Goal: Information Seeking & Learning: Check status

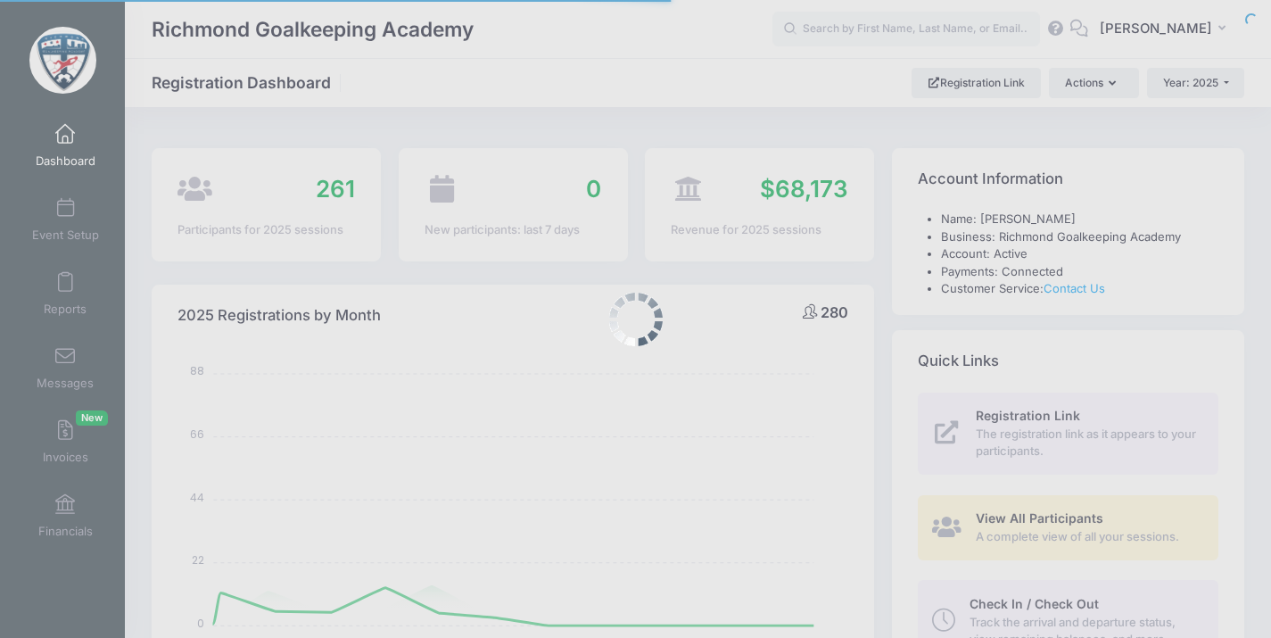
select select
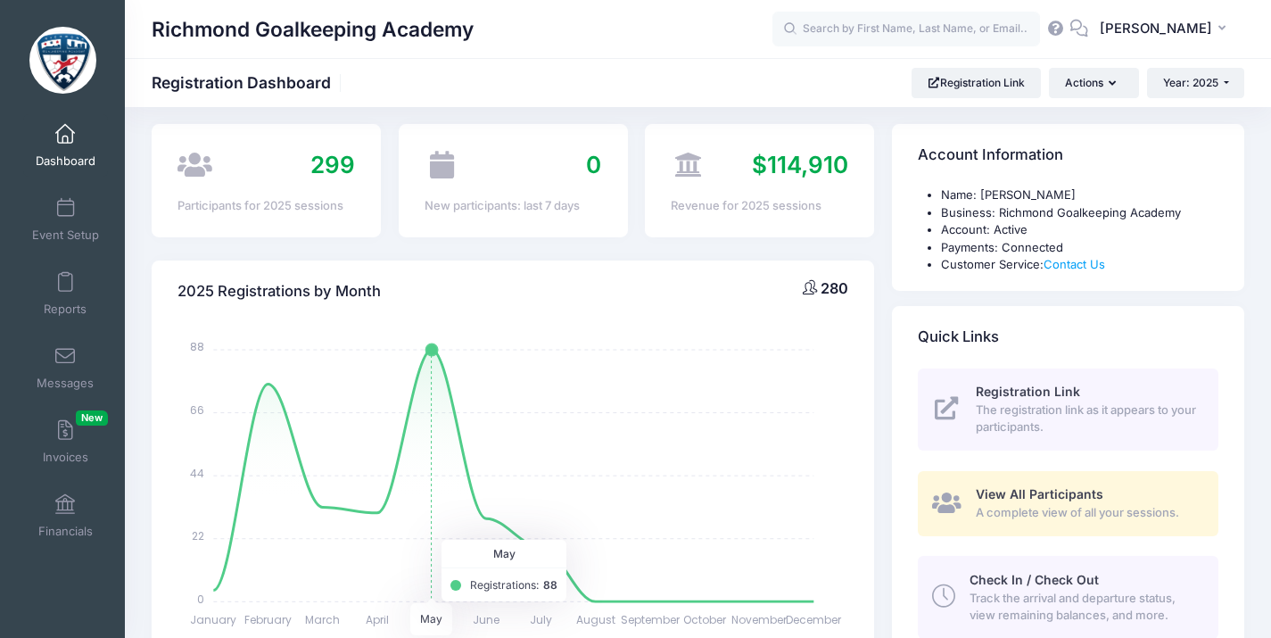
scroll to position [70, 0]
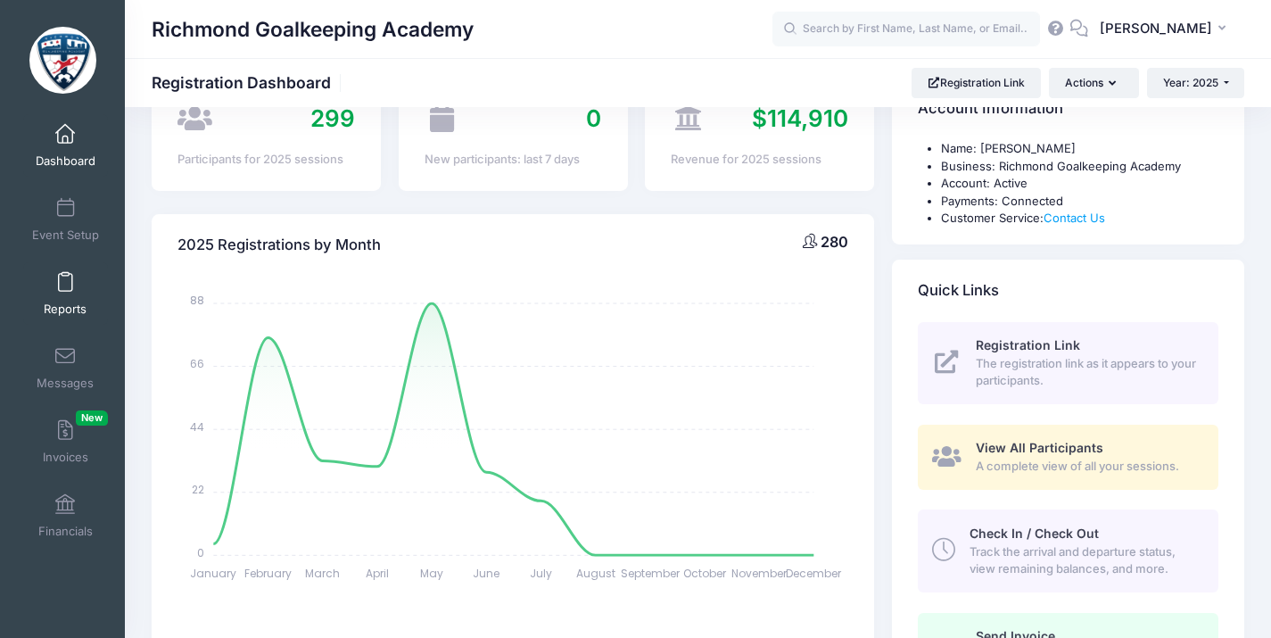
click at [76, 283] on link "Reports" at bounding box center [65, 293] width 85 height 62
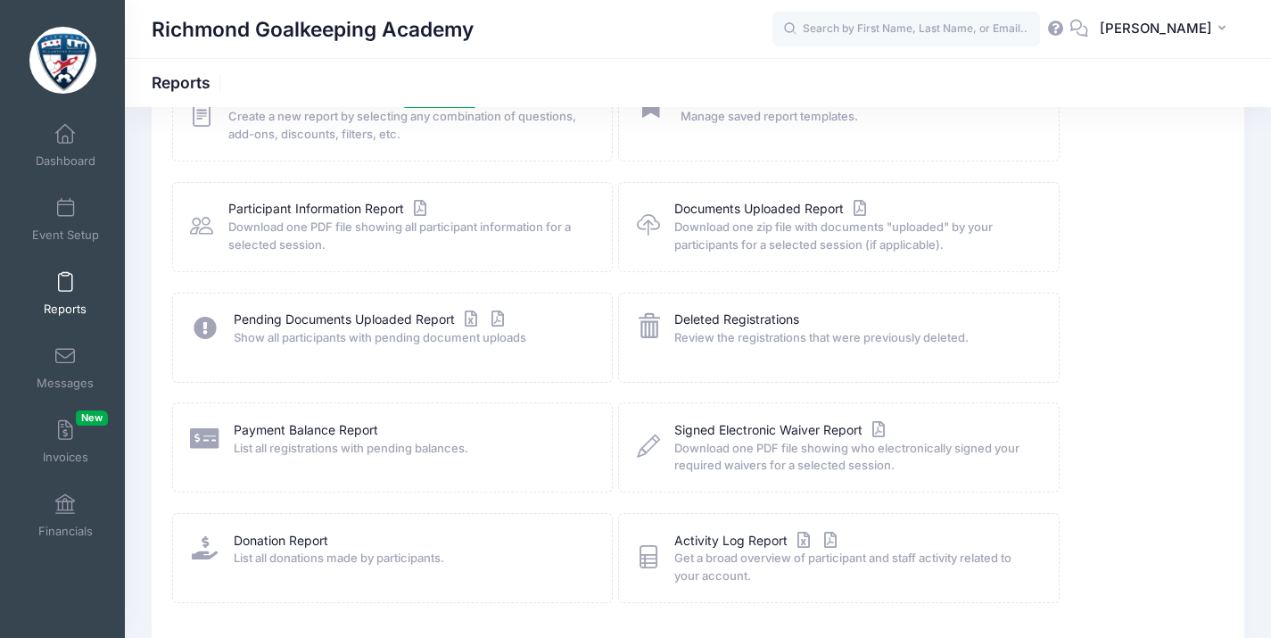
scroll to position [103, 0]
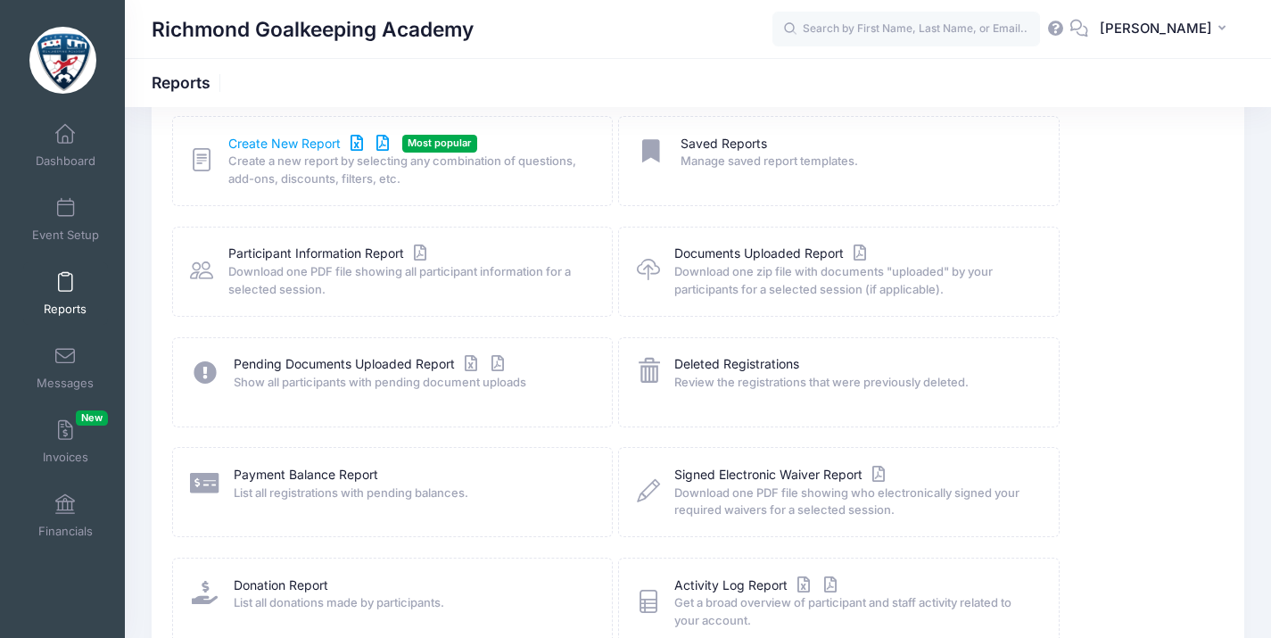
click at [275, 143] on link "Create New Report" at bounding box center [311, 144] width 166 height 19
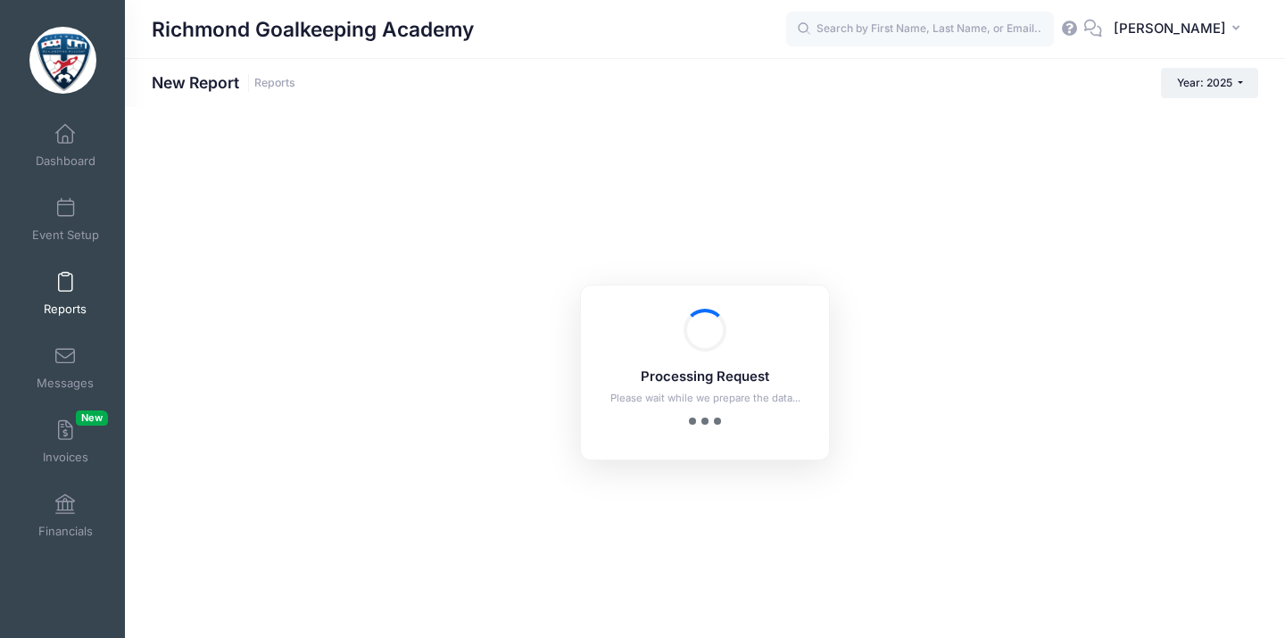
checkbox input "true"
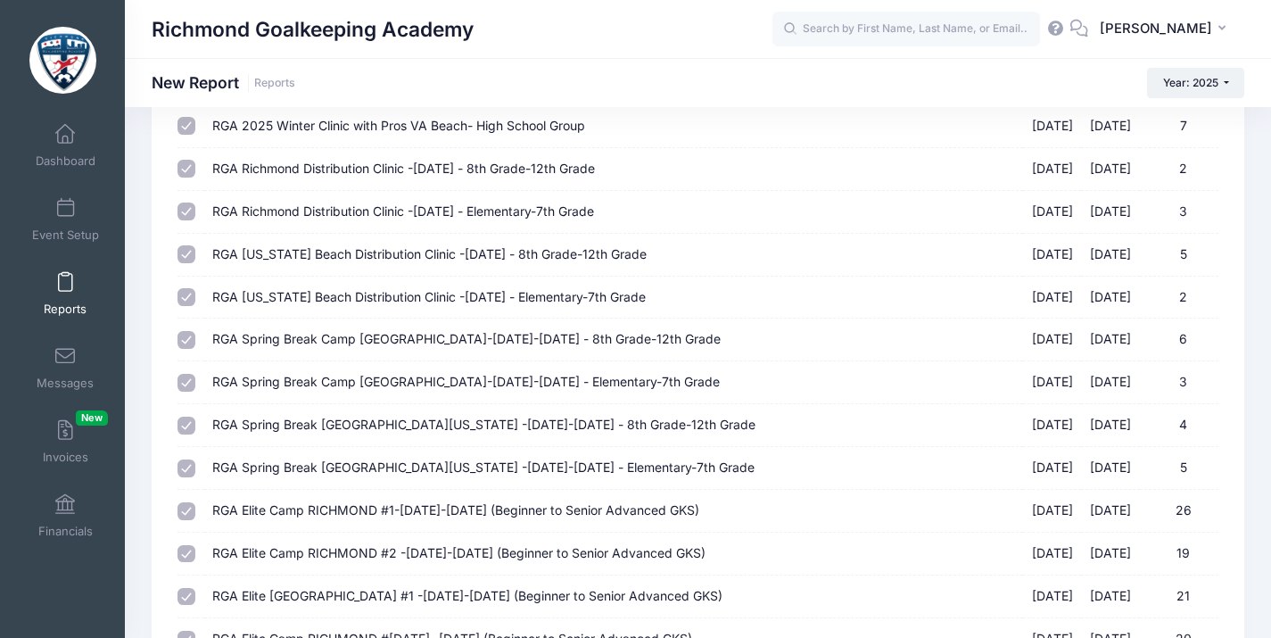
scroll to position [333, 0]
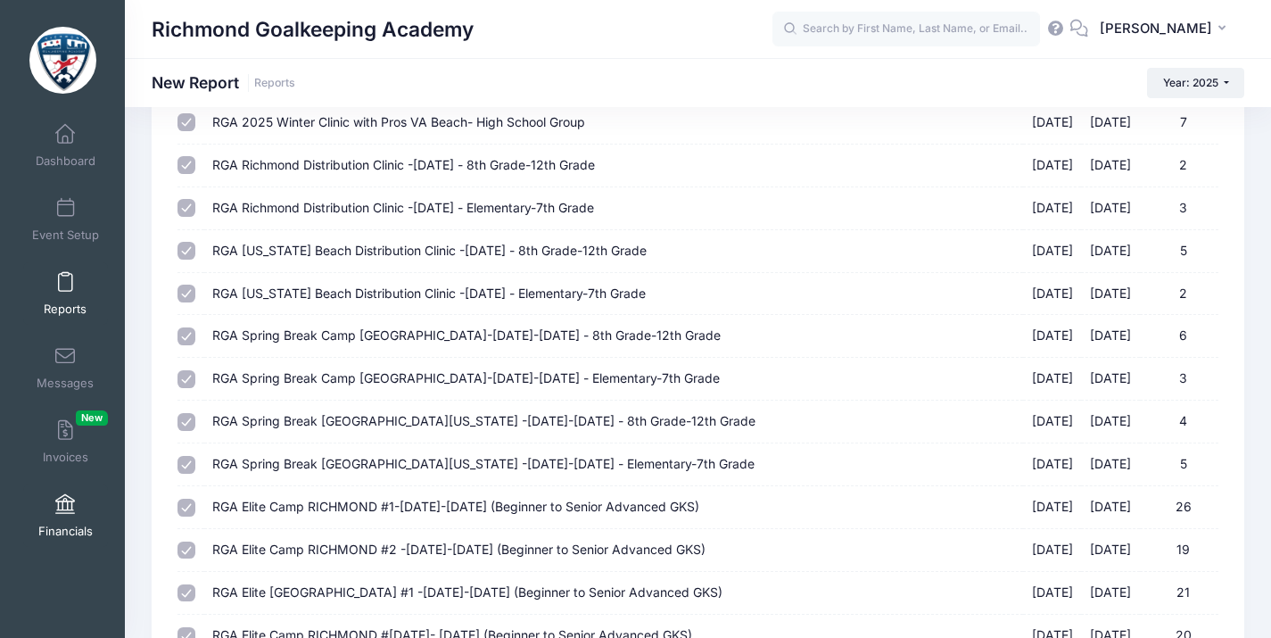
click at [56, 524] on span "Financials" at bounding box center [65, 531] width 54 height 15
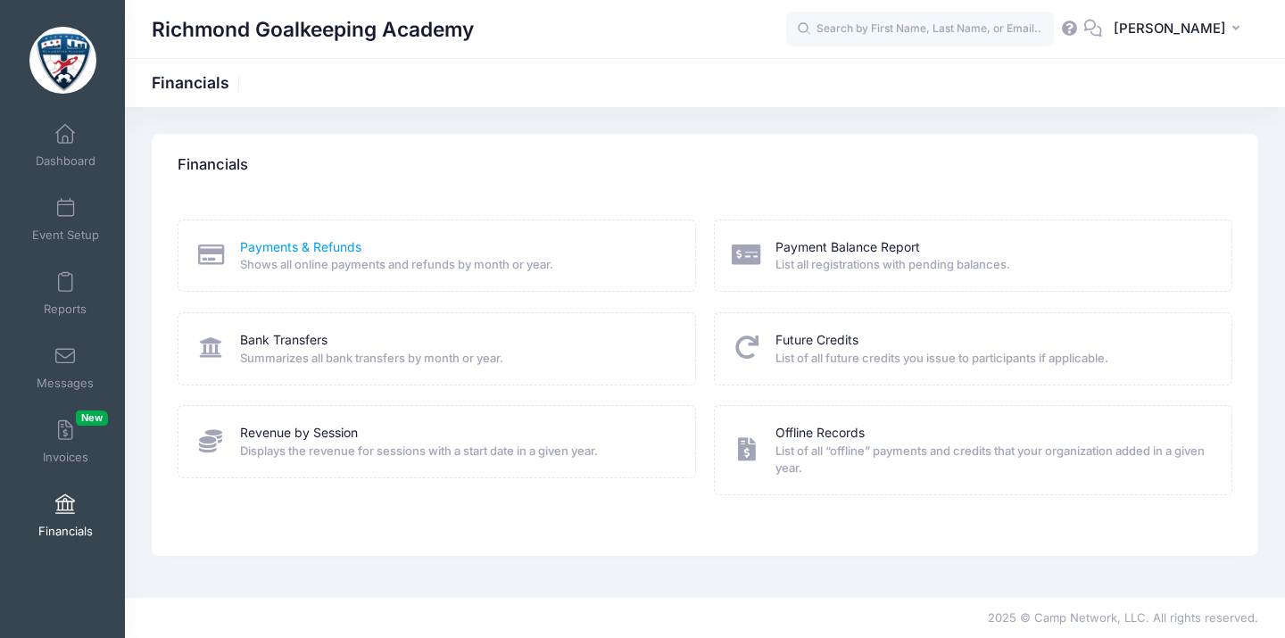
click at [300, 251] on link "Payments & Refunds" at bounding box center [300, 247] width 121 height 19
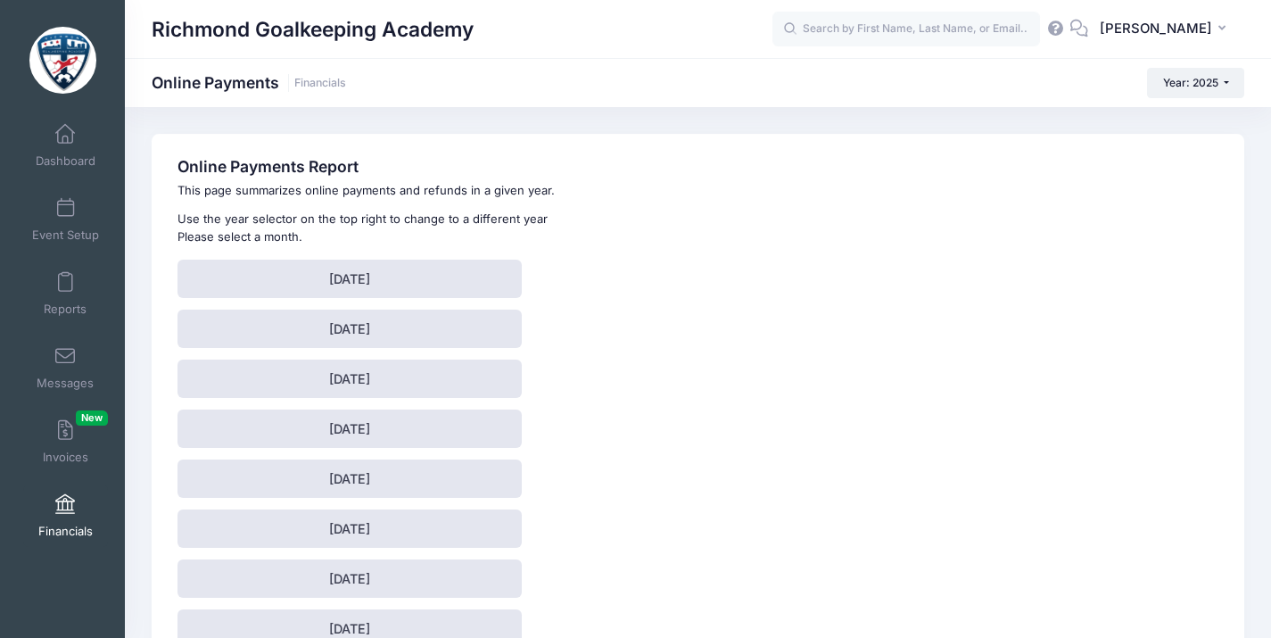
scroll to position [17, 0]
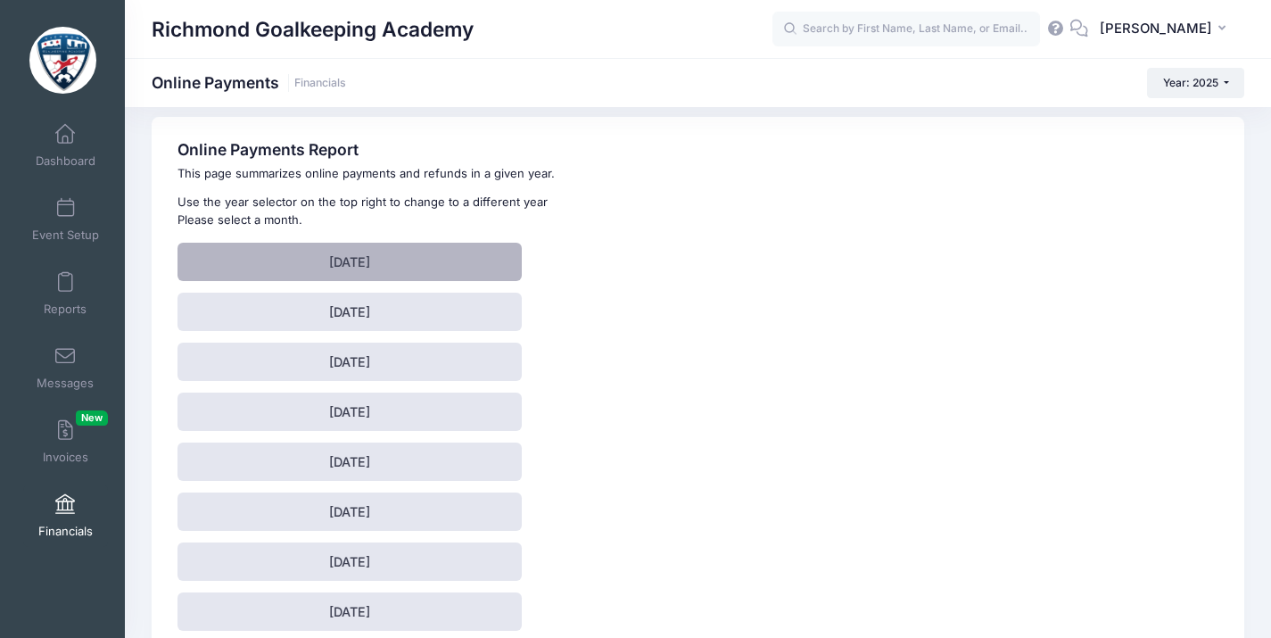
click at [461, 252] on link "[DATE]" at bounding box center [350, 262] width 344 height 38
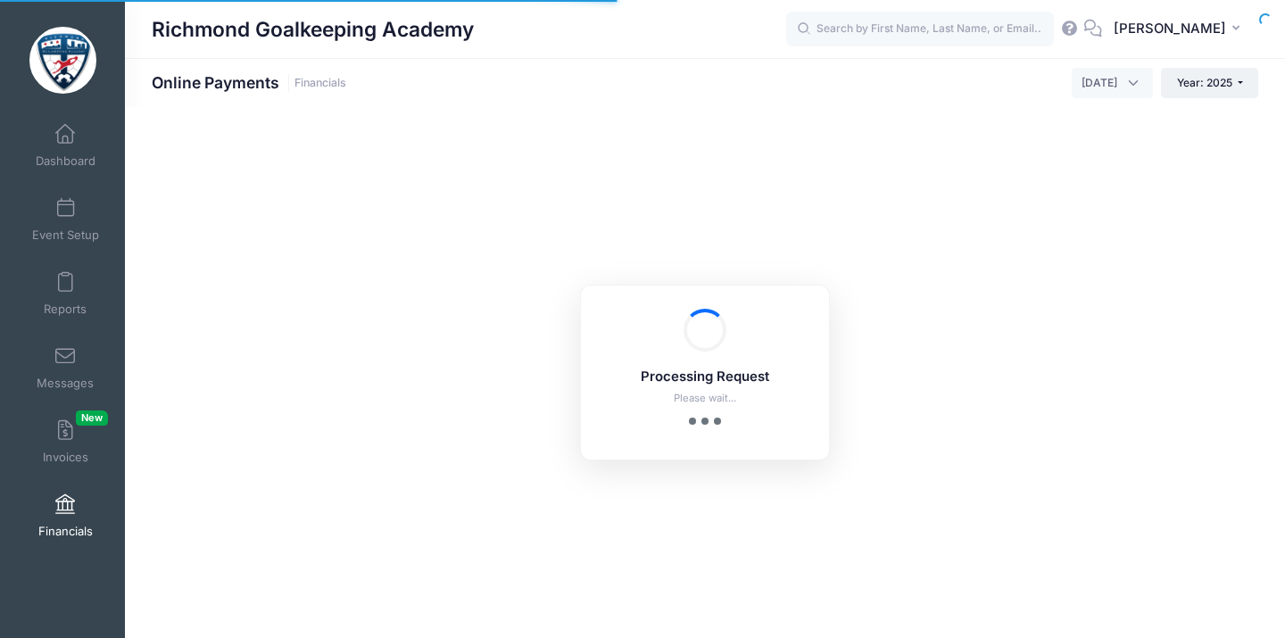
select select "10"
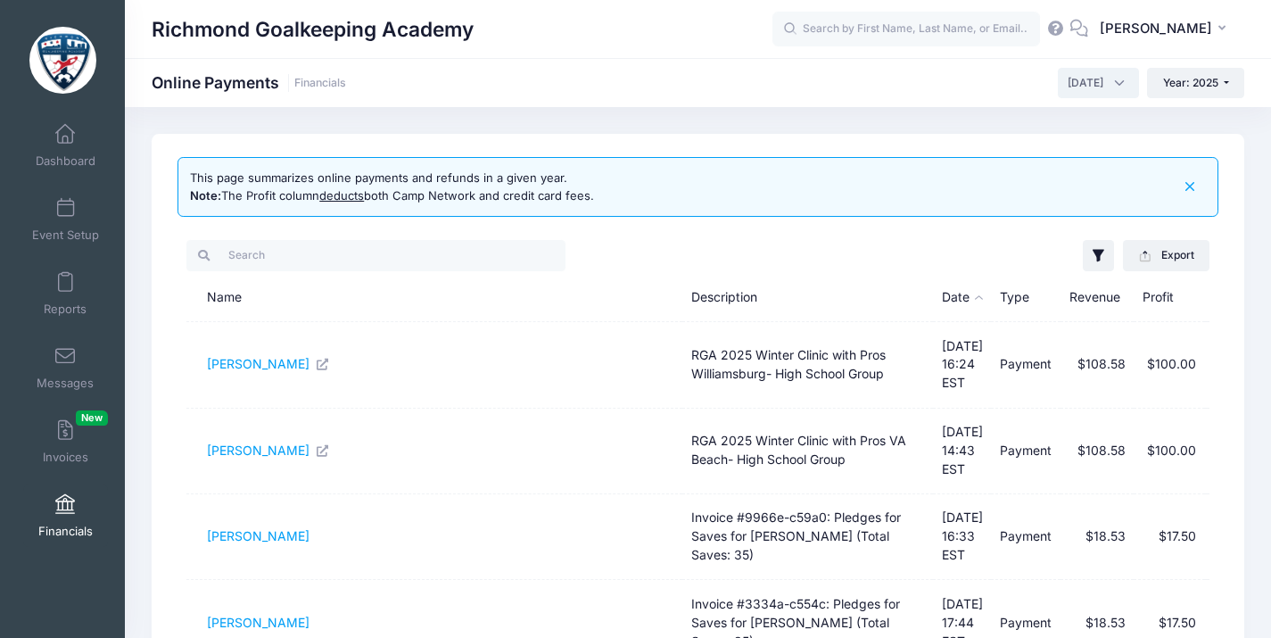
click at [1119, 84] on span "[DATE]" at bounding box center [1098, 83] width 81 height 30
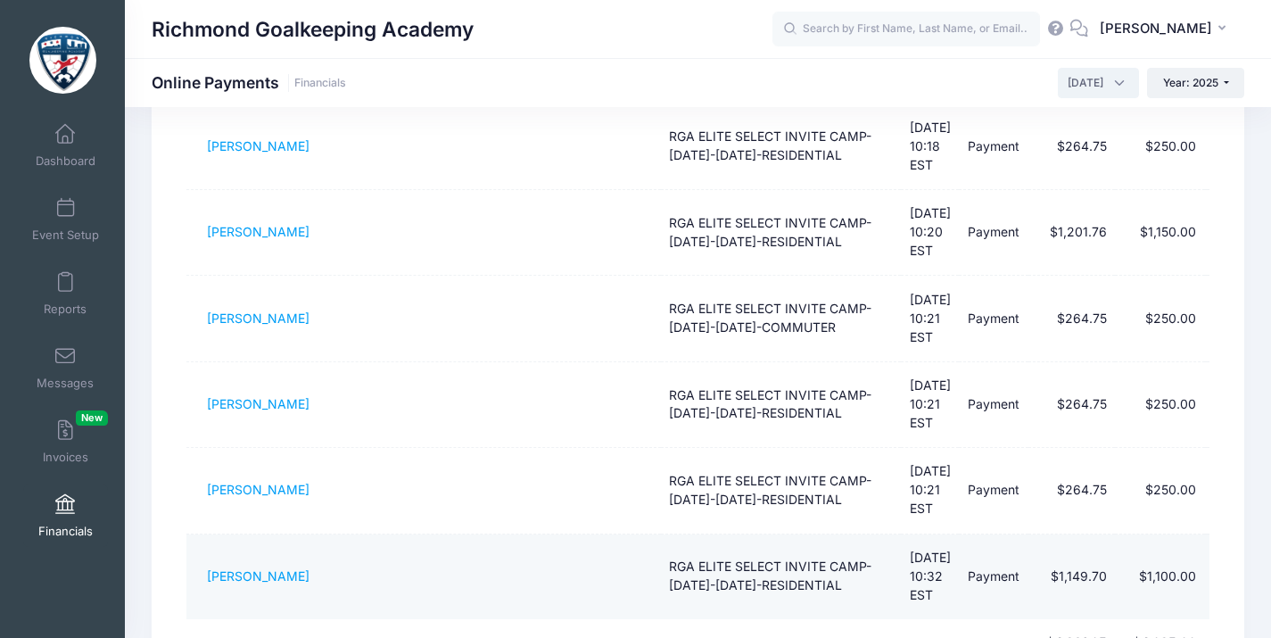
scroll to position [575, 0]
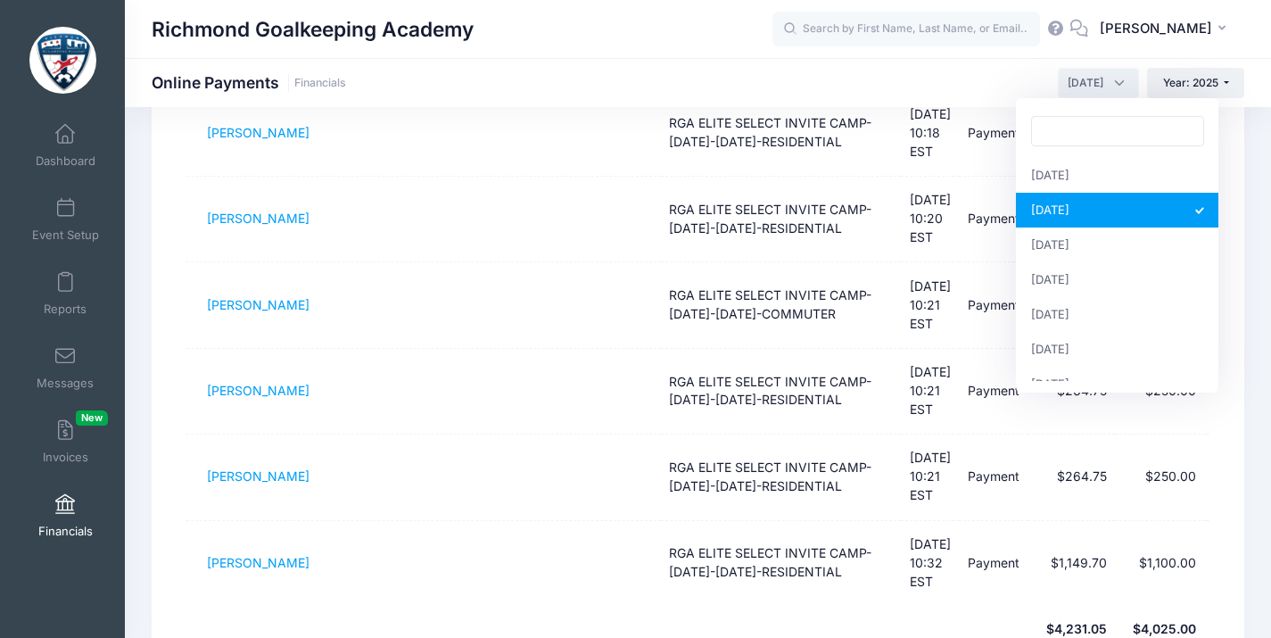
click at [1104, 88] on span "February 2025" at bounding box center [1098, 83] width 81 height 30
select select "3"
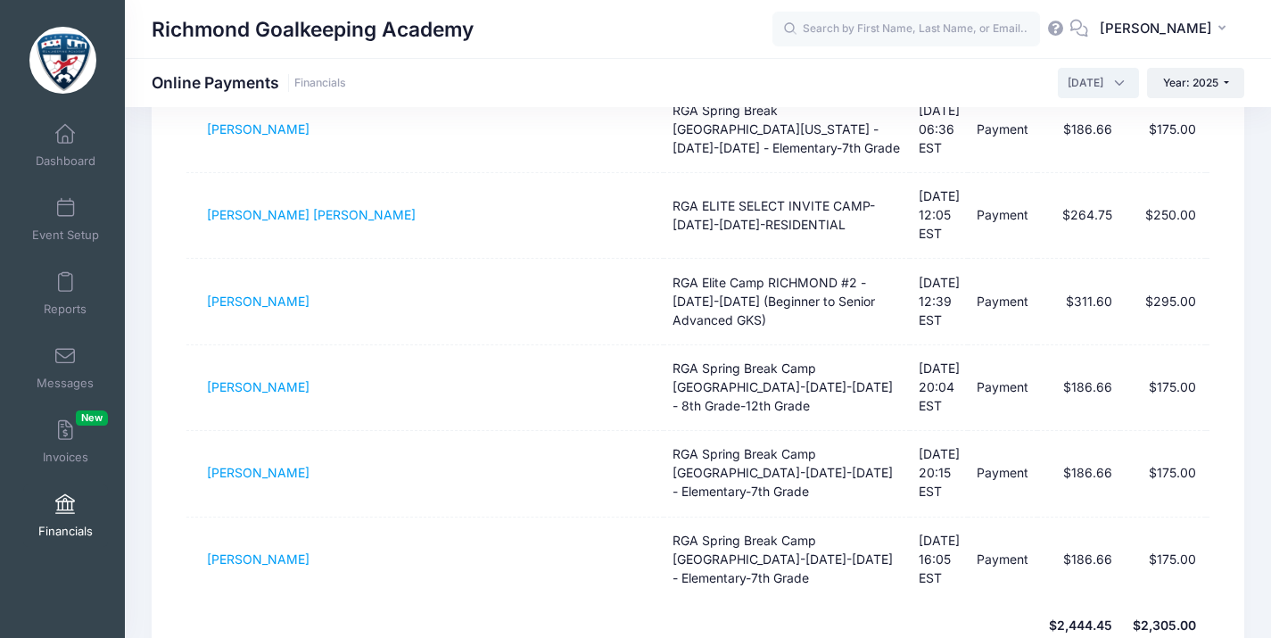
scroll to position [736, 0]
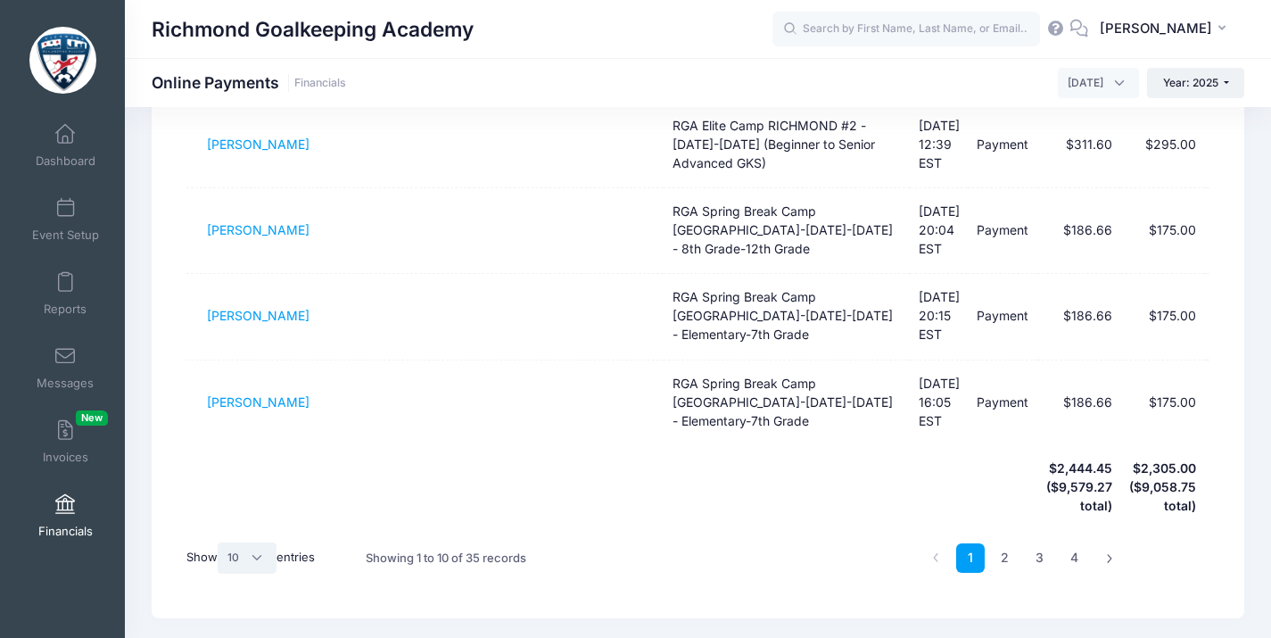
select select "50"
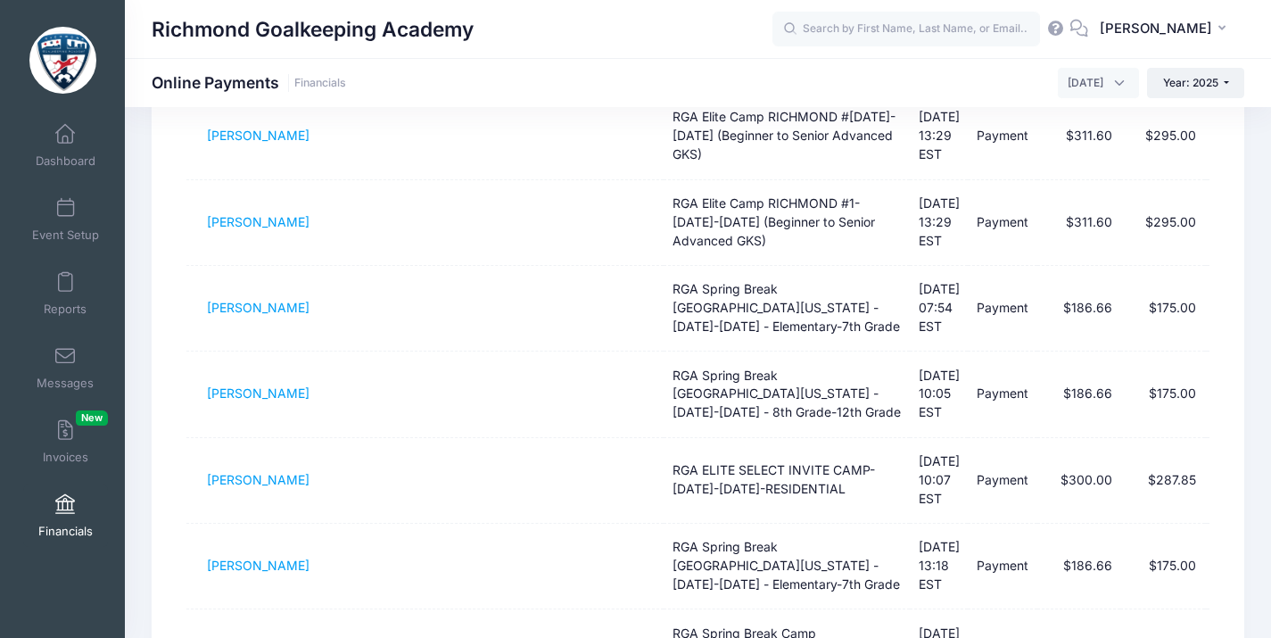
scroll to position [2750, 0]
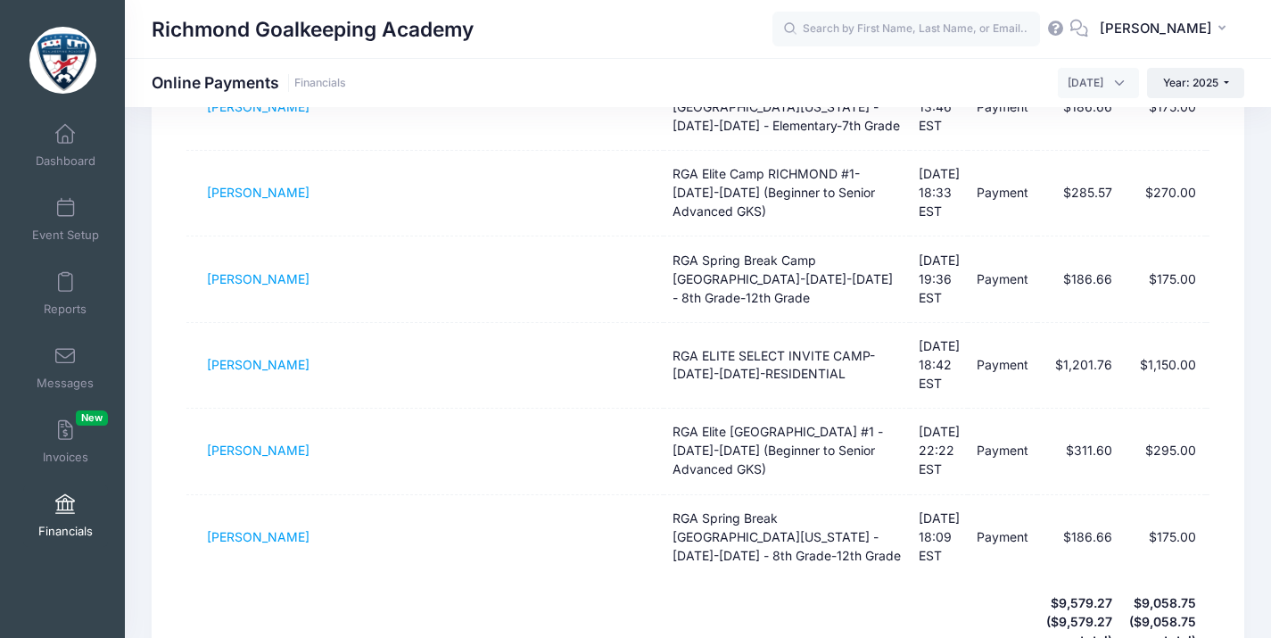
click at [1125, 85] on span "March 2025" at bounding box center [1098, 83] width 81 height 30
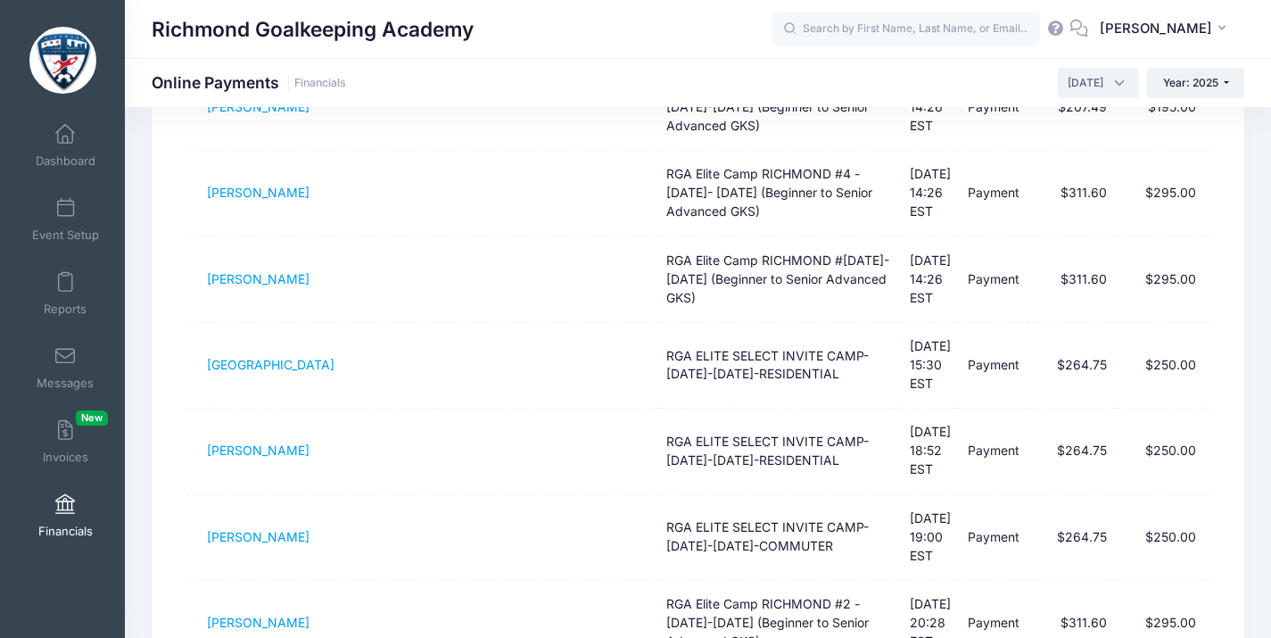
scroll to position [3573, 0]
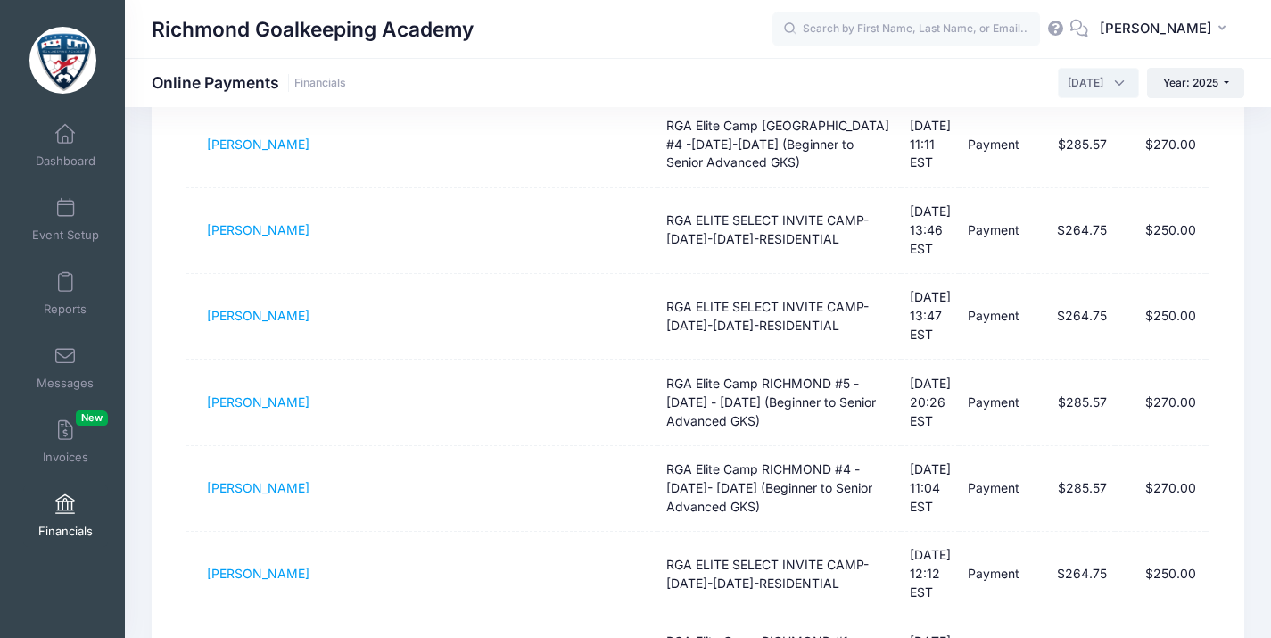
click at [1110, 82] on span "February 2025" at bounding box center [1098, 83] width 81 height 30
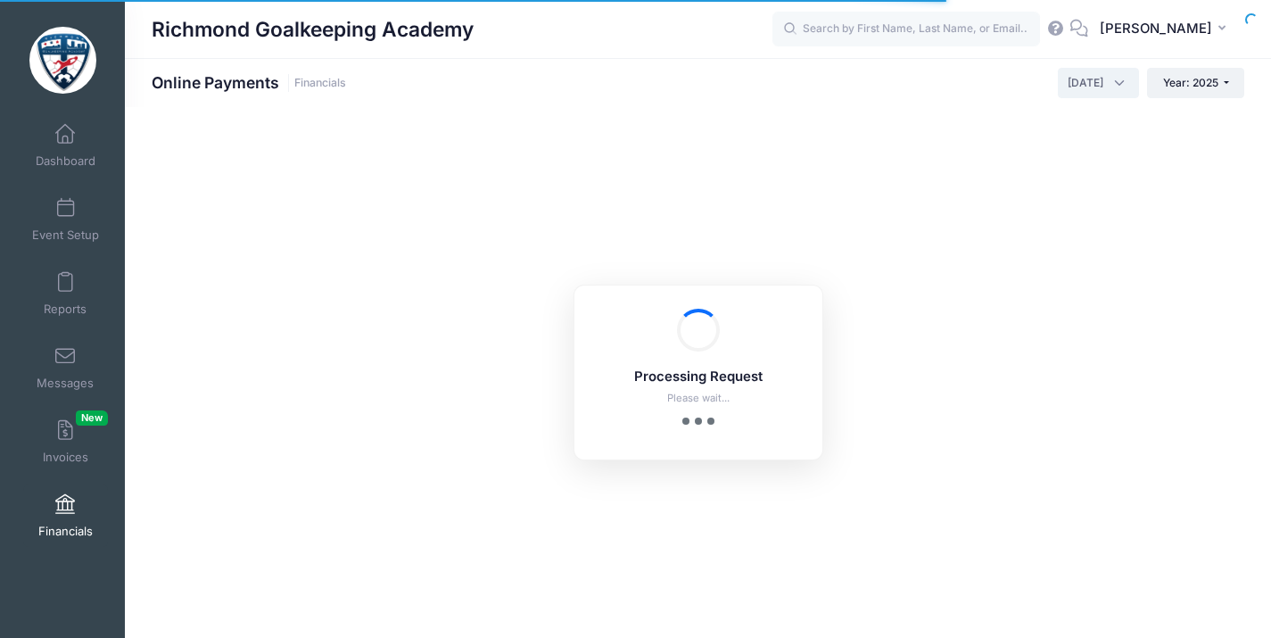
scroll to position [2750, 0]
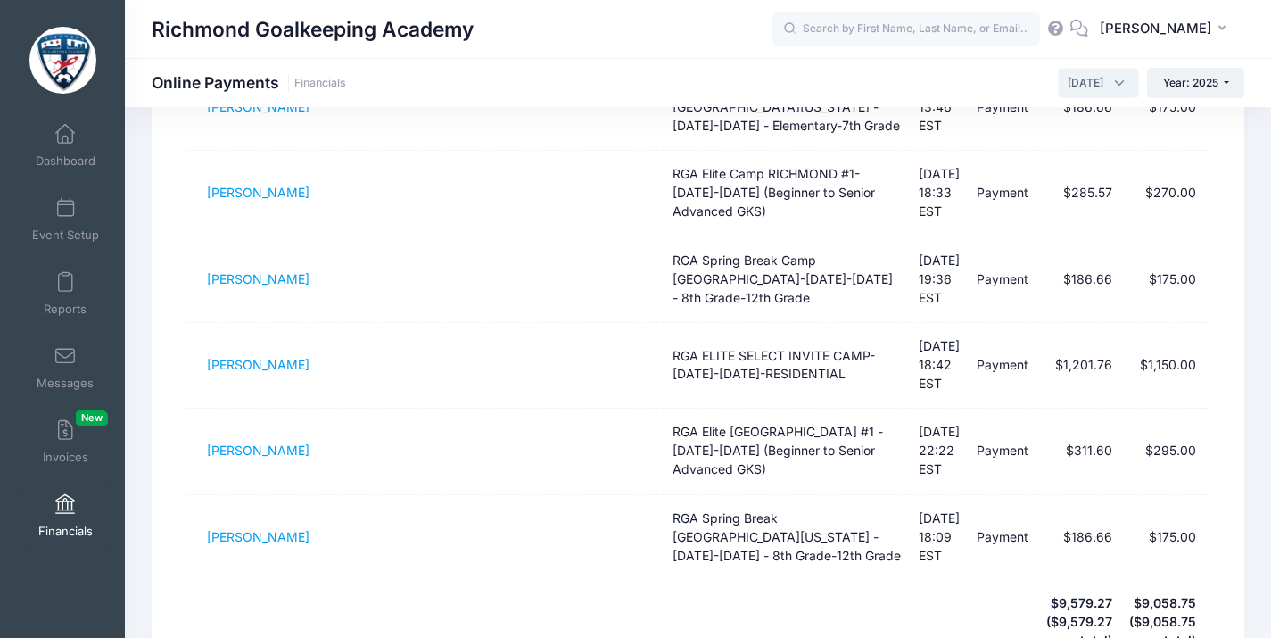
click at [1070, 87] on span "March 2025" at bounding box center [1086, 83] width 36 height 16
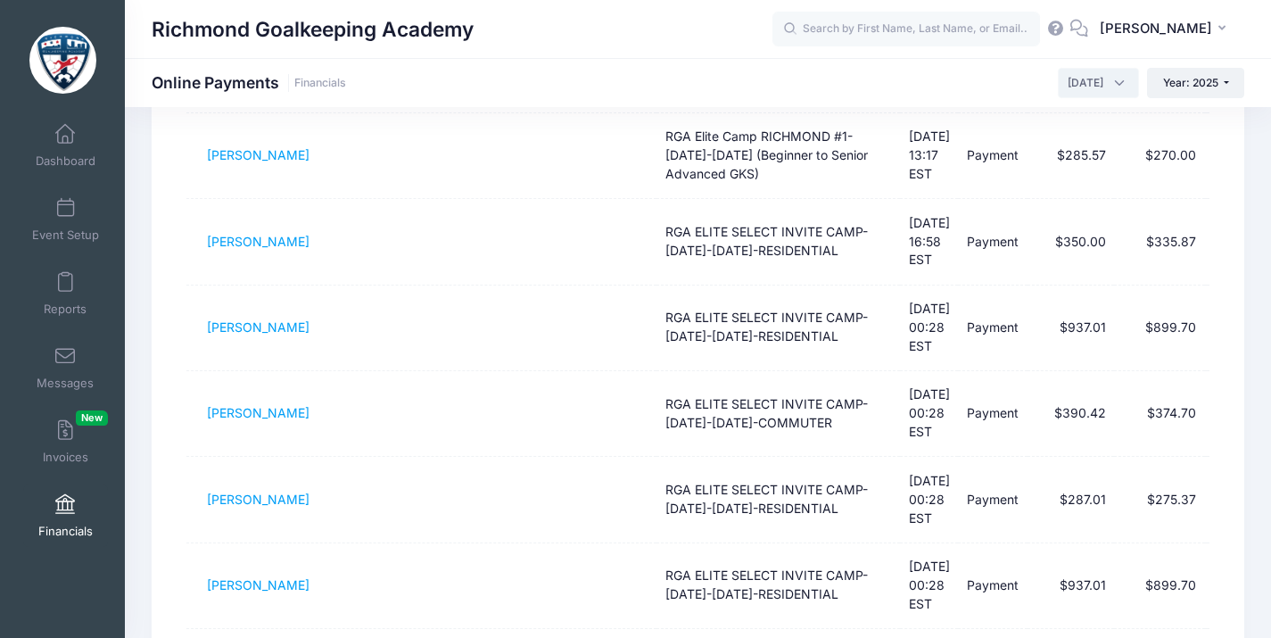
scroll to position [3751, 0]
click at [1201, 88] on span "Year: 2025" at bounding box center [1190, 82] width 55 height 13
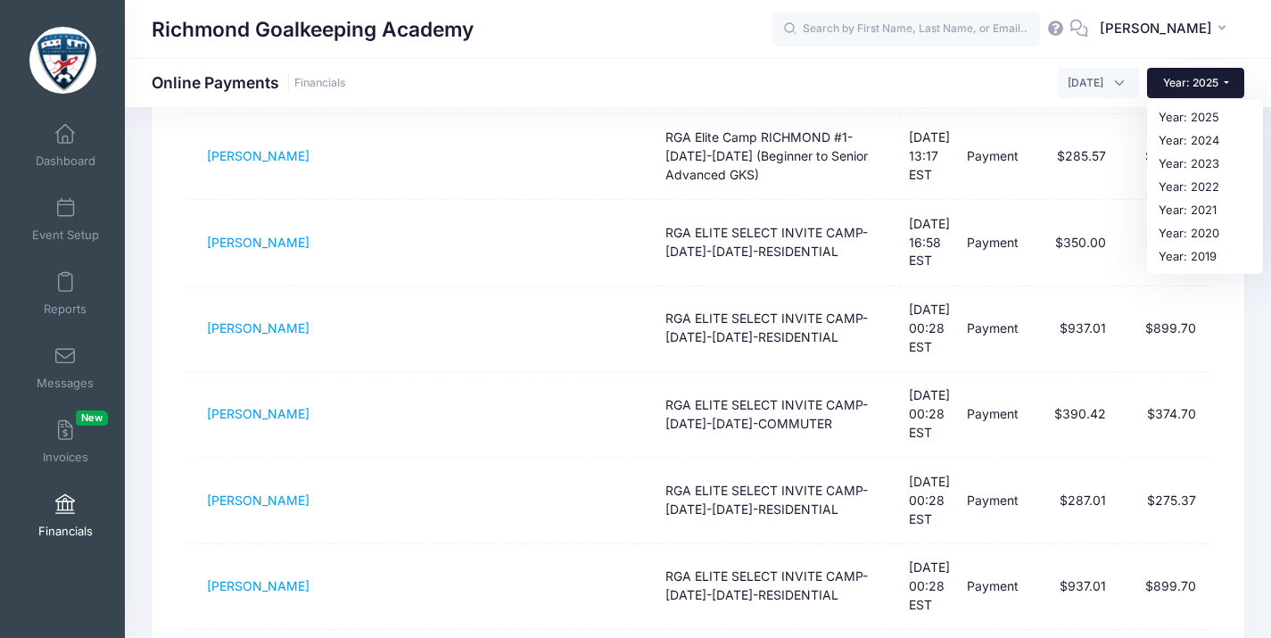
click at [1201, 88] on span "Year: 2025" at bounding box center [1190, 82] width 55 height 13
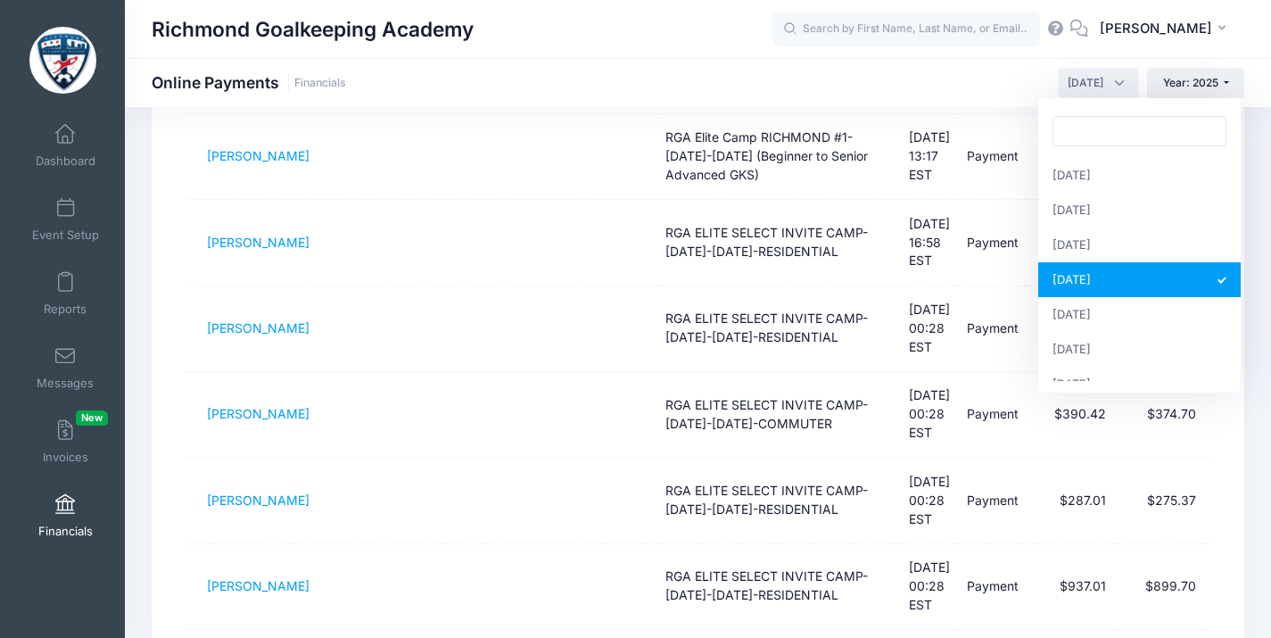
click at [1108, 85] on span "April 2025" at bounding box center [1098, 83] width 81 height 30
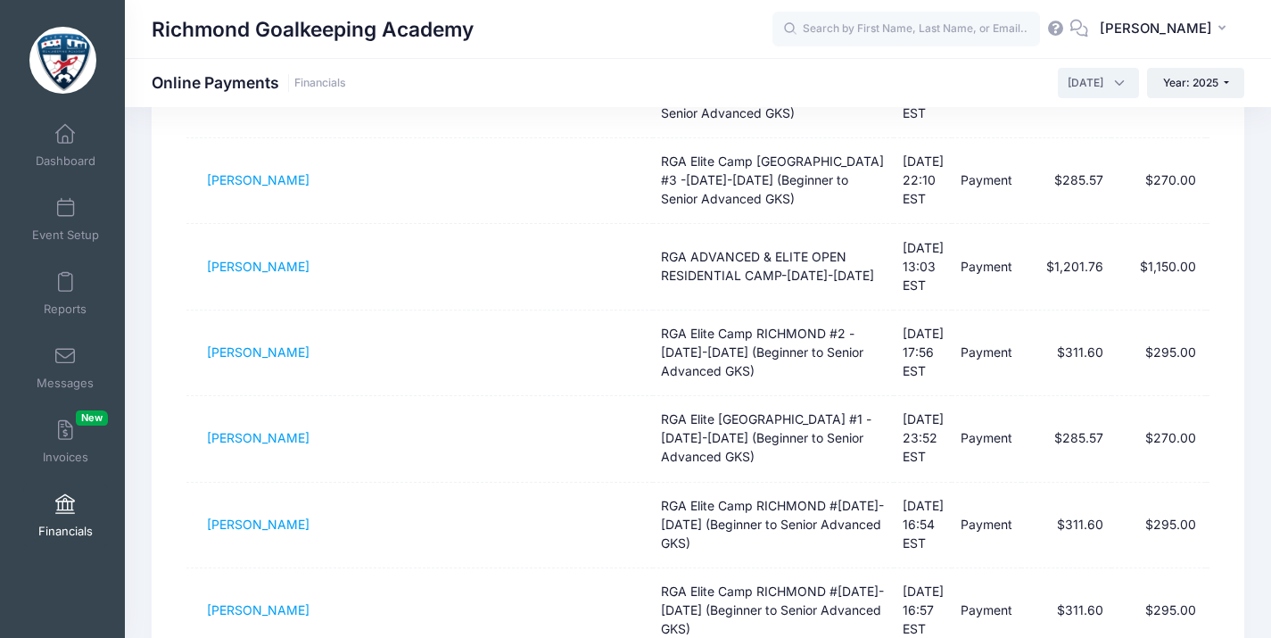
scroll to position [3965, 0]
click at [1119, 84] on span "May 2025" at bounding box center [1098, 83] width 81 height 30
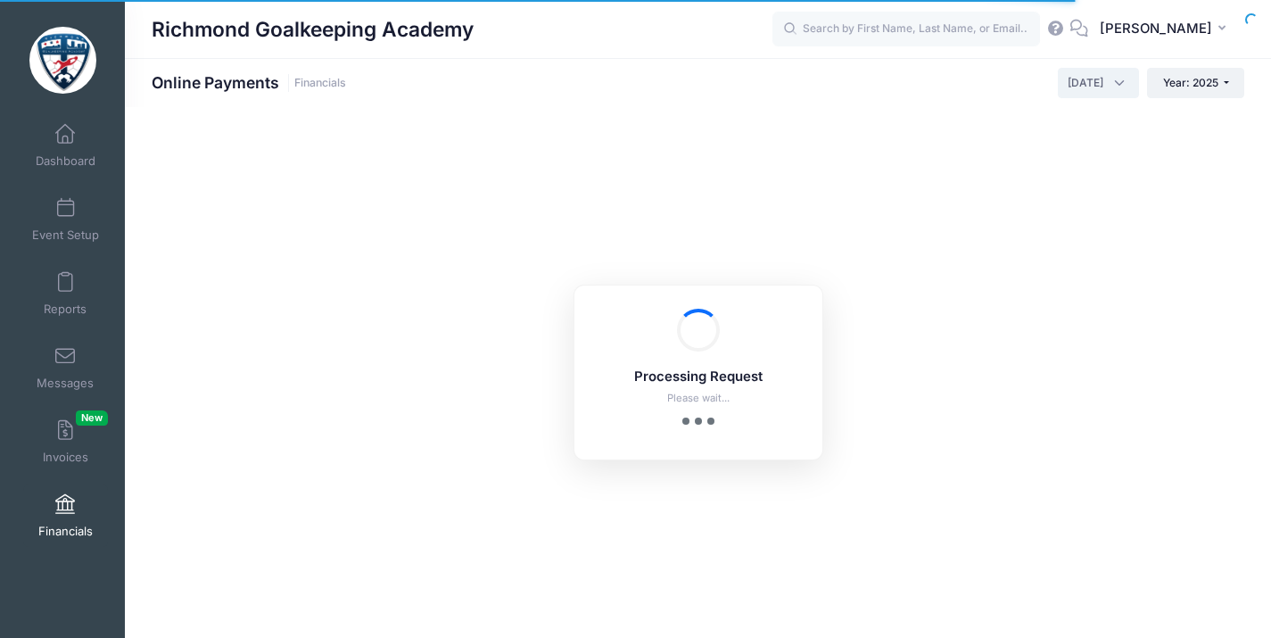
scroll to position [3036, 0]
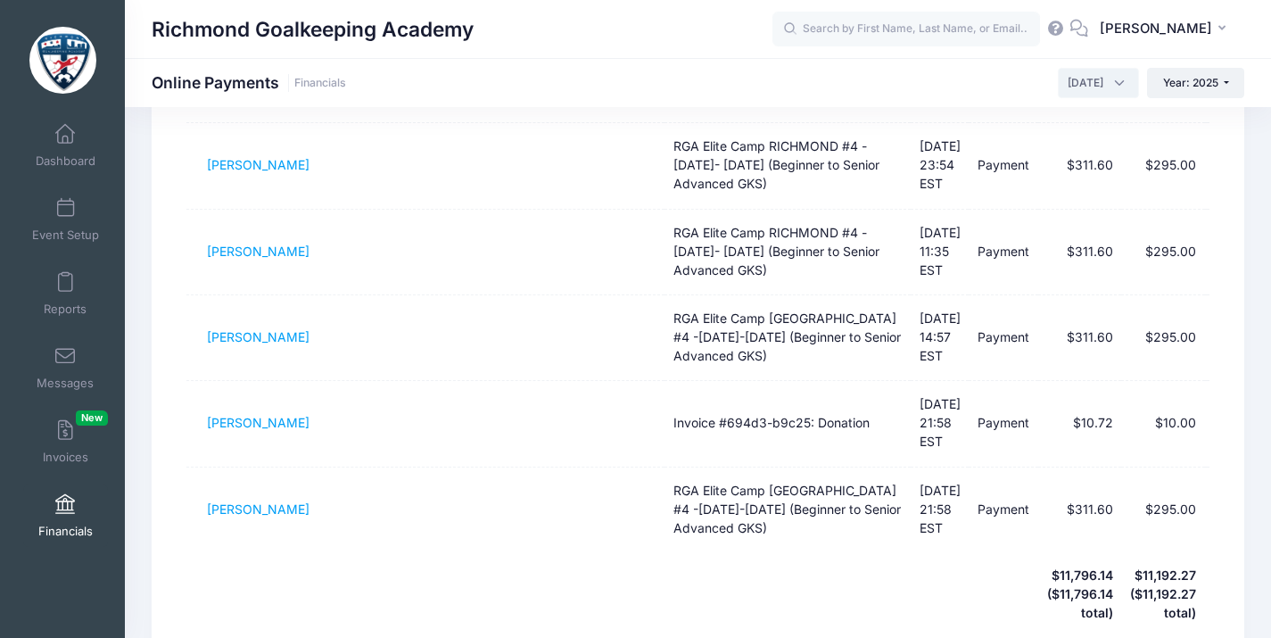
click at [1119, 83] on span "June 2025" at bounding box center [1098, 83] width 81 height 30
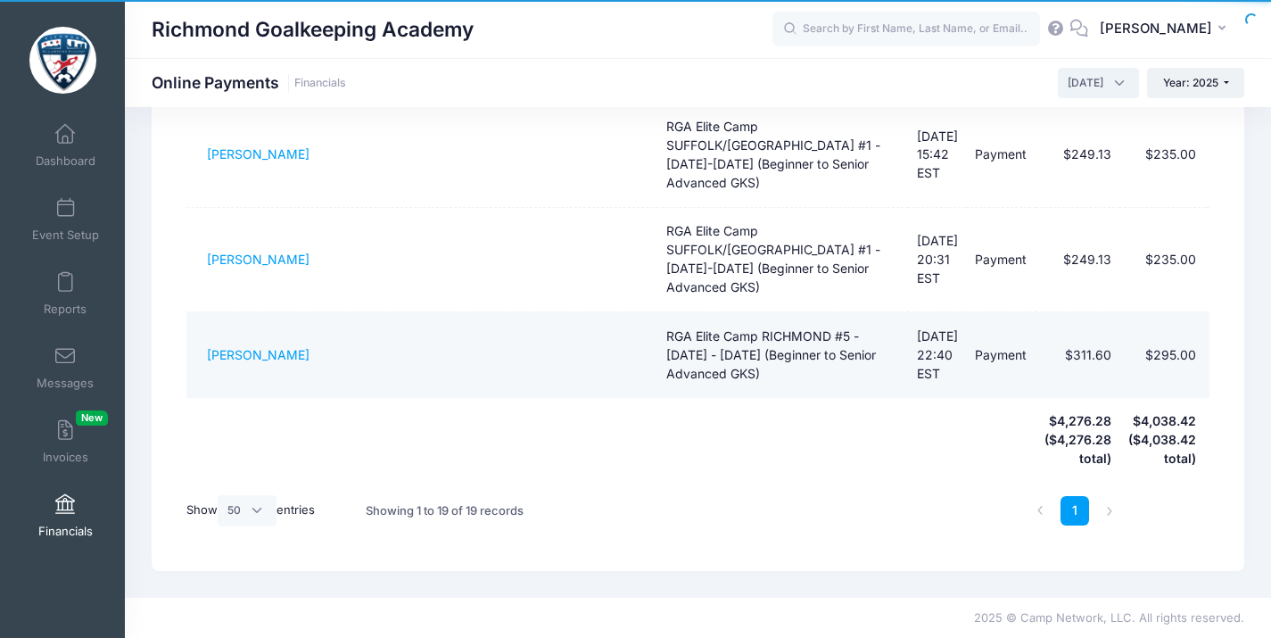
scroll to position [1594, 0]
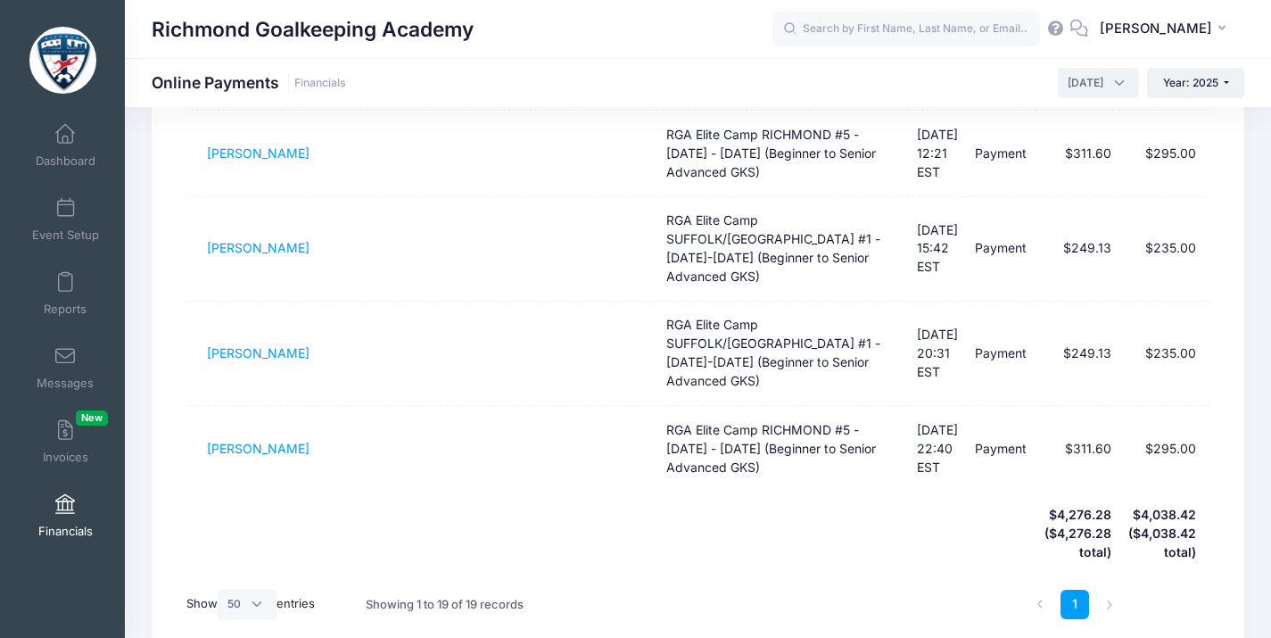
click at [1104, 76] on span "July 2025" at bounding box center [1098, 83] width 81 height 30
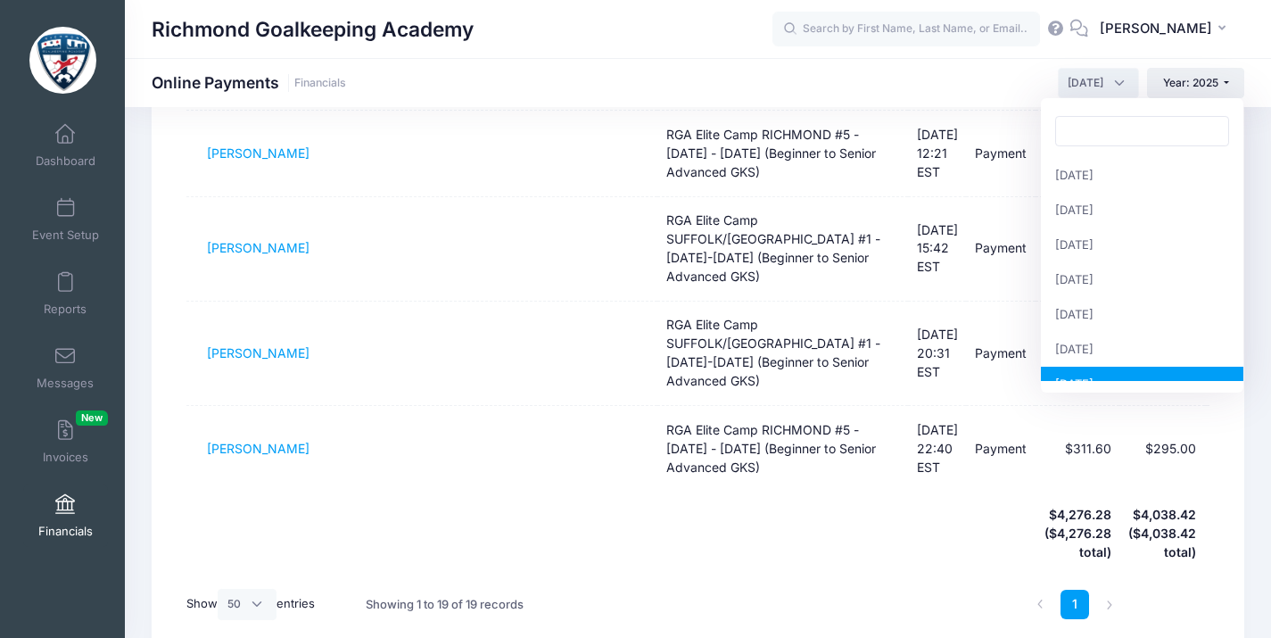
scroll to position [171, 0]
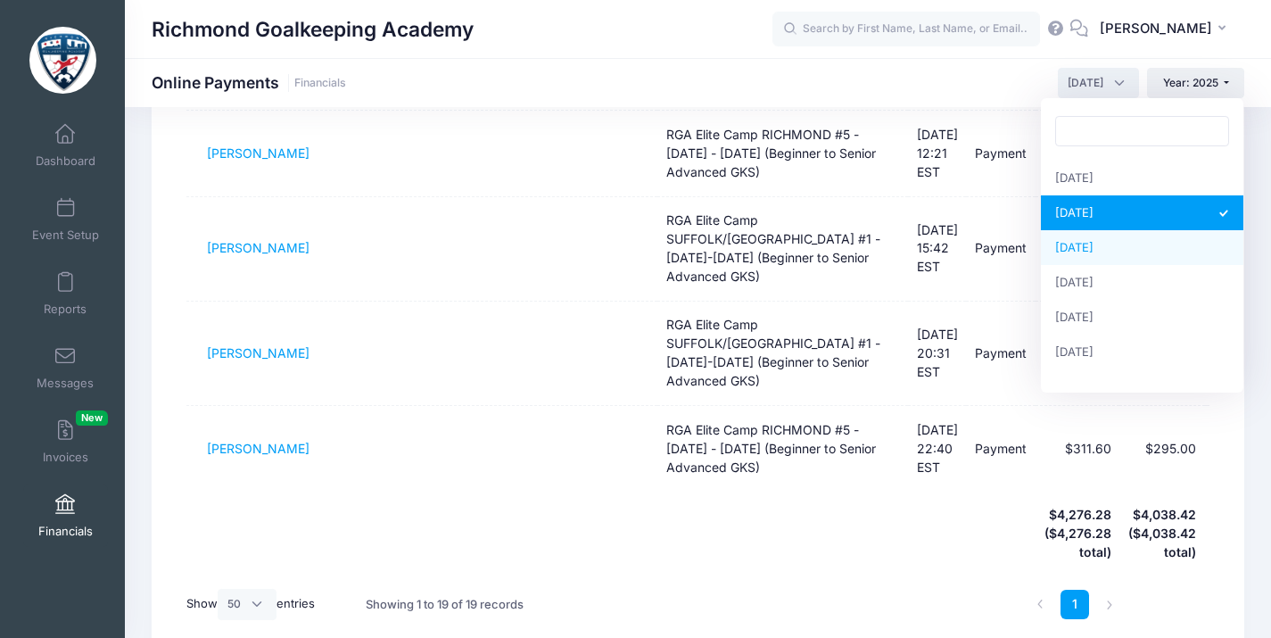
select select "8"
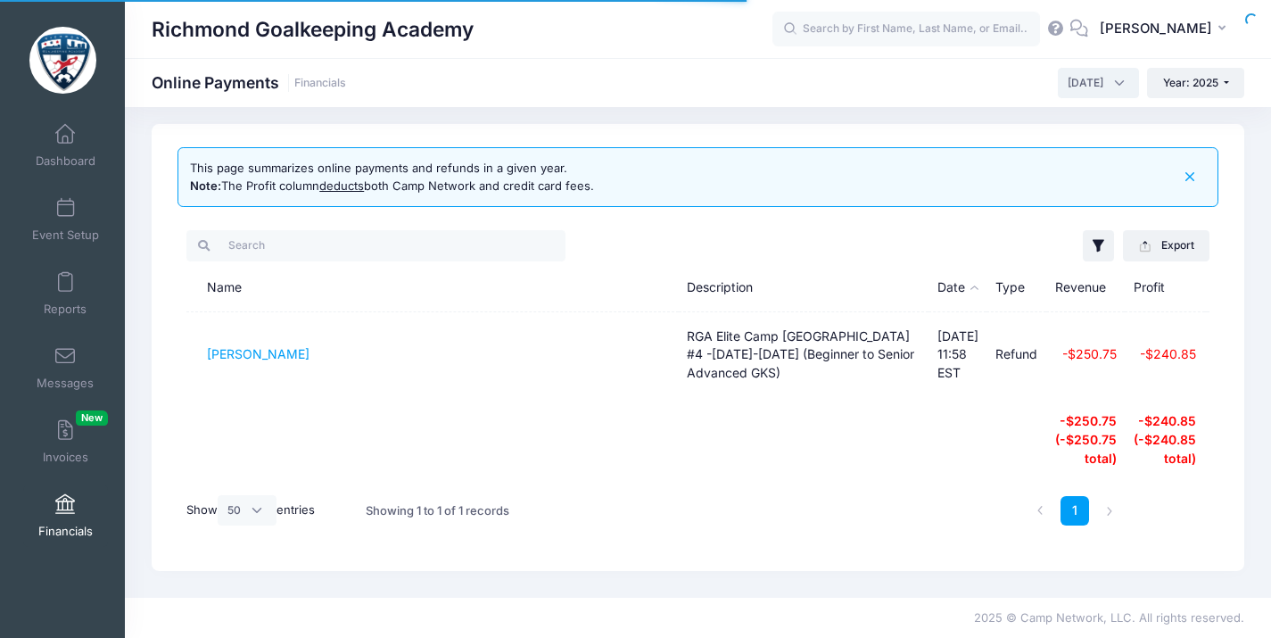
scroll to position [39, 0]
click at [1117, 82] on span "August 2025" at bounding box center [1098, 83] width 81 height 30
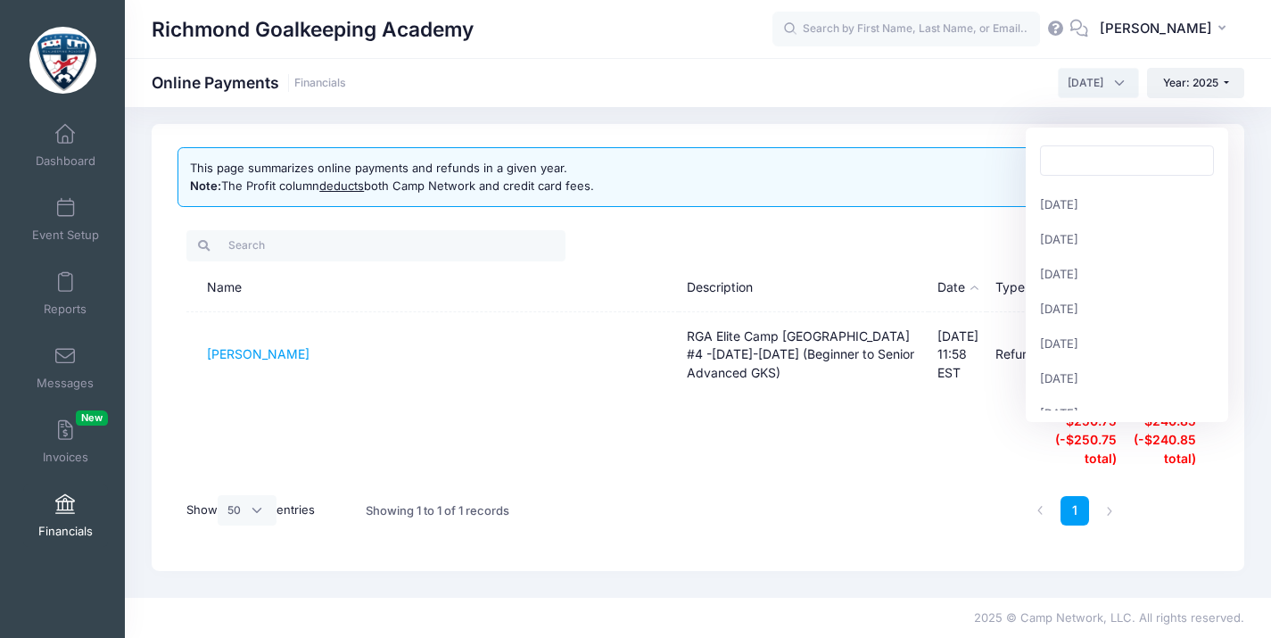
scroll to position [206, 0]
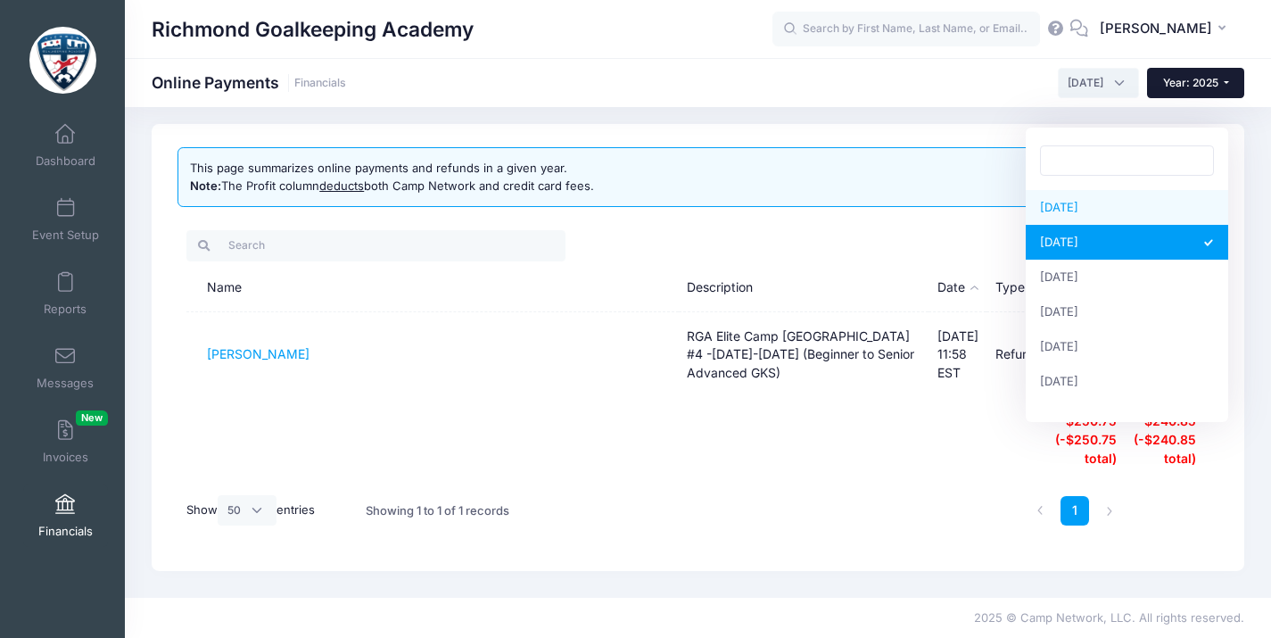
click at [1222, 75] on button "Year: 2025" at bounding box center [1195, 83] width 97 height 30
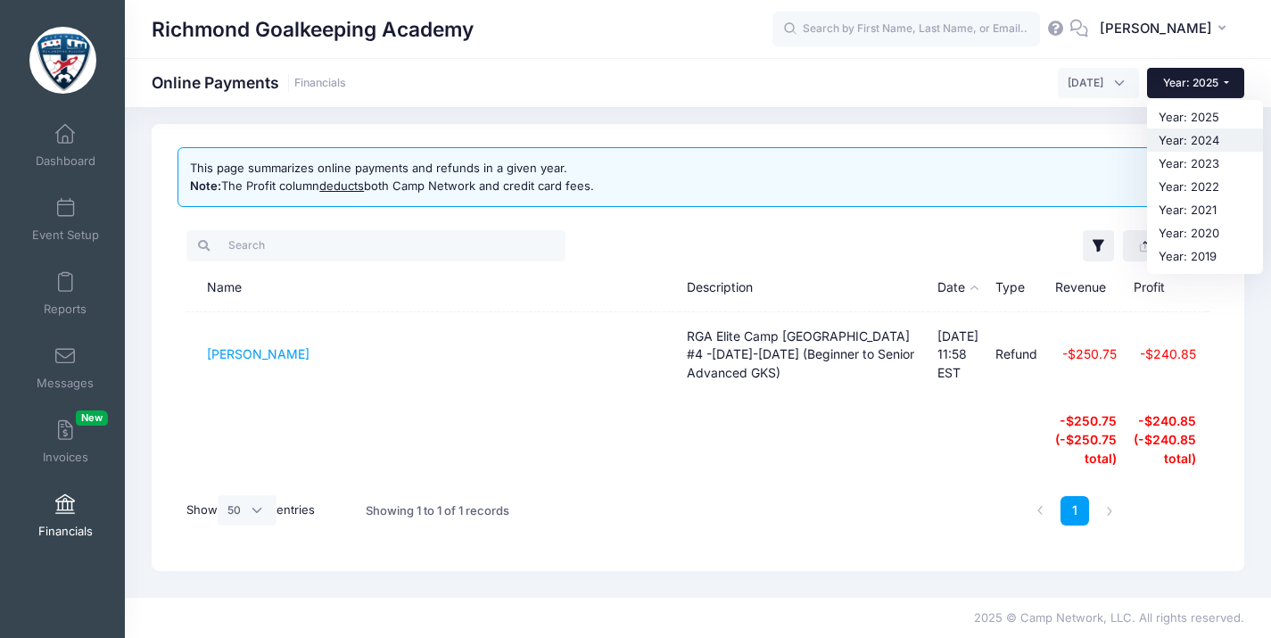
click at [1206, 140] on link "Year: 2024" at bounding box center [1205, 139] width 116 height 23
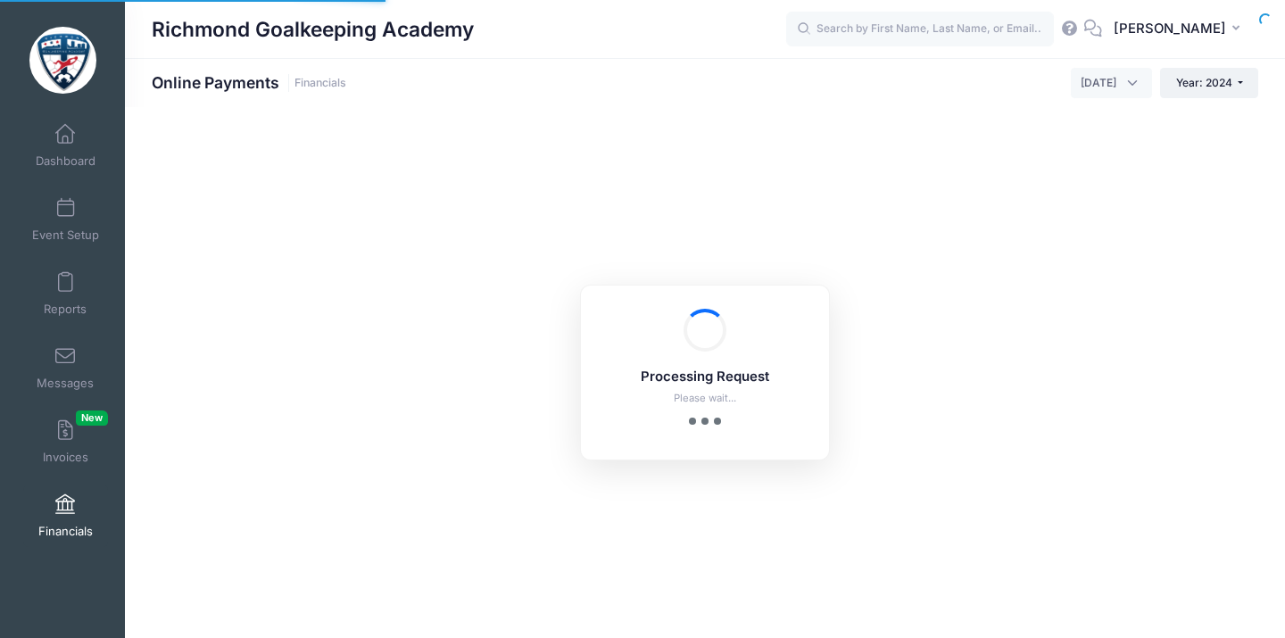
select select "10"
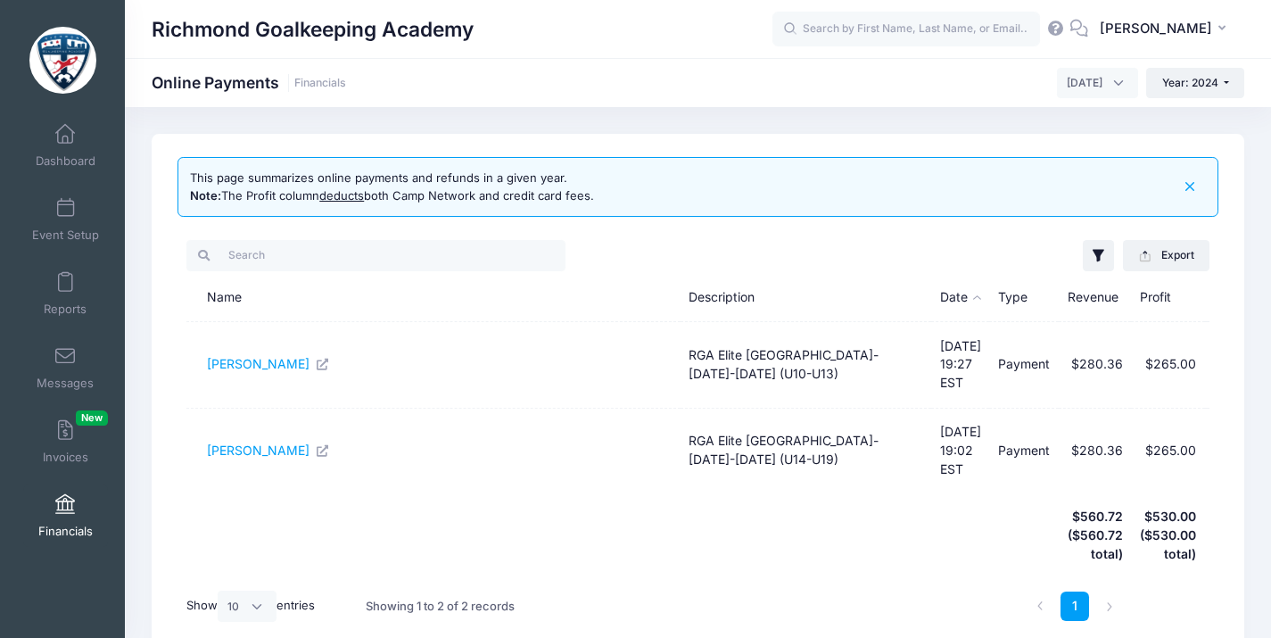
click at [1112, 83] on span "August 2024" at bounding box center [1097, 83] width 81 height 30
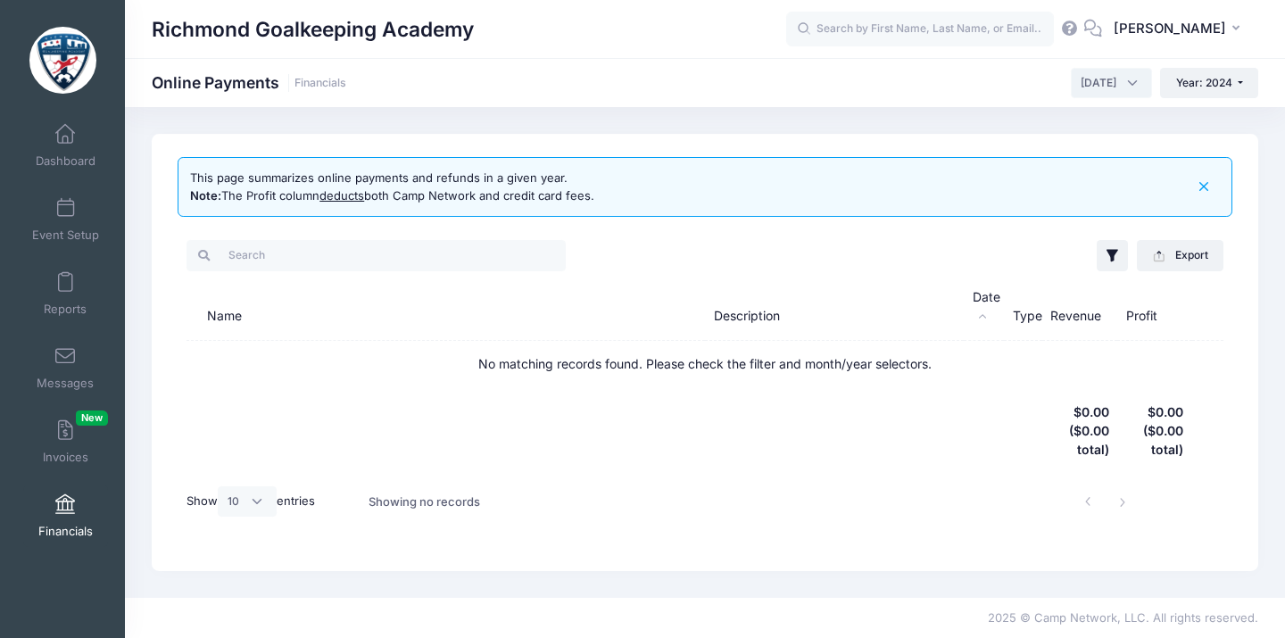
click at [1080, 84] on span "January 2024" at bounding box center [1098, 83] width 36 height 16
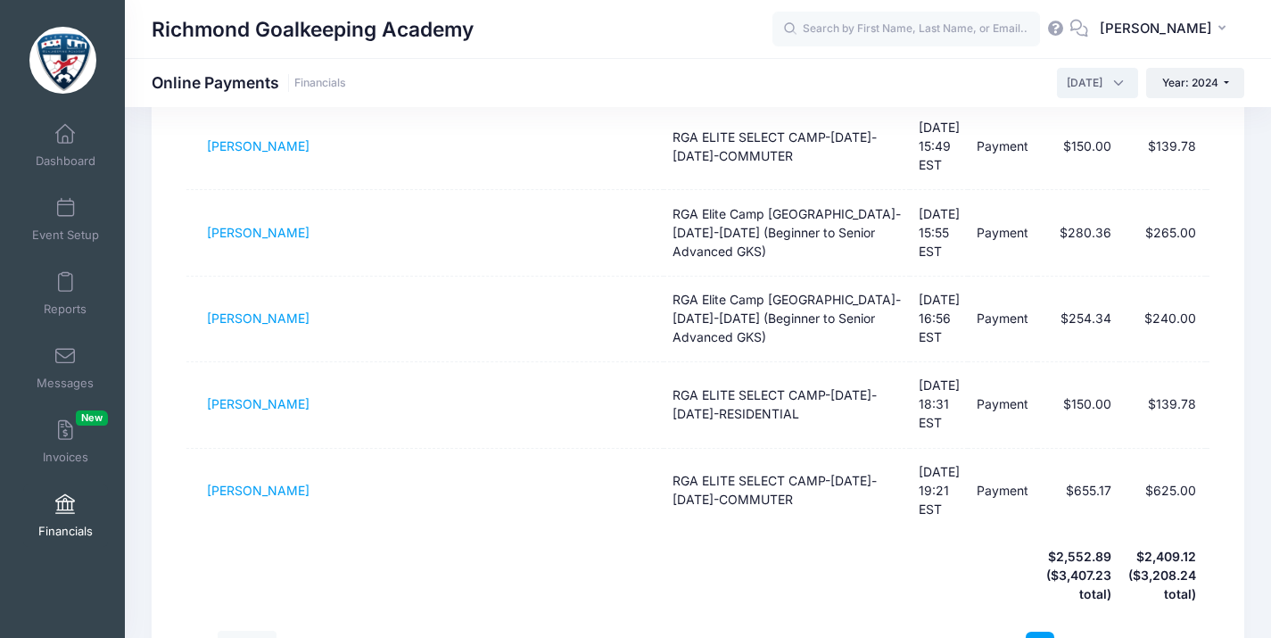
scroll to position [647, 0]
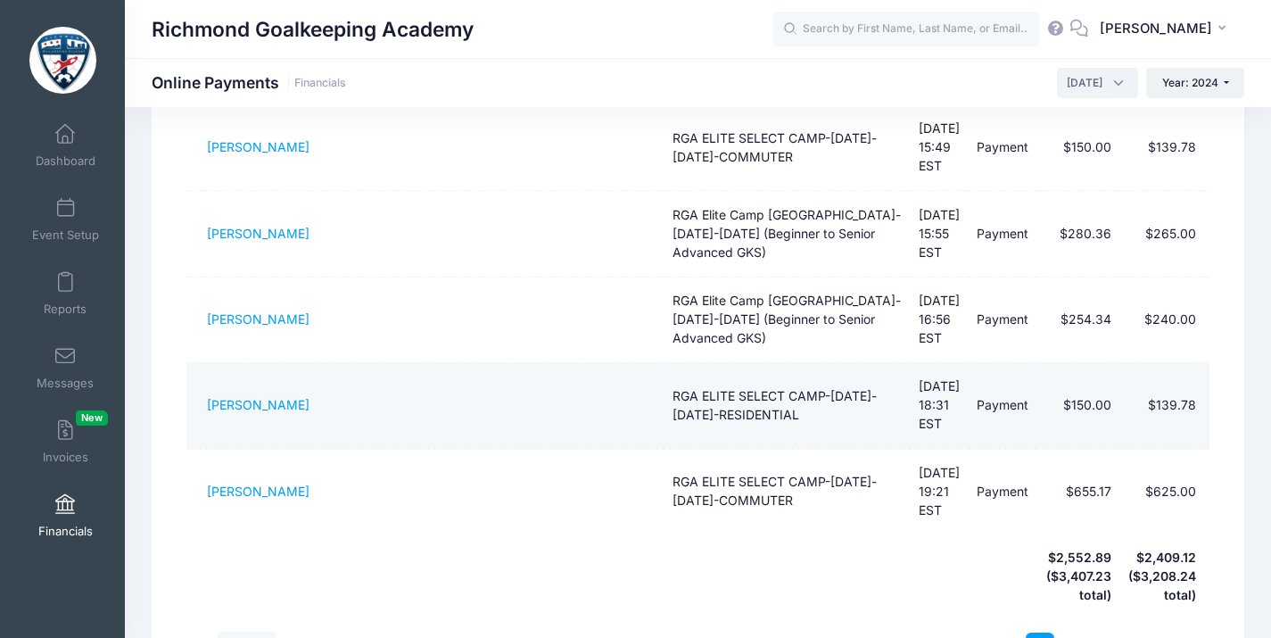
click at [1119, 77] on span "February 2024" at bounding box center [1097, 83] width 81 height 30
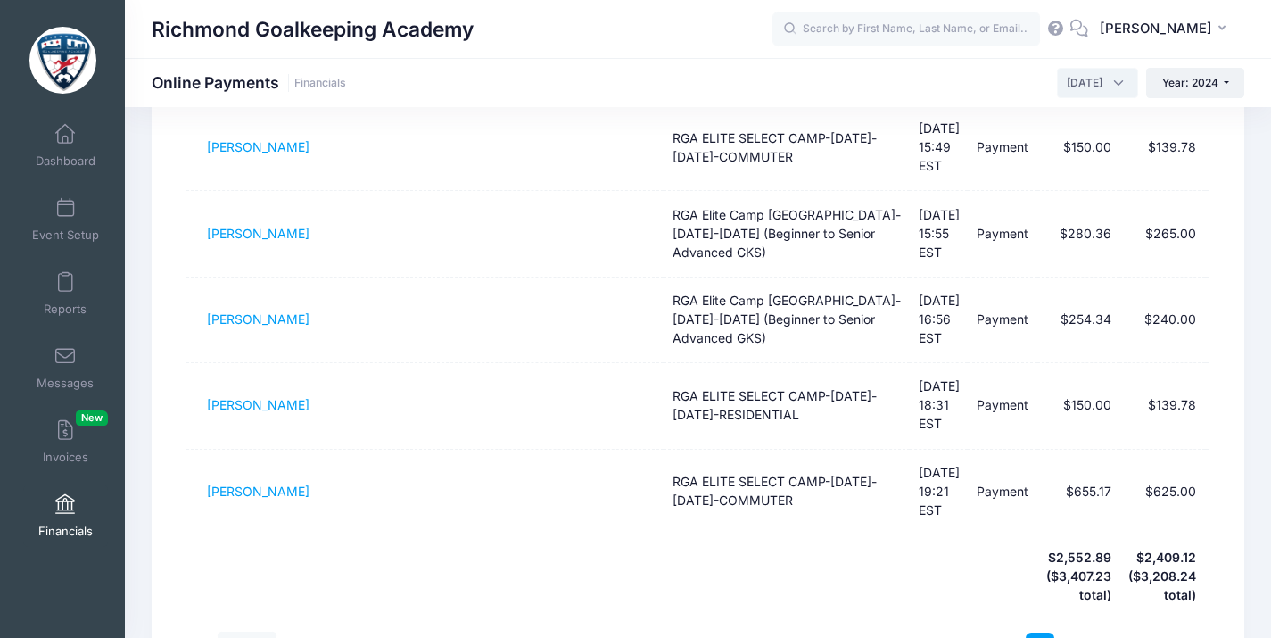
click at [1104, 85] on span "February 2024" at bounding box center [1097, 83] width 81 height 30
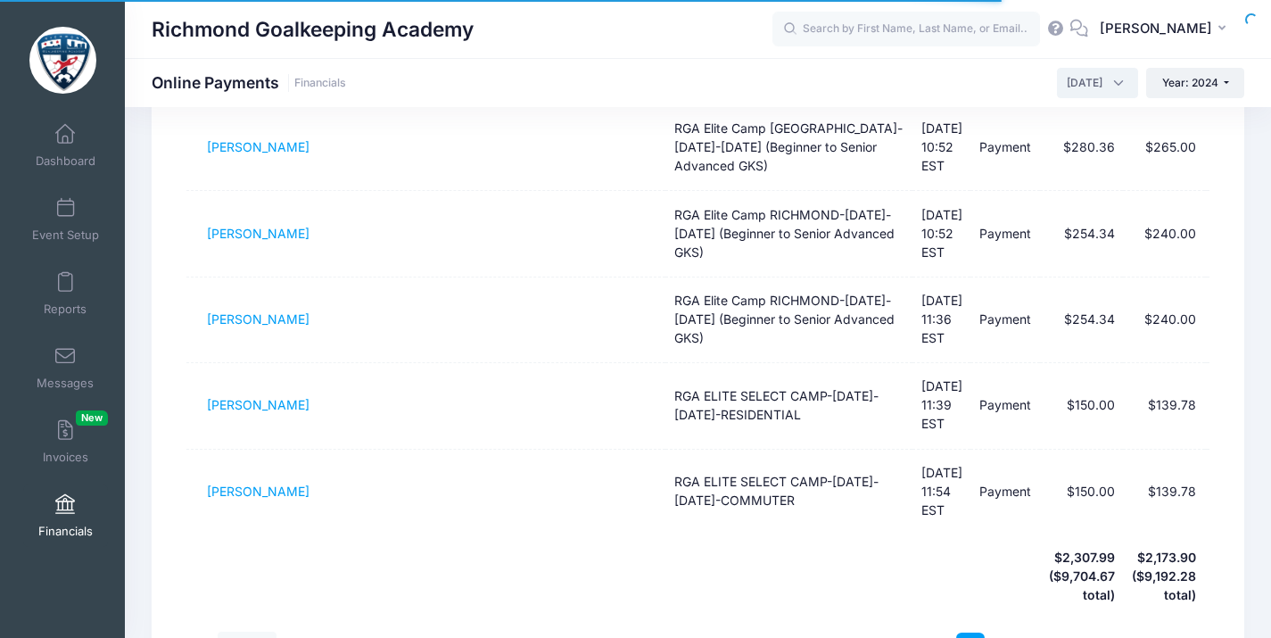
scroll to position [629, 0]
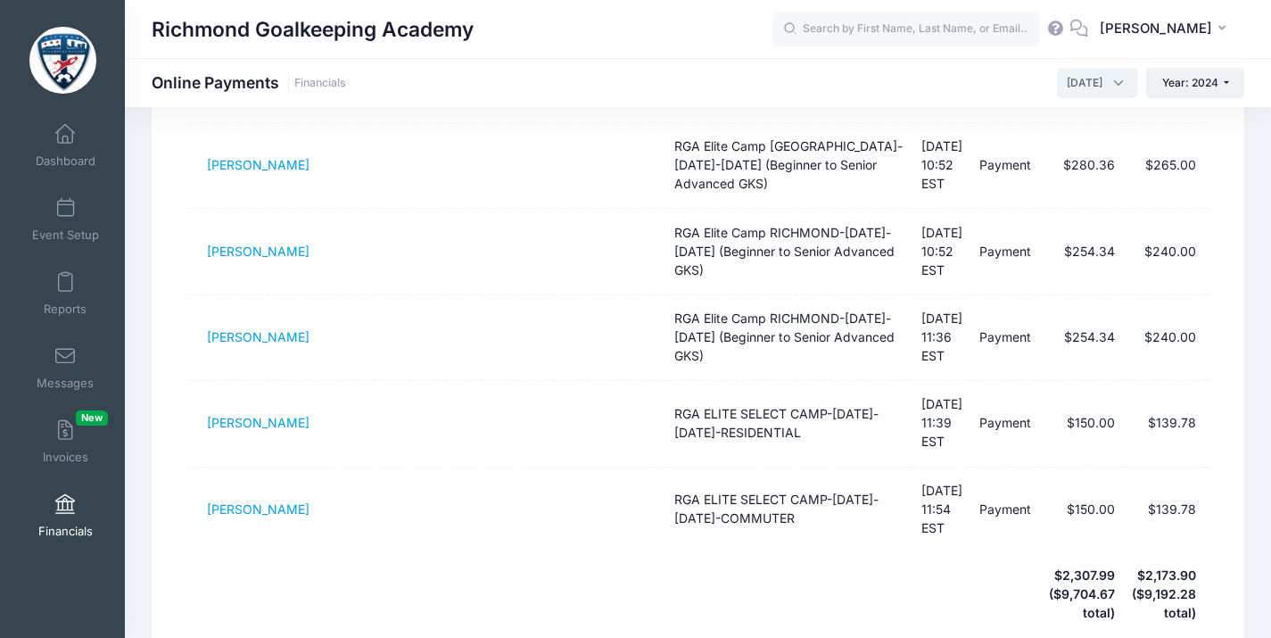
click at [1110, 86] on span "March 2024" at bounding box center [1097, 83] width 81 height 30
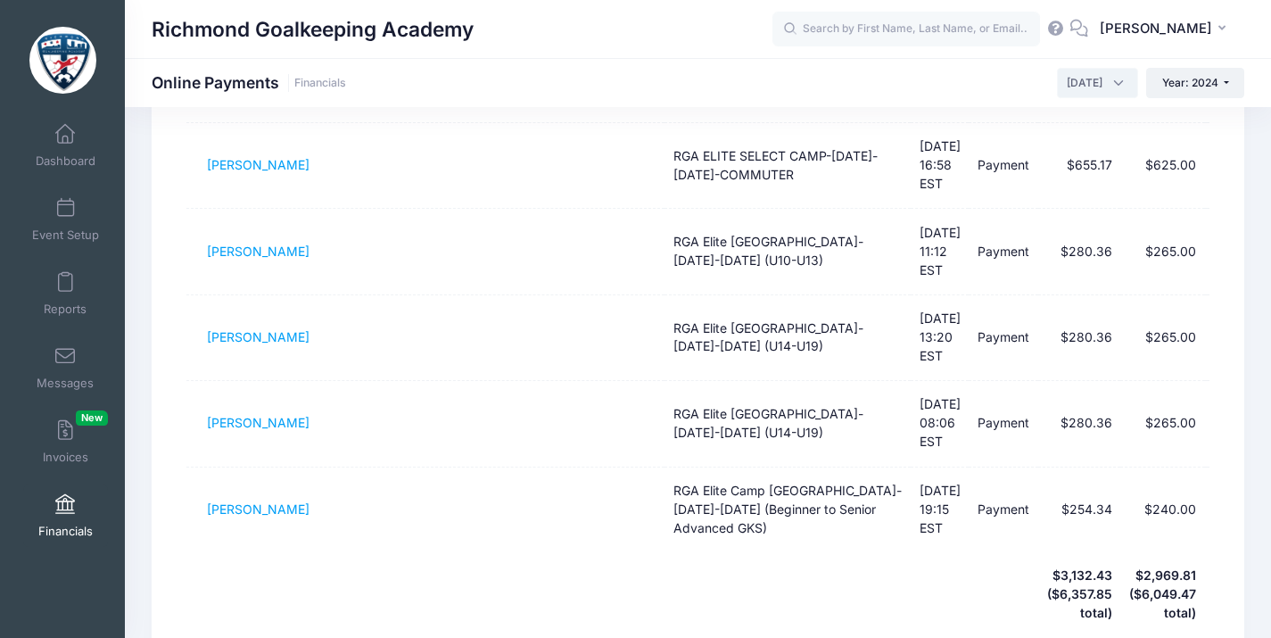
click at [1108, 90] on span "April 2024" at bounding box center [1097, 83] width 81 height 30
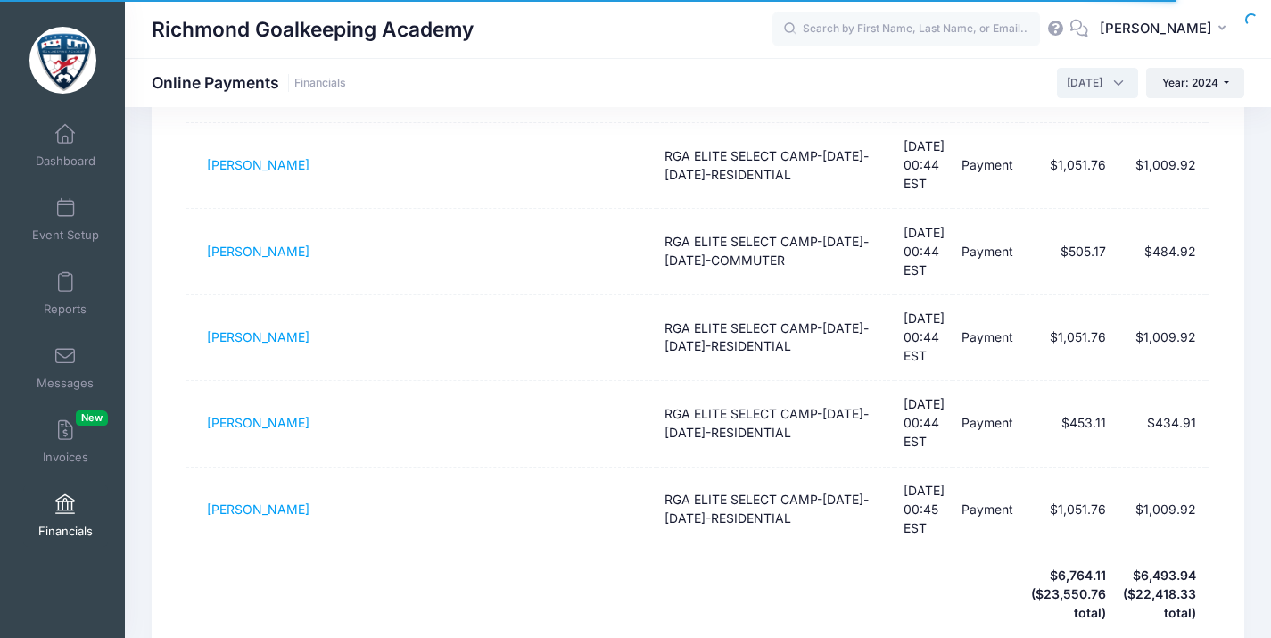
scroll to position [575, 0]
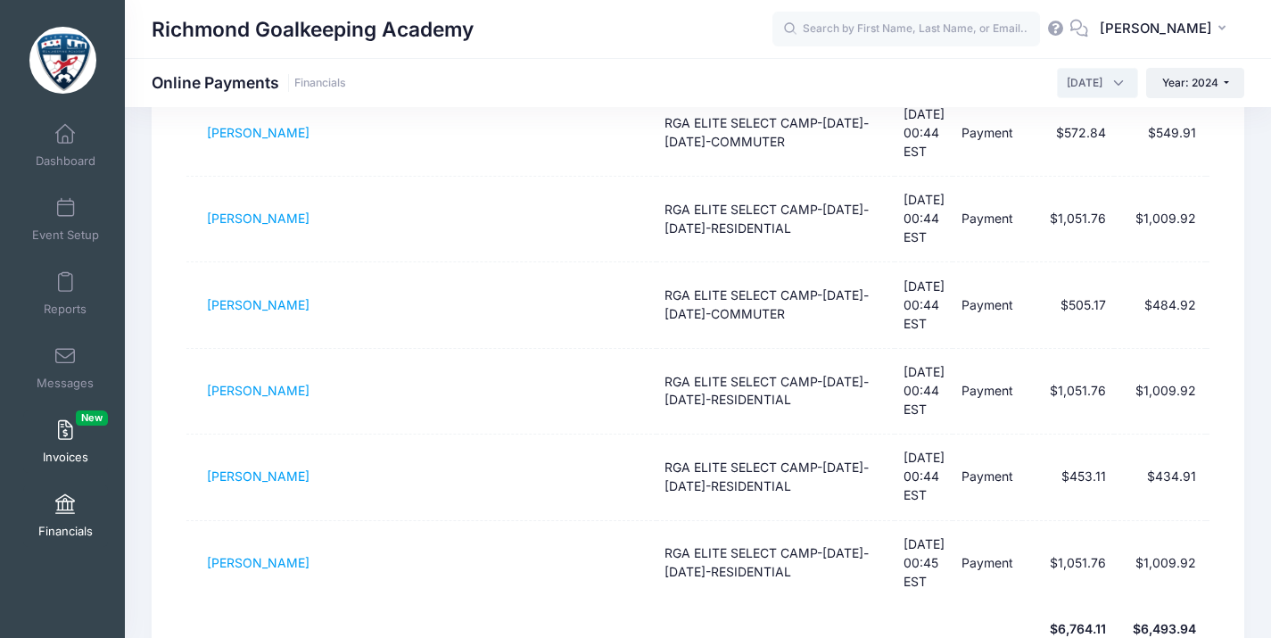
click at [1093, 77] on span "May 2024" at bounding box center [1085, 83] width 36 height 16
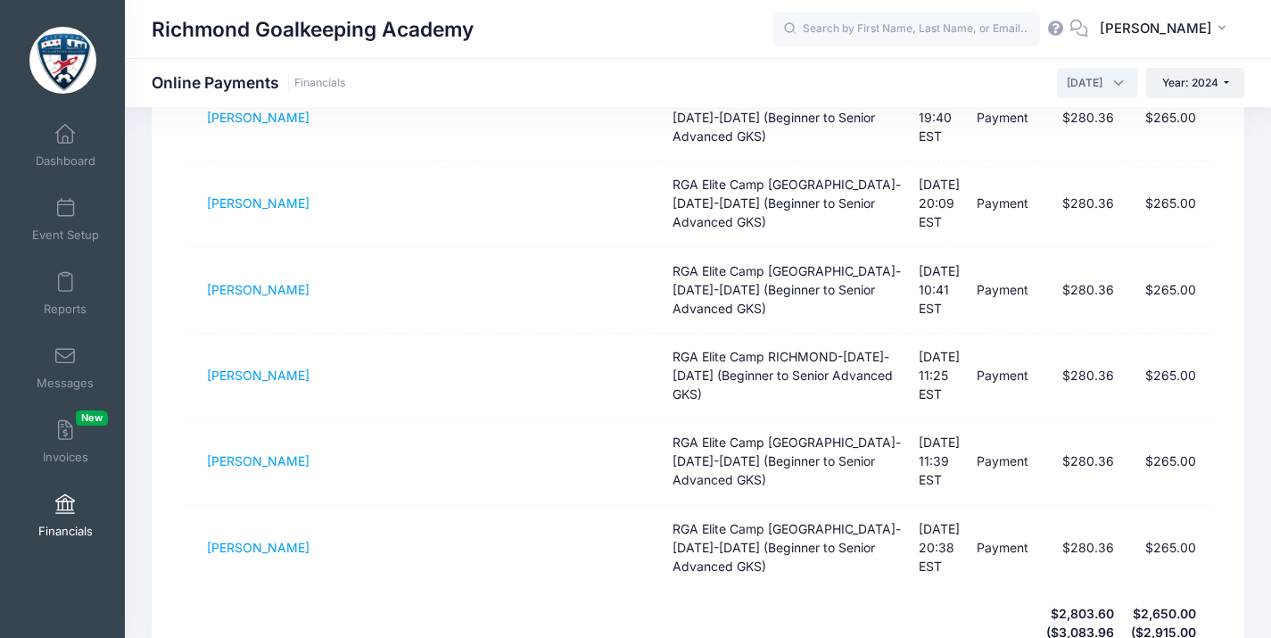
scroll to position [739, 0]
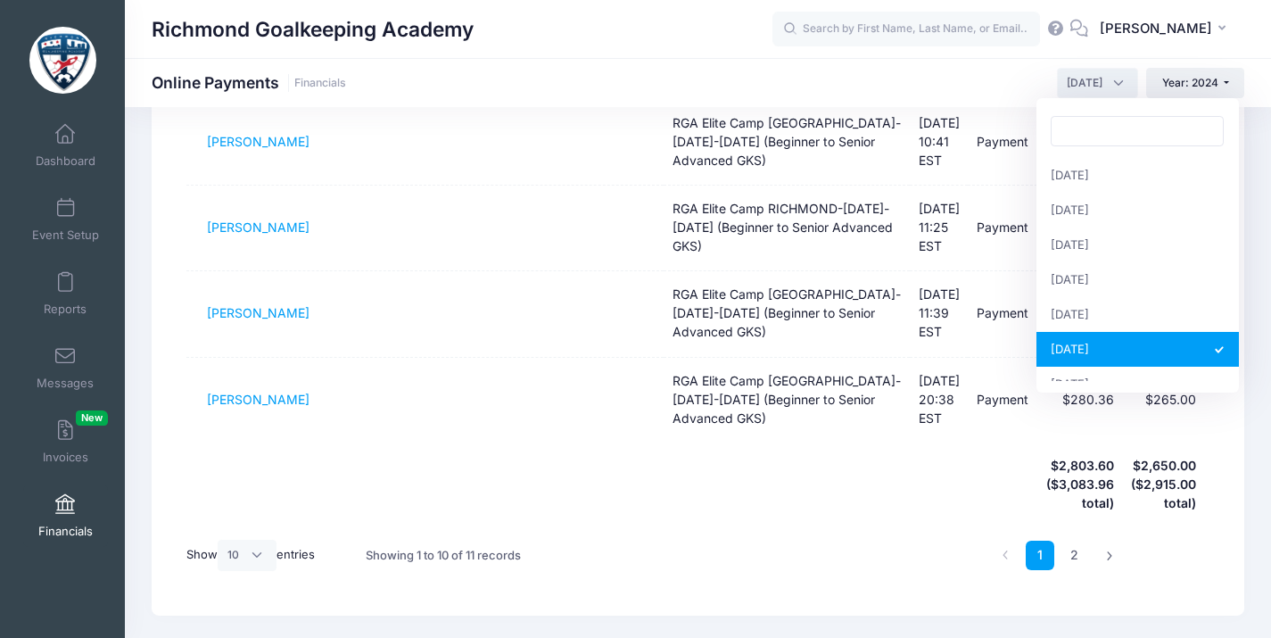
click at [1086, 87] on span "June 2024" at bounding box center [1085, 83] width 36 height 16
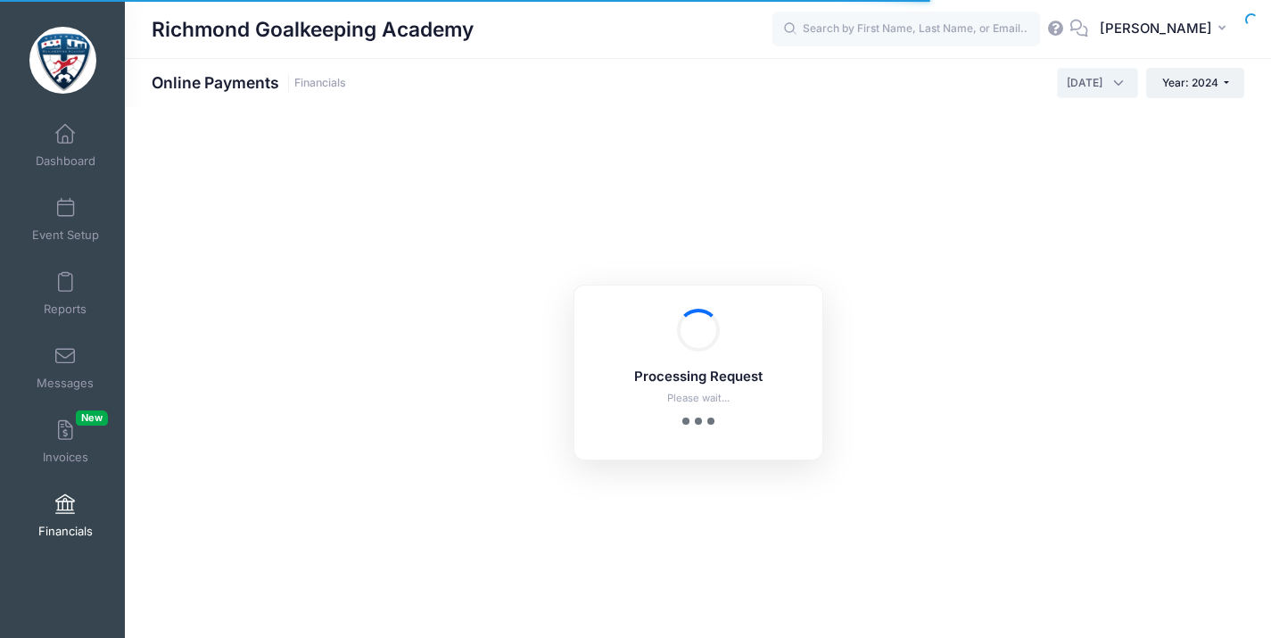
scroll to position [736, 0]
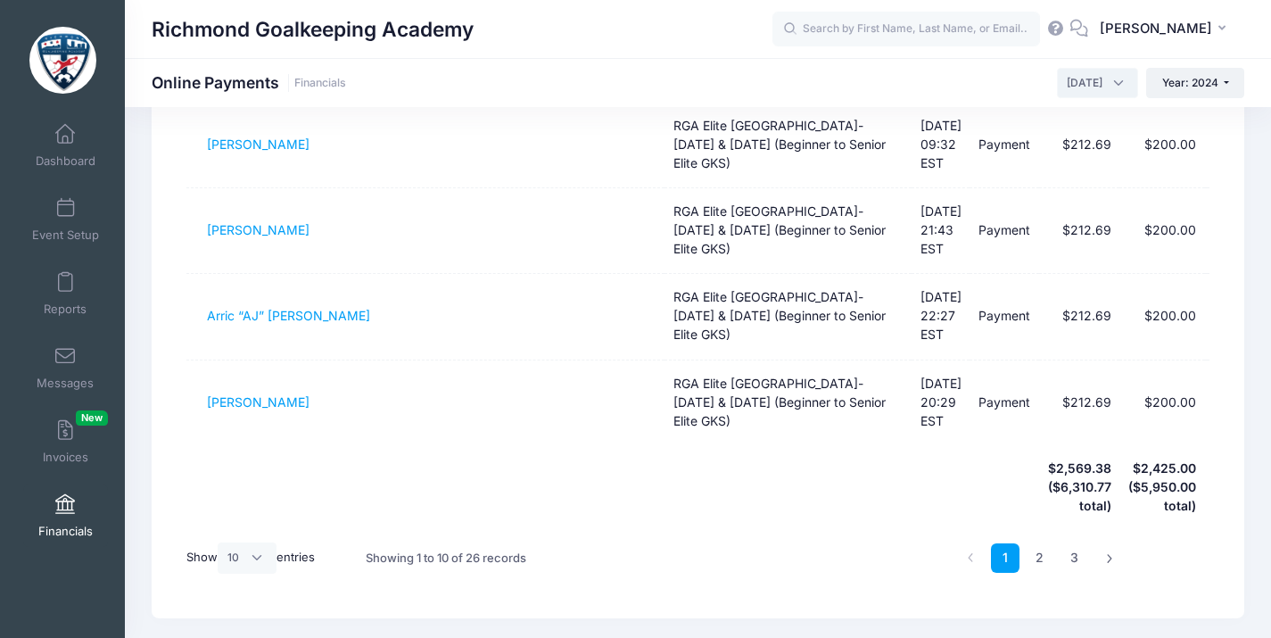
click at [1113, 79] on span "July 2024" at bounding box center [1097, 83] width 81 height 30
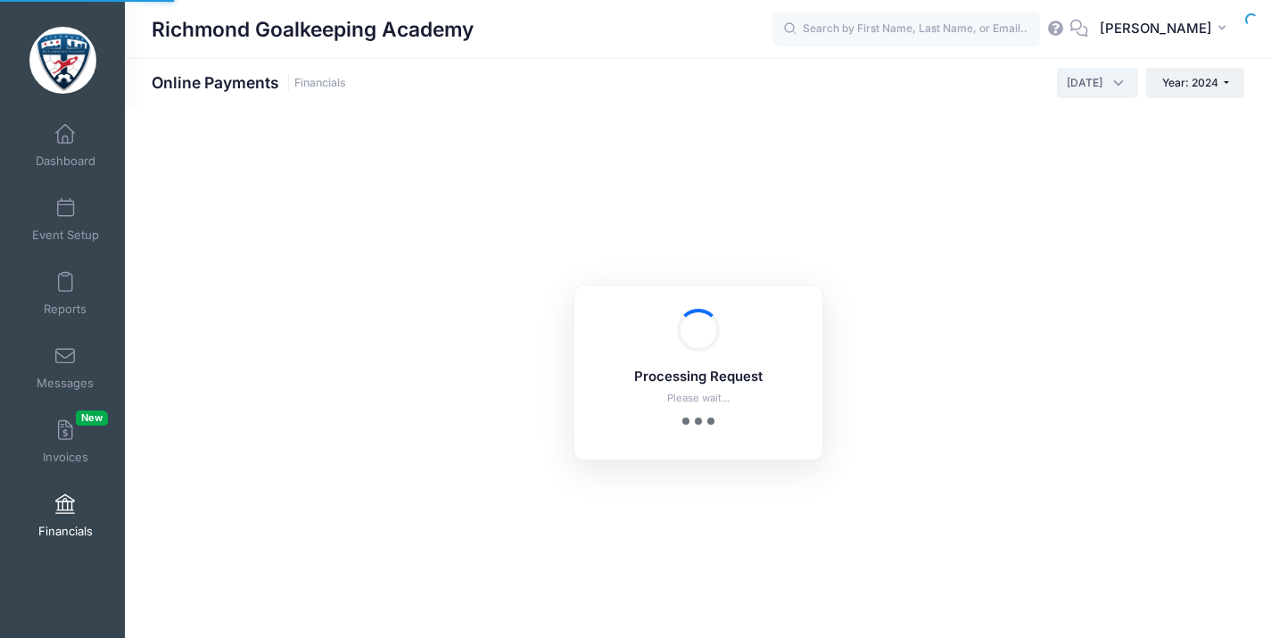
scroll to position [51, 0]
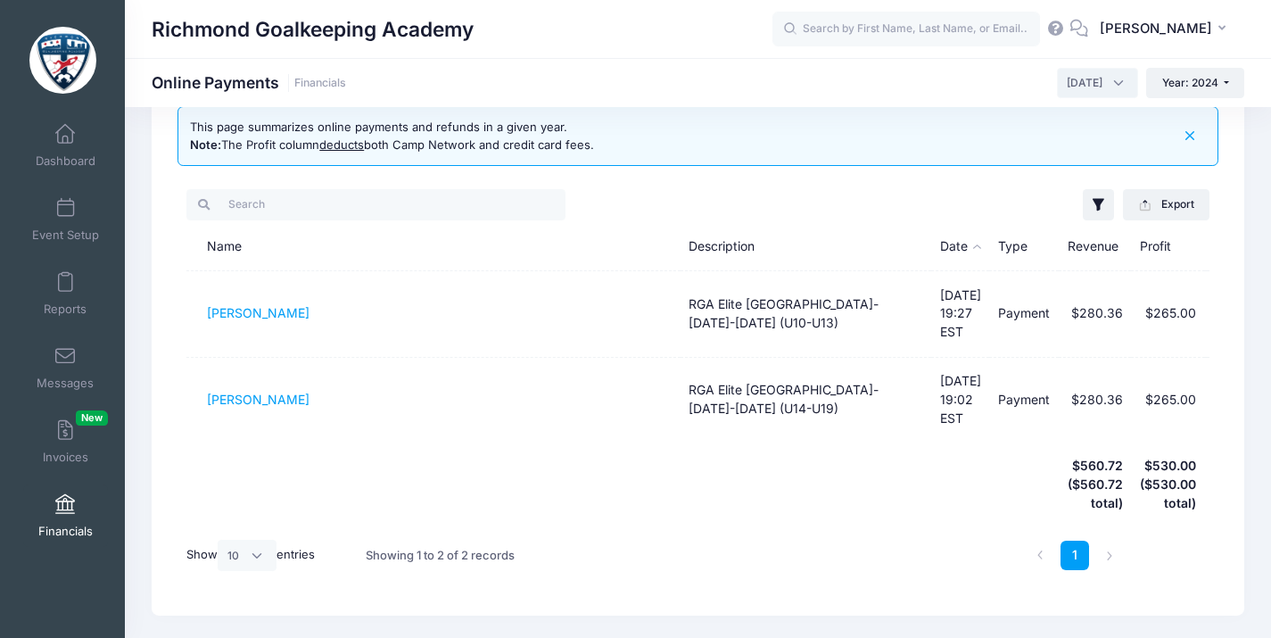
click at [1085, 86] on span "August 2024" at bounding box center [1085, 83] width 36 height 16
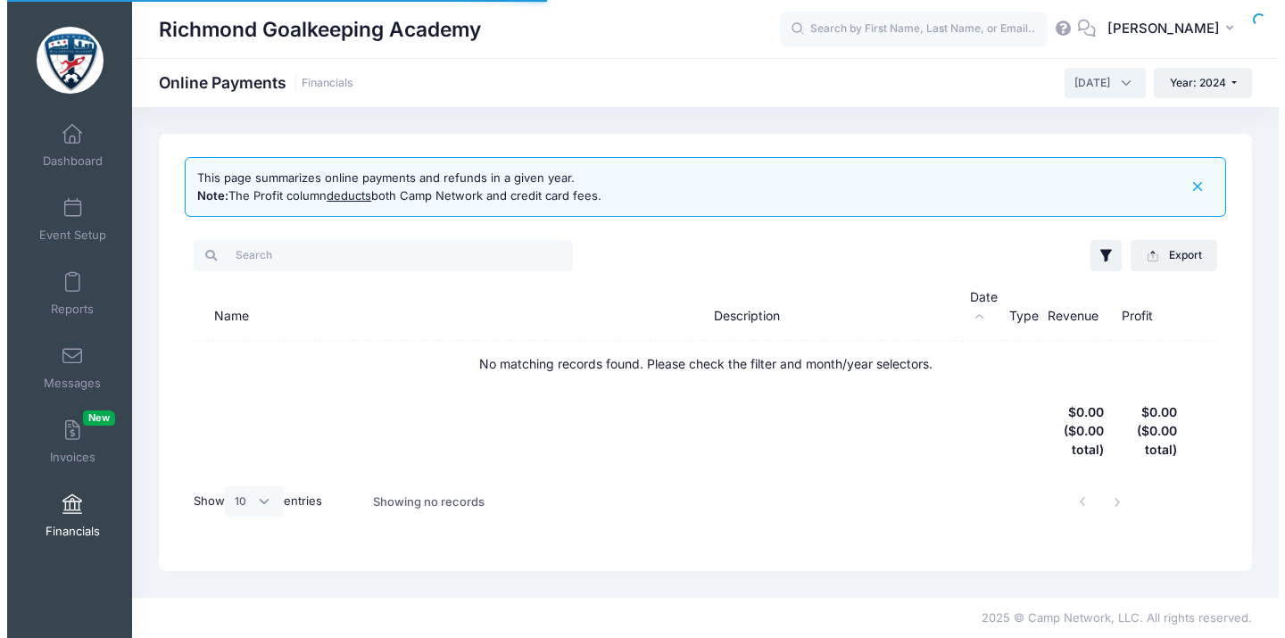
scroll to position [0, 0]
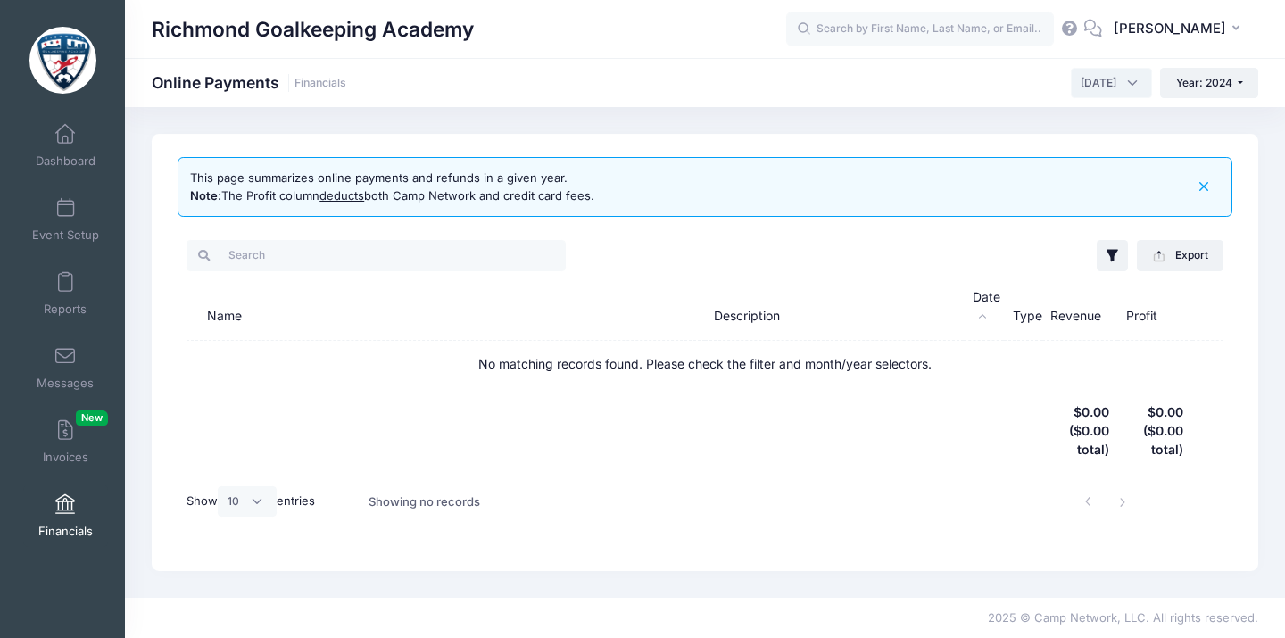
click at [1100, 82] on span "September 2024" at bounding box center [1098, 83] width 36 height 16
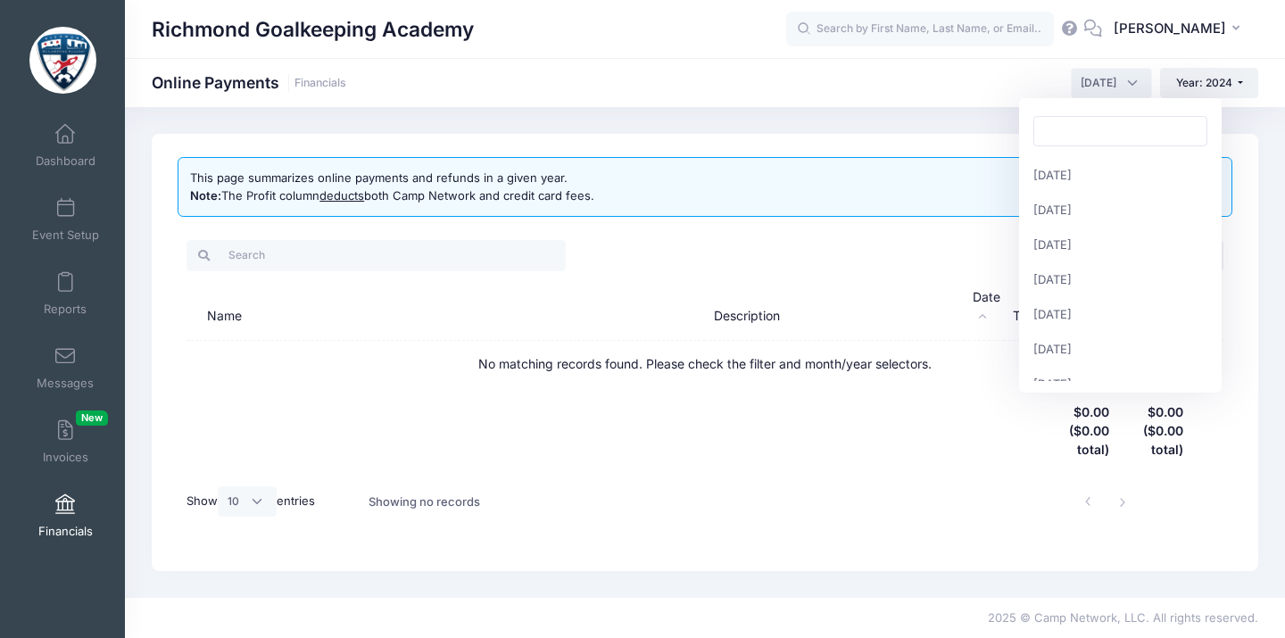
scroll to position [224, 0]
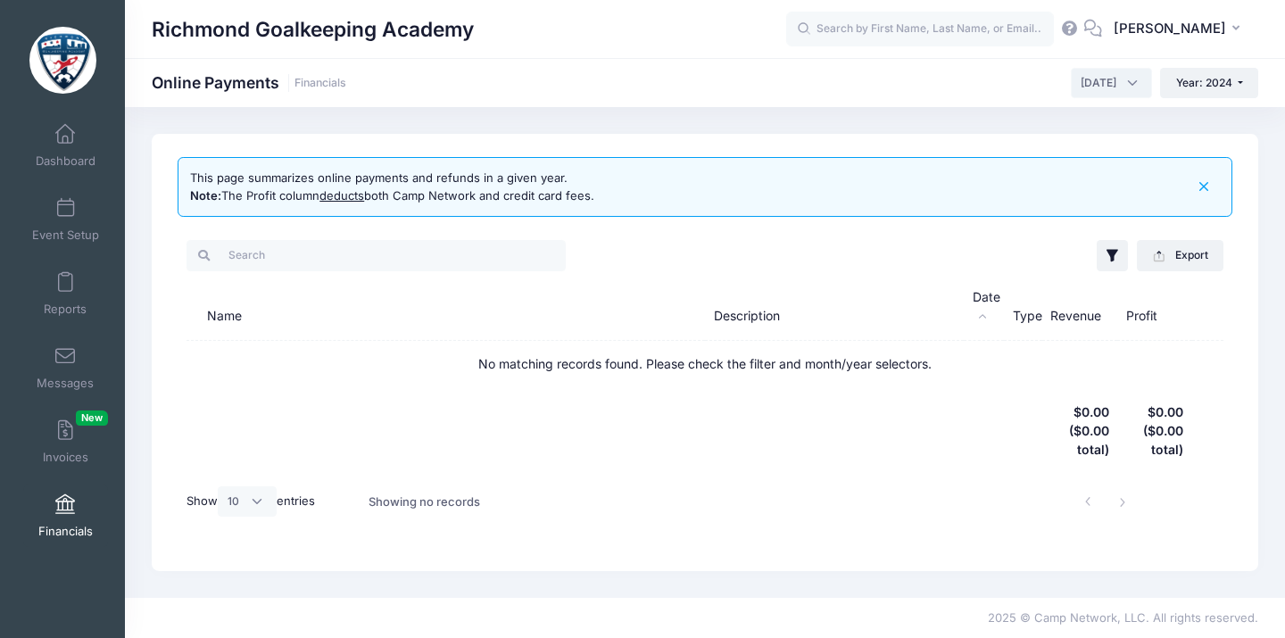
click at [1100, 79] on span "October 2024" at bounding box center [1098, 83] width 36 height 16
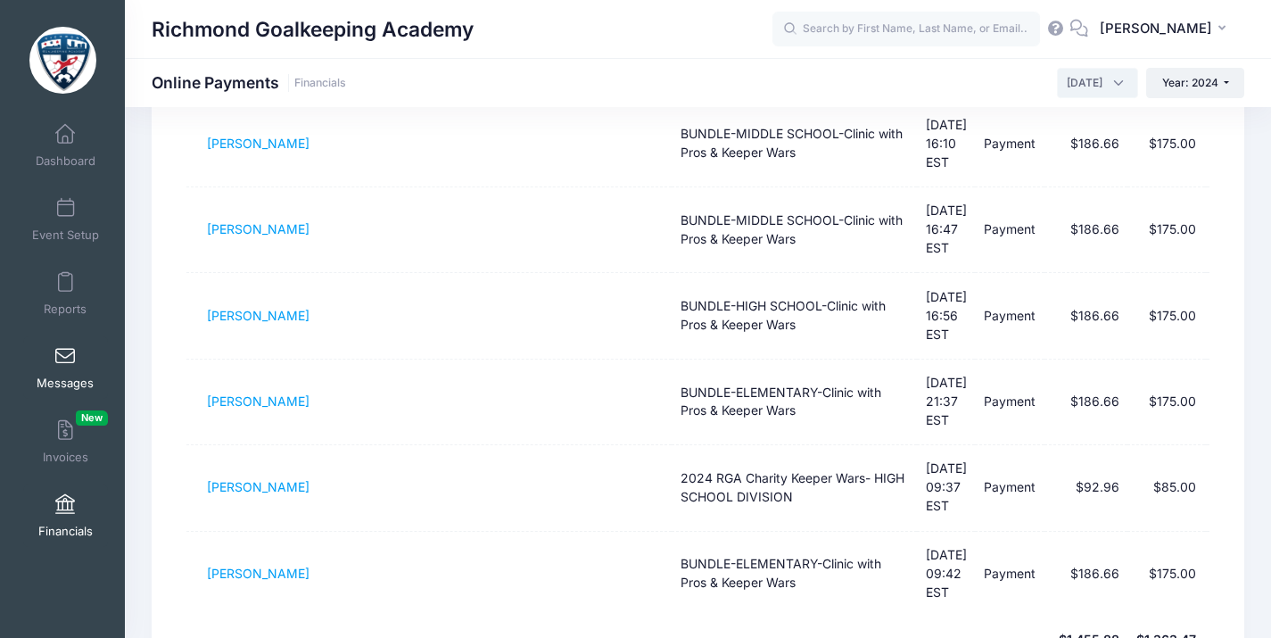
scroll to position [575, 0]
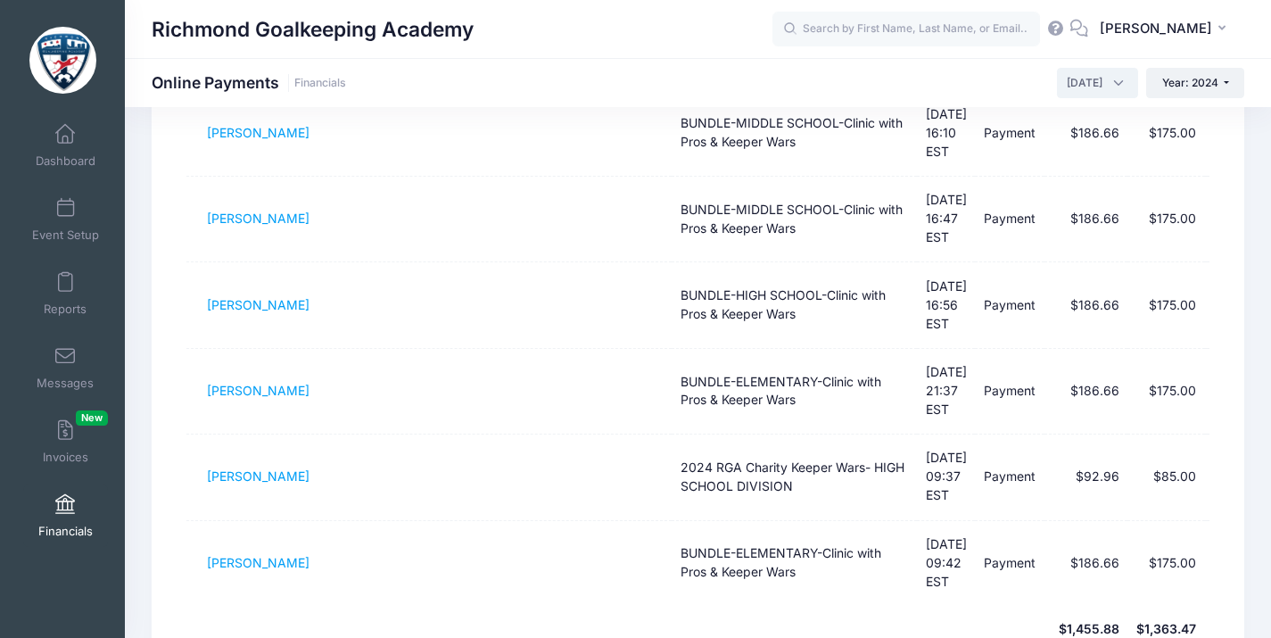
click at [1094, 86] on span "November 2024" at bounding box center [1085, 83] width 36 height 16
click at [1108, 97] on span "November 2024" at bounding box center [1097, 83] width 81 height 30
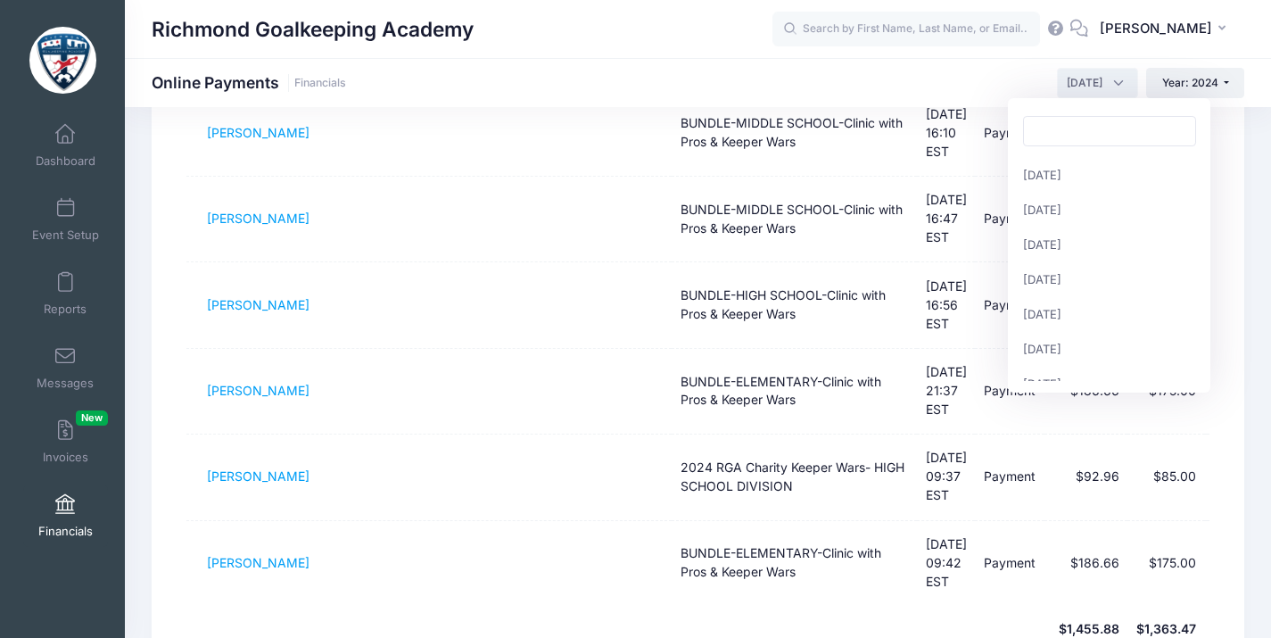
scroll to position [224, 0]
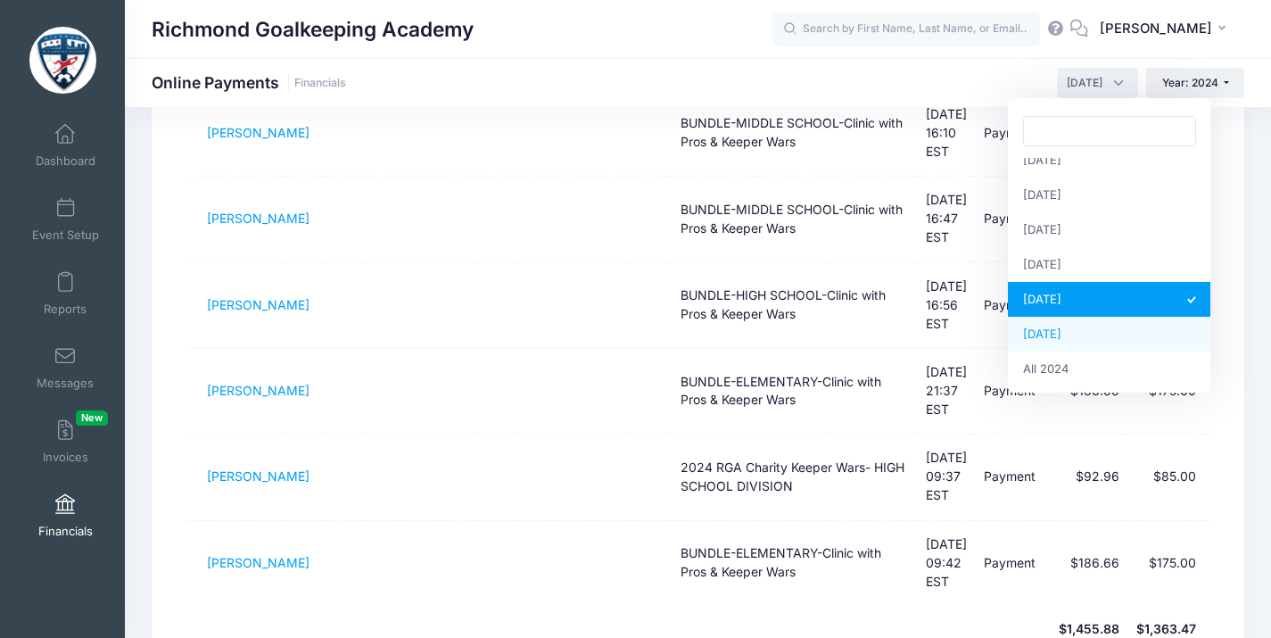
select select "12"
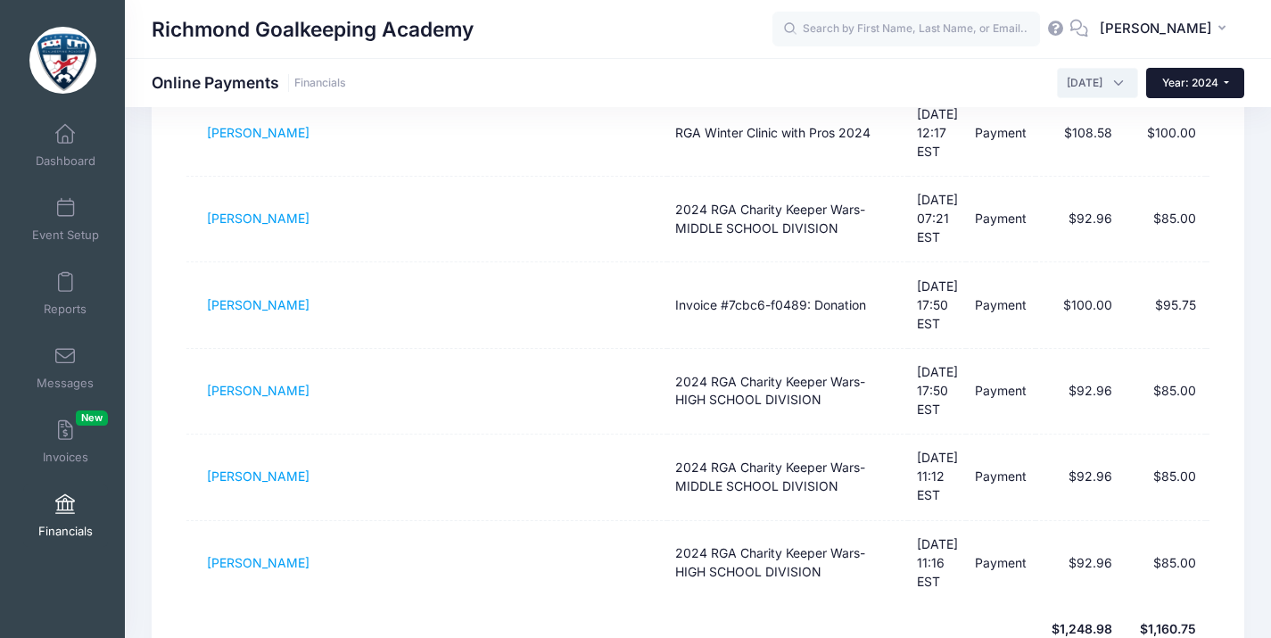
click at [1213, 82] on span "Year: 2024" at bounding box center [1190, 82] width 56 height 13
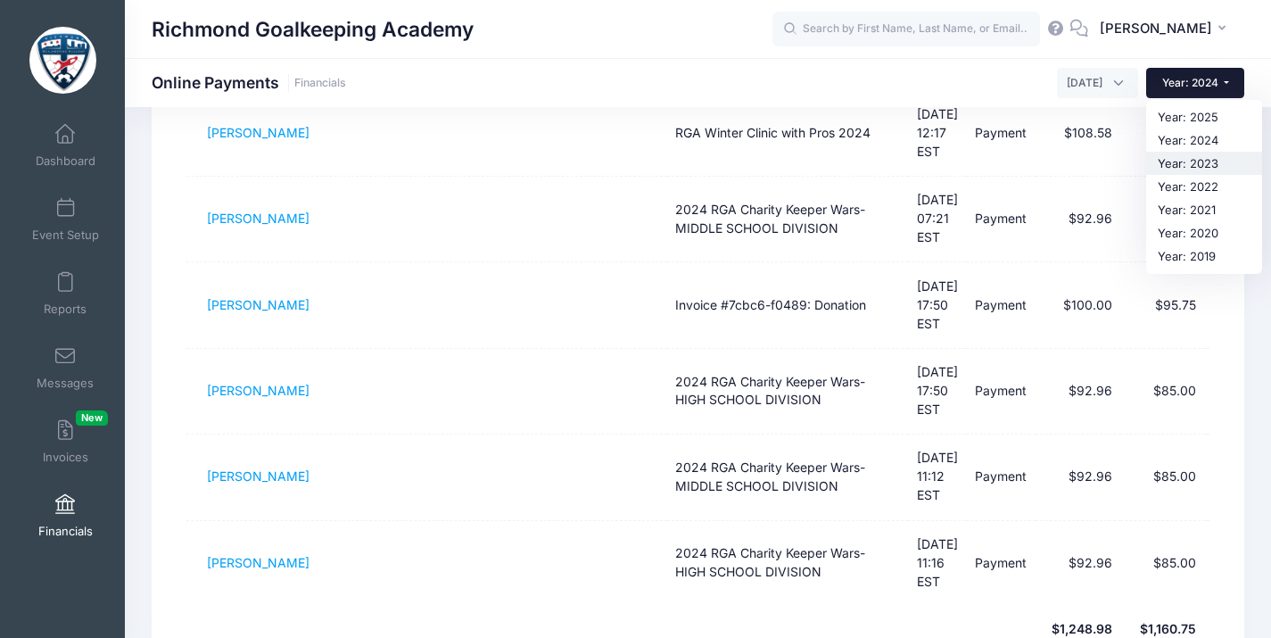
click at [1216, 158] on link "Year: 2023" at bounding box center [1204, 163] width 116 height 23
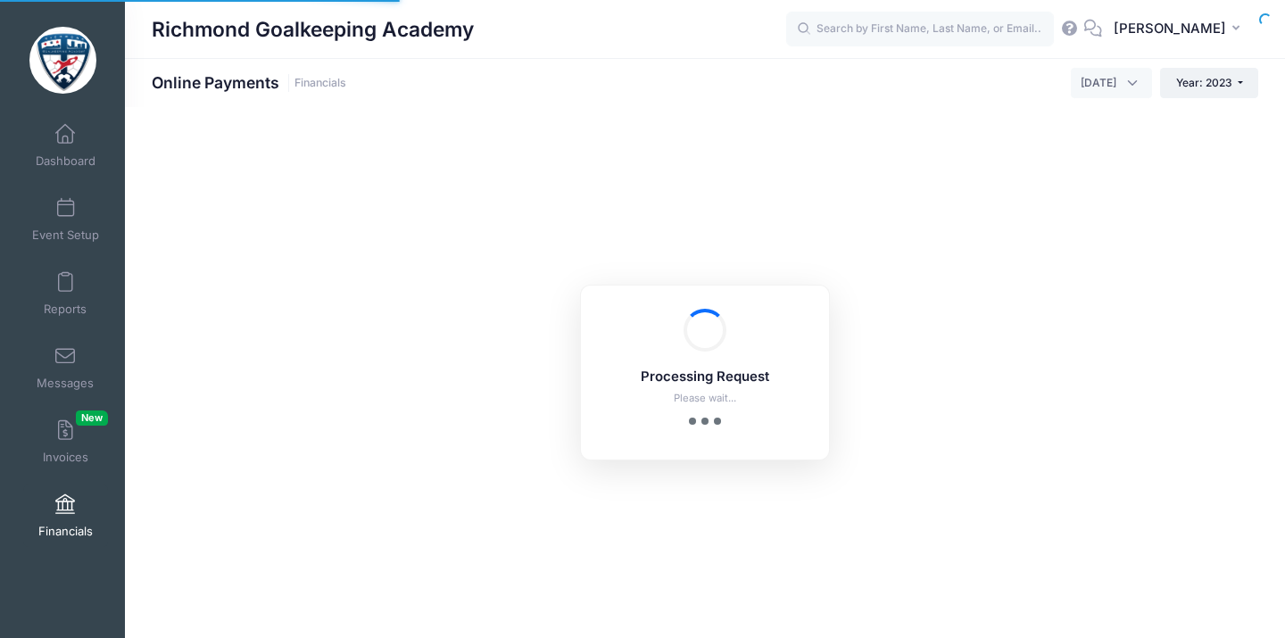
select select "10"
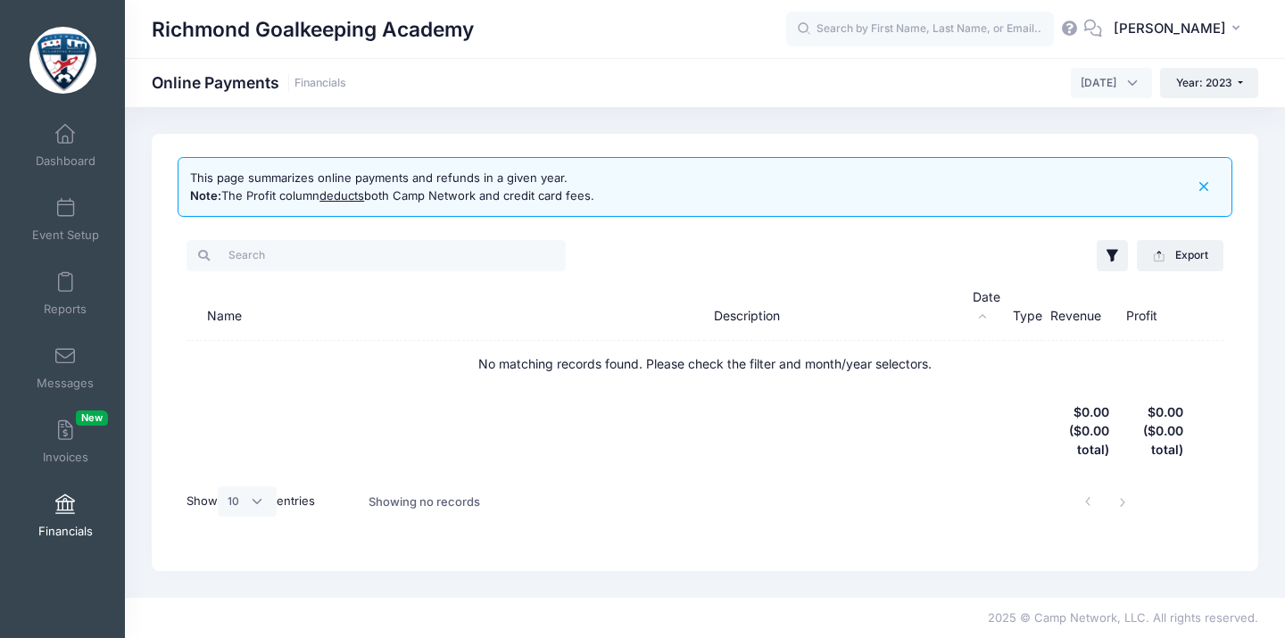
click at [1080, 81] on span "[DATE]" at bounding box center [1098, 83] width 36 height 16
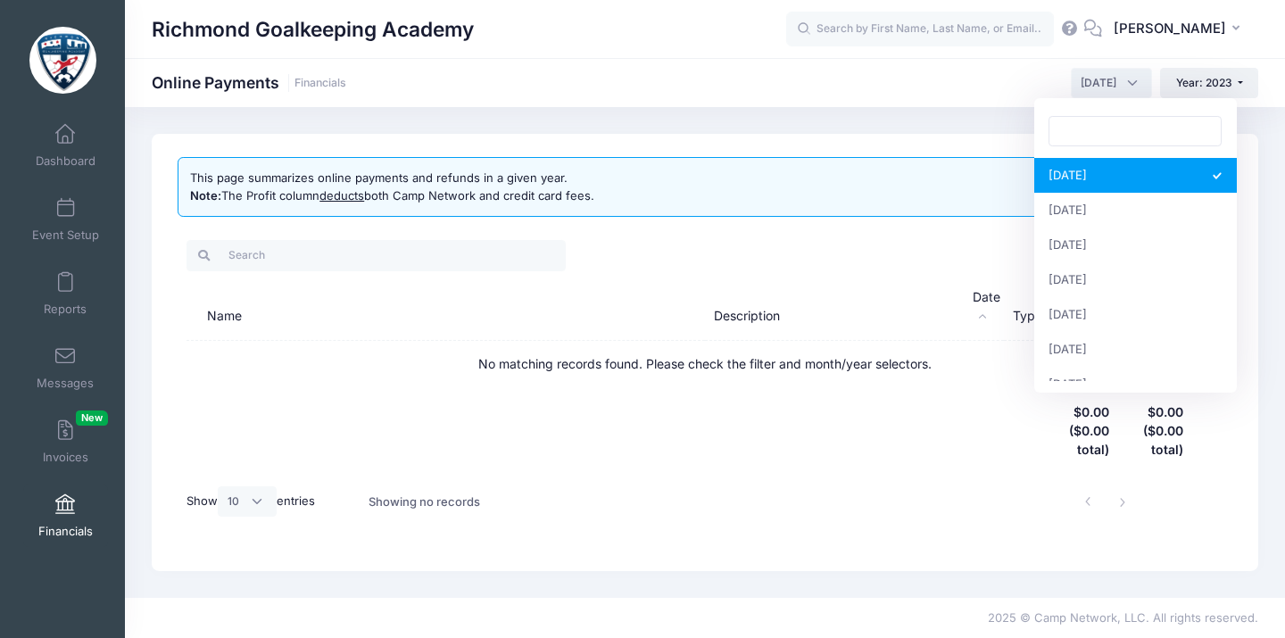
click at [1116, 88] on span "[DATE]" at bounding box center [1110, 83] width 81 height 30
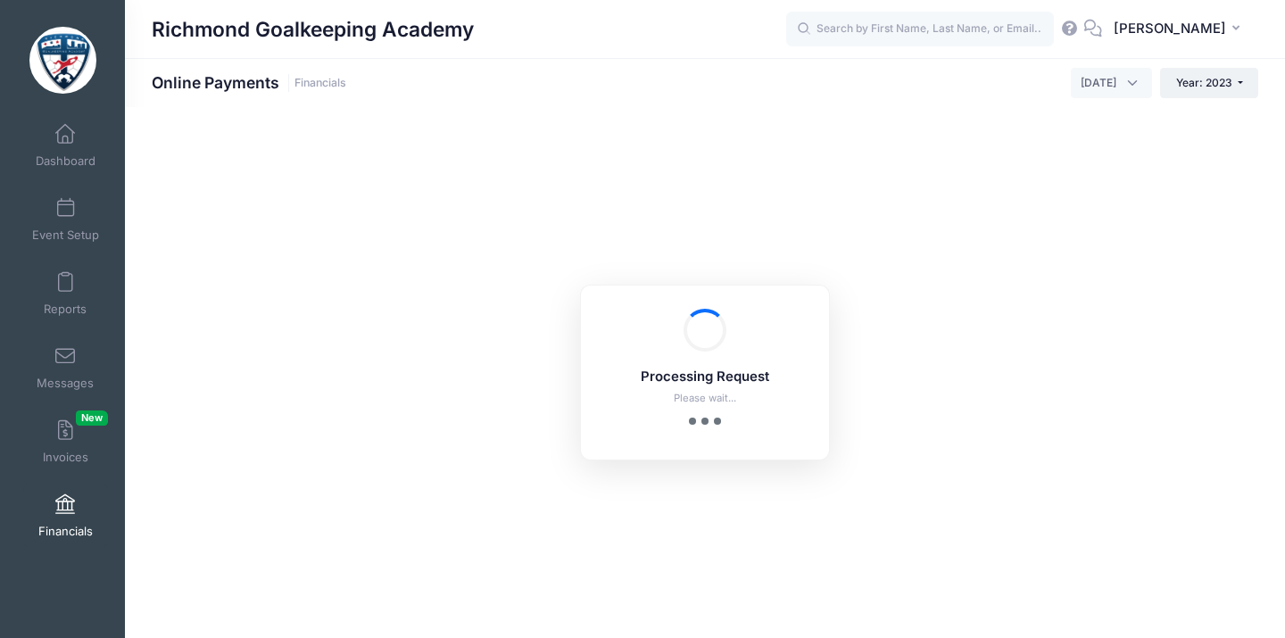
drag, startPoint x: 1079, startPoint y: 226, endPoint x: 1093, endPoint y: 196, distance: 32.7
click at [1089, 205] on div "Processing Request Please wait... Processing Request Please wait... Processing …" at bounding box center [705, 372] width 1160 height 531
click at [1112, 82] on span "March 2023" at bounding box center [1098, 83] width 36 height 16
click at [1118, 69] on span "March 2023" at bounding box center [1110, 83] width 81 height 30
click at [1115, 80] on span "March 2023" at bounding box center [1110, 83] width 81 height 30
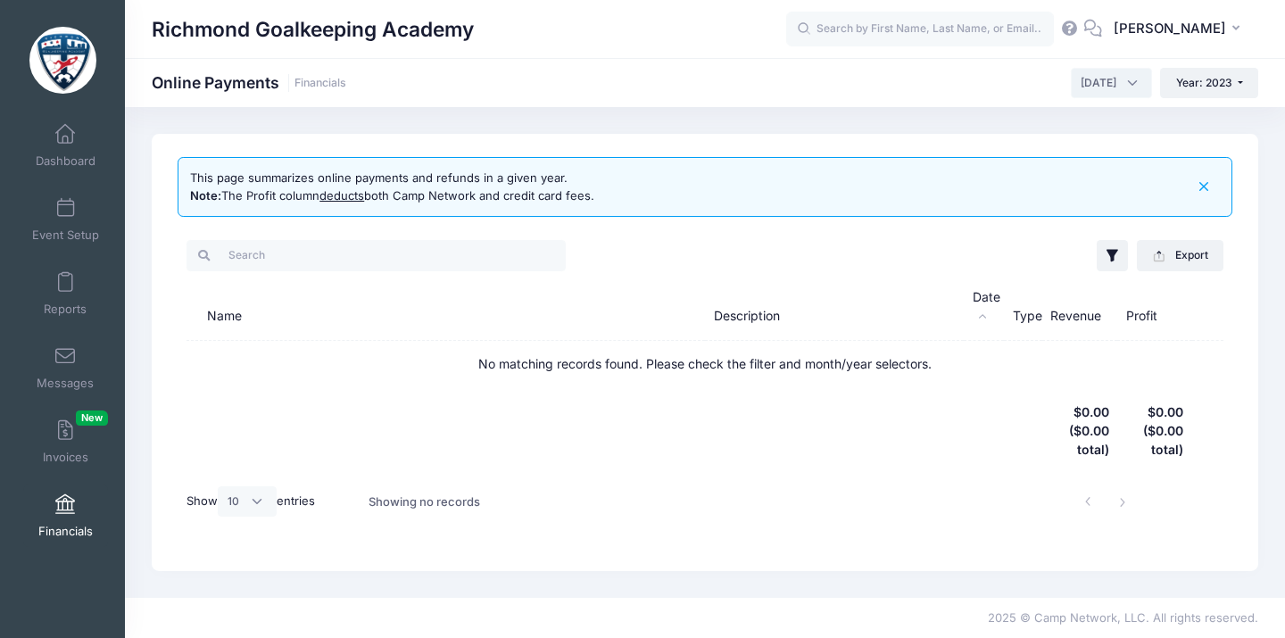
click at [1120, 74] on span "February 2023" at bounding box center [1110, 83] width 81 height 30
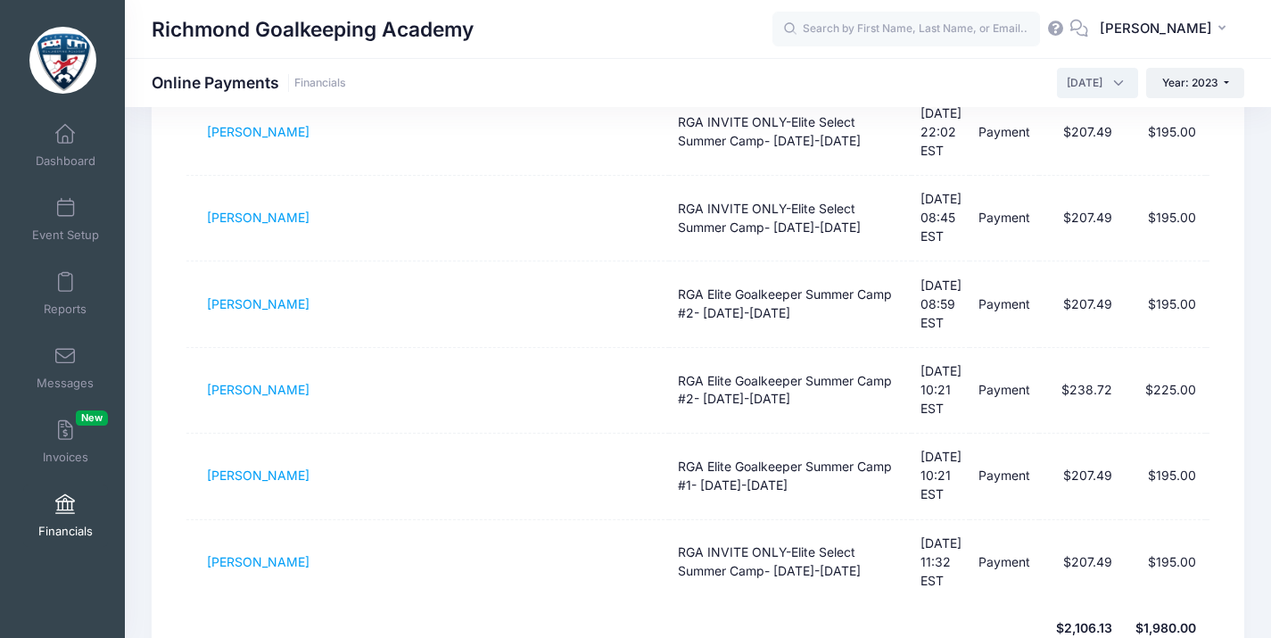
scroll to position [575, 0]
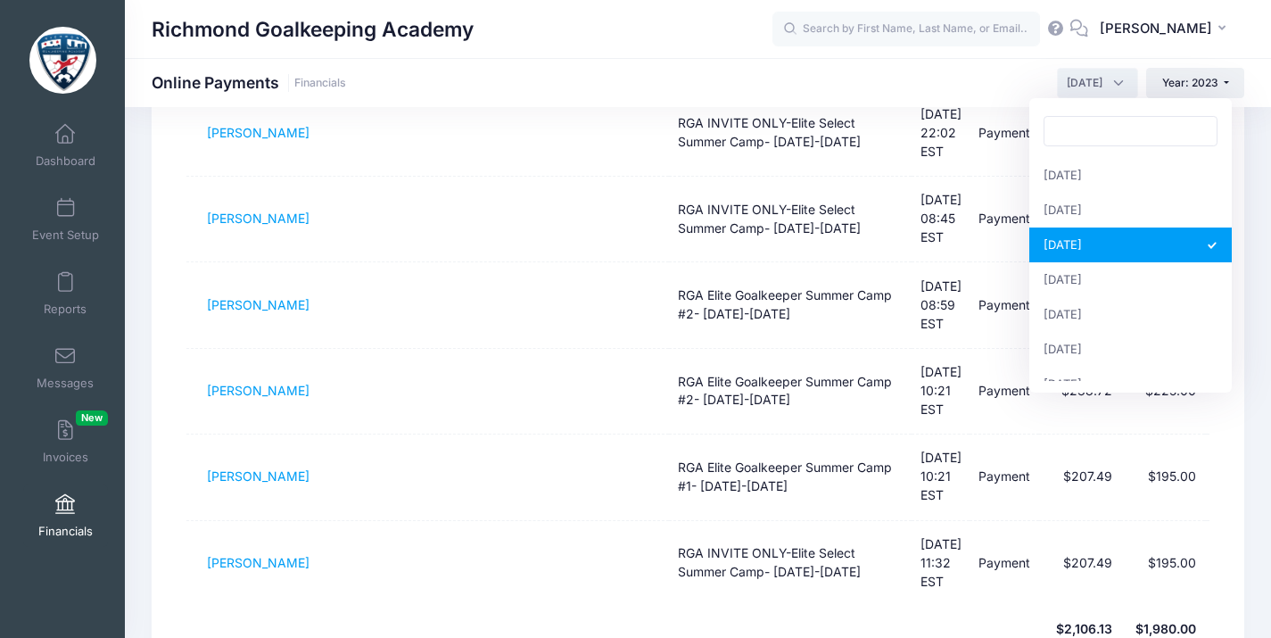
click at [1094, 84] on span "March 2023" at bounding box center [1085, 83] width 36 height 16
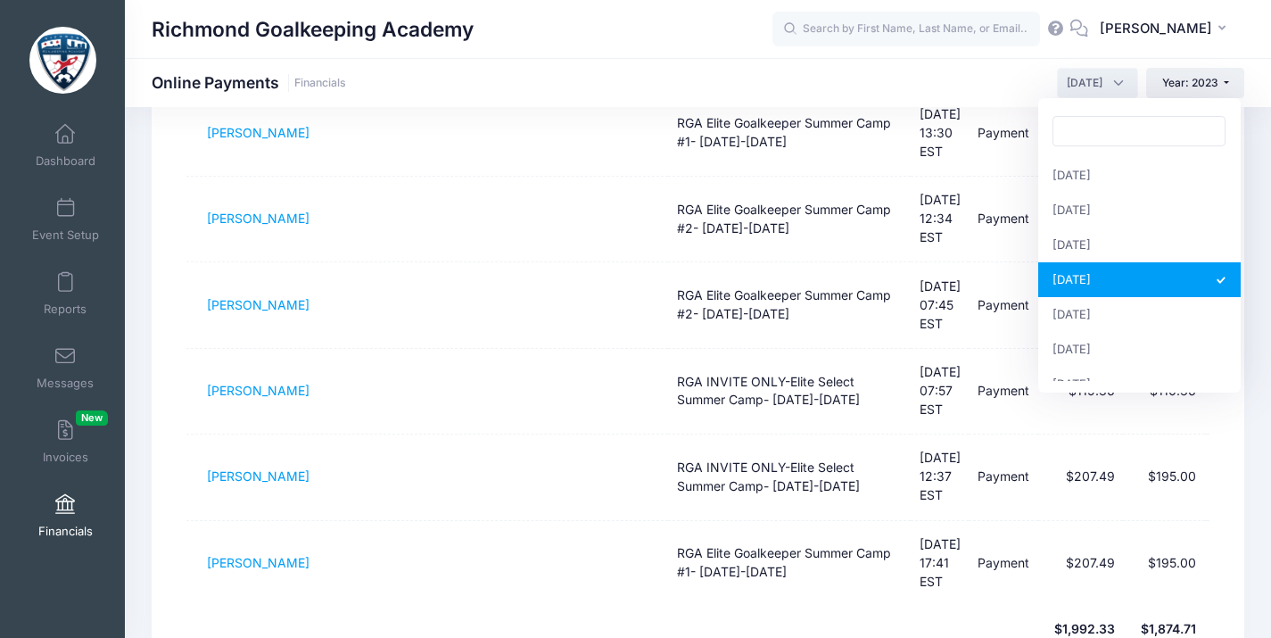
click at [1096, 84] on span "April 2023" at bounding box center [1085, 83] width 36 height 16
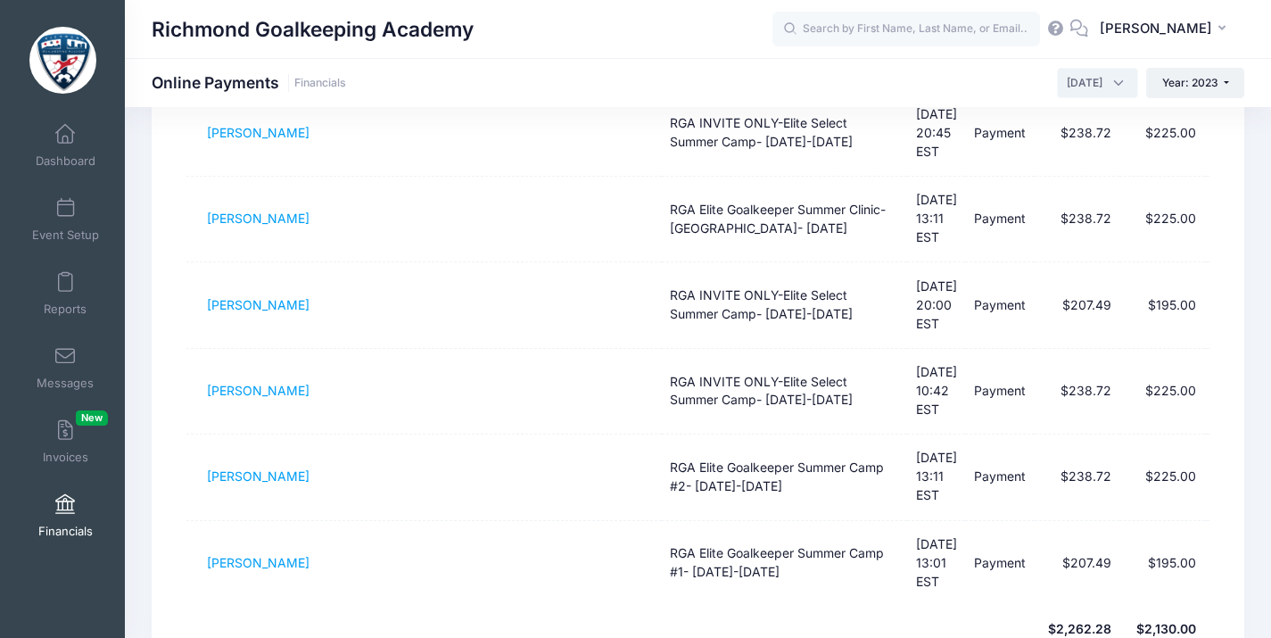
click at [1110, 86] on span "May 2023" at bounding box center [1097, 83] width 81 height 30
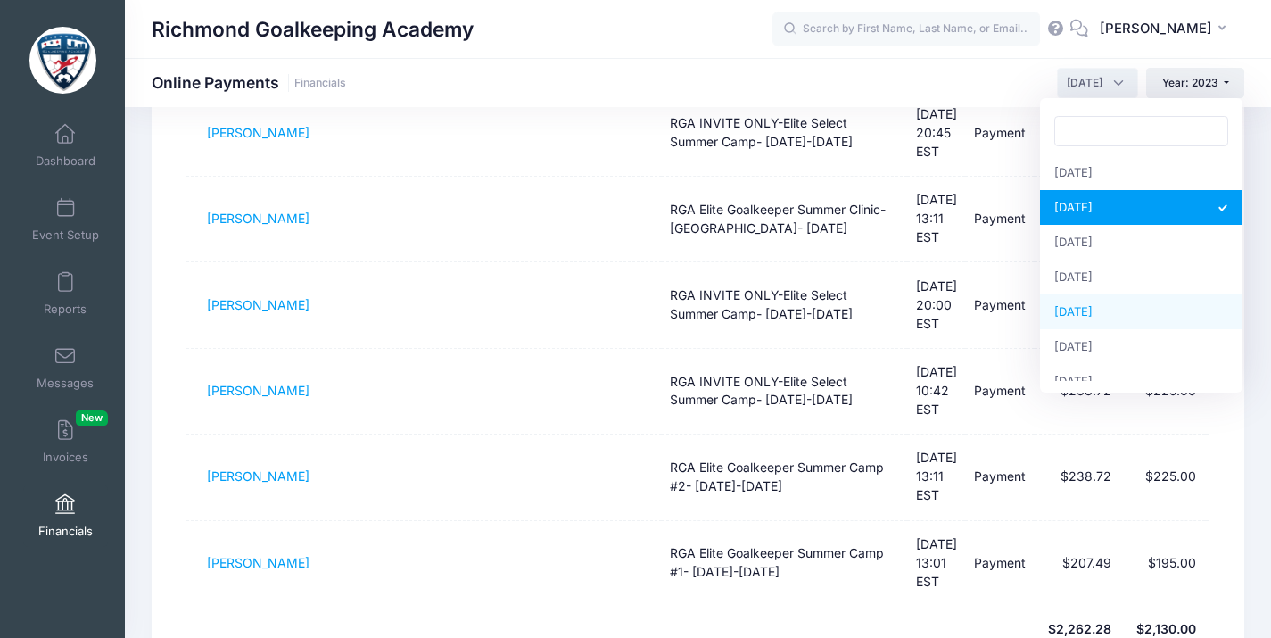
scroll to position [125, 0]
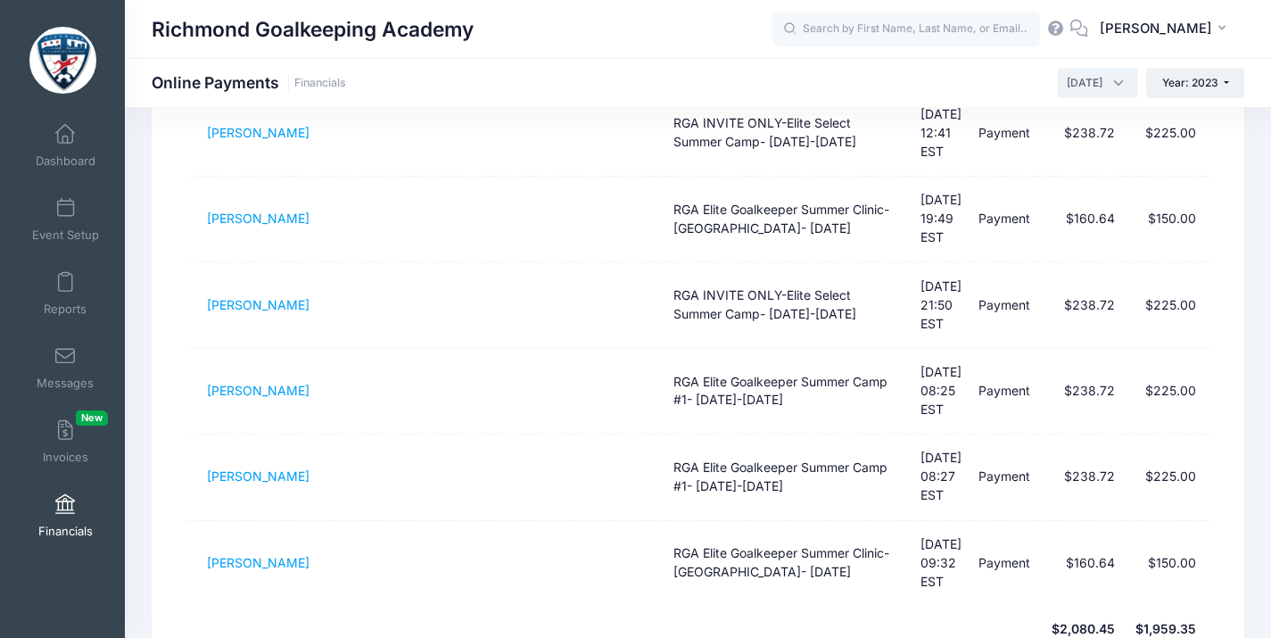
click at [1092, 77] on span "June 2023" at bounding box center [1085, 83] width 36 height 16
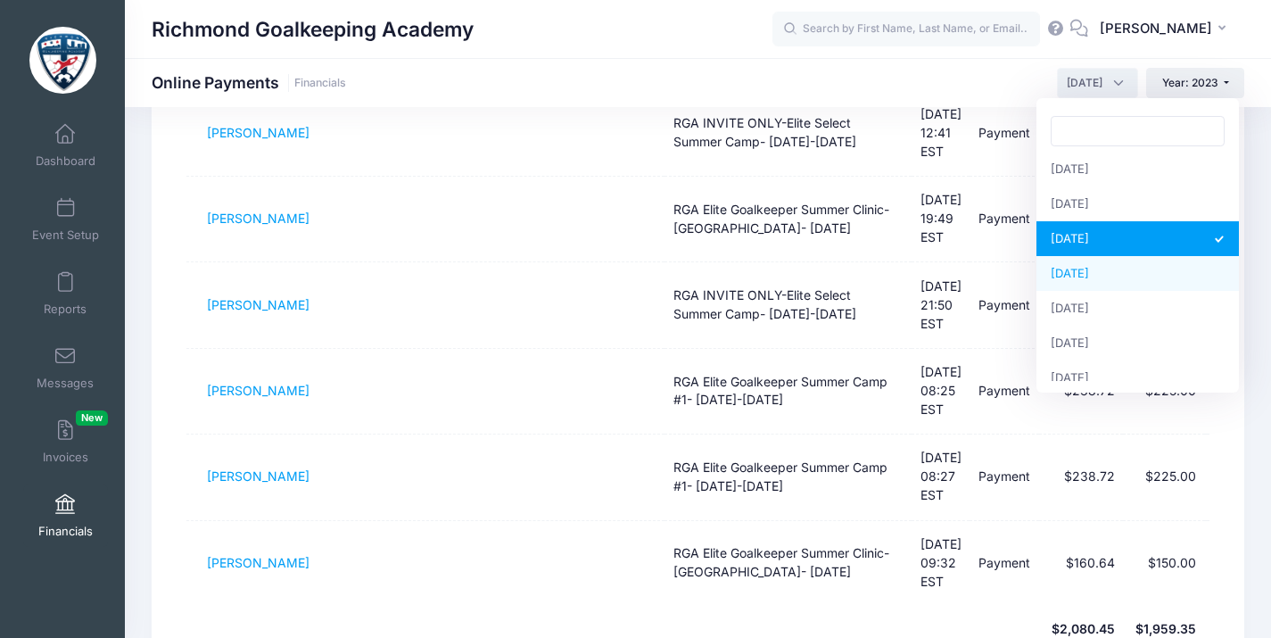
scroll to position [189, 0]
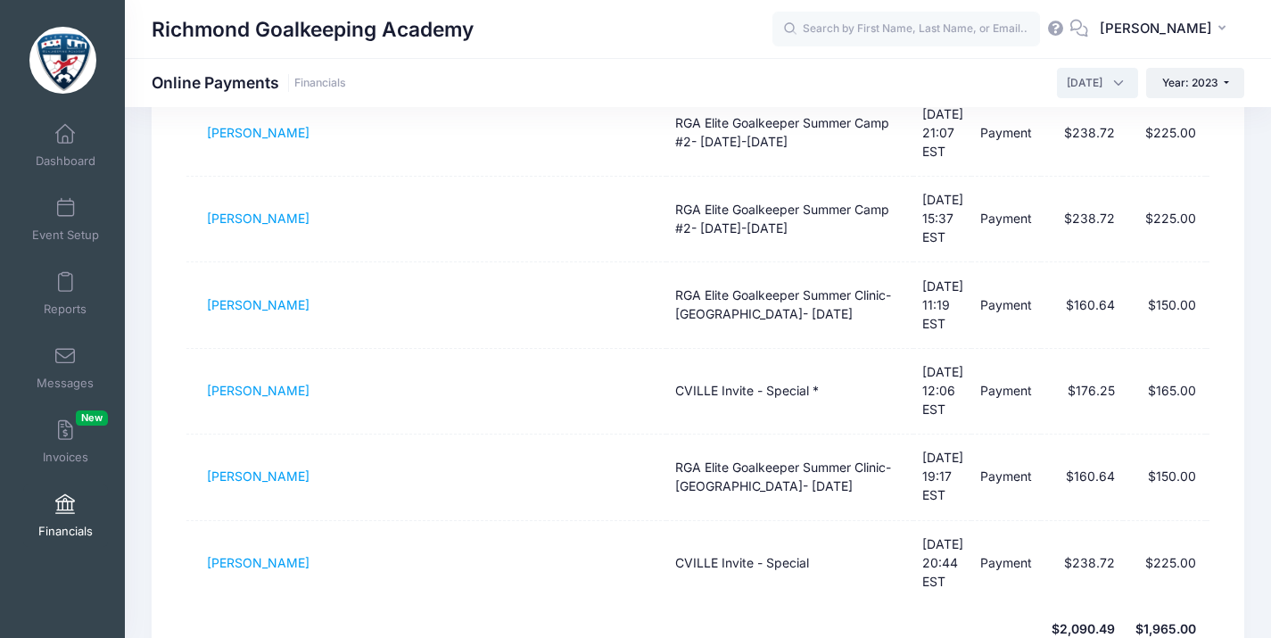
click at [1104, 85] on span "July 2023" at bounding box center [1097, 83] width 81 height 30
click at [1105, 87] on span "July 2023" at bounding box center [1097, 83] width 81 height 30
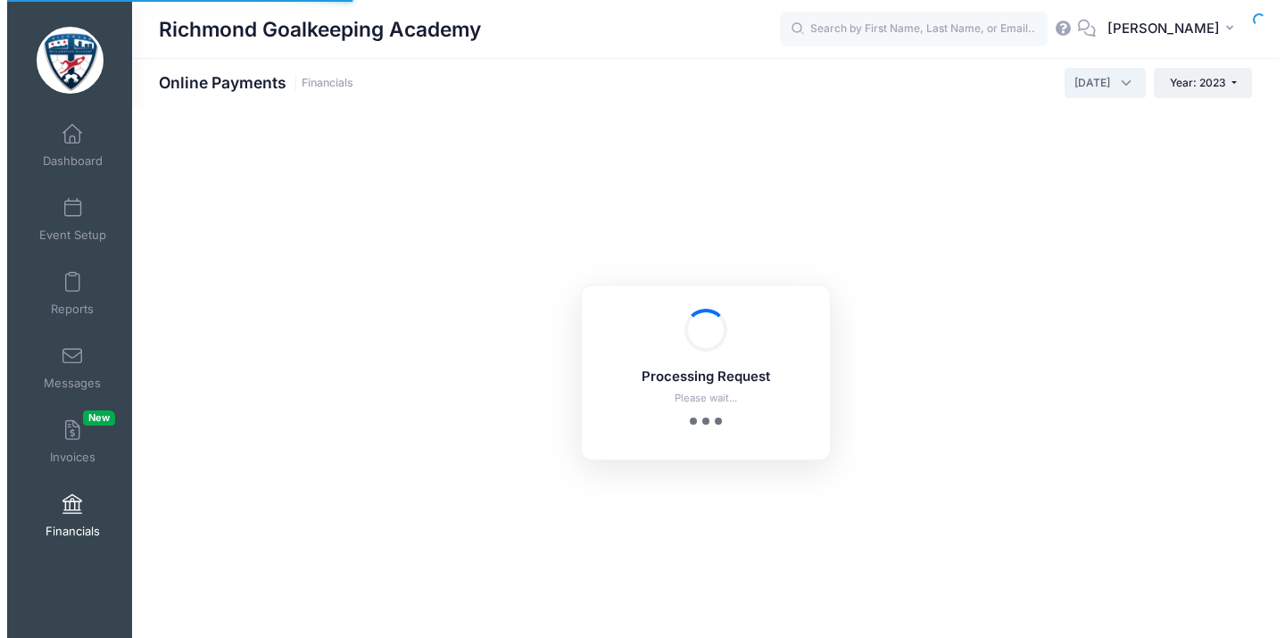
scroll to position [0, 0]
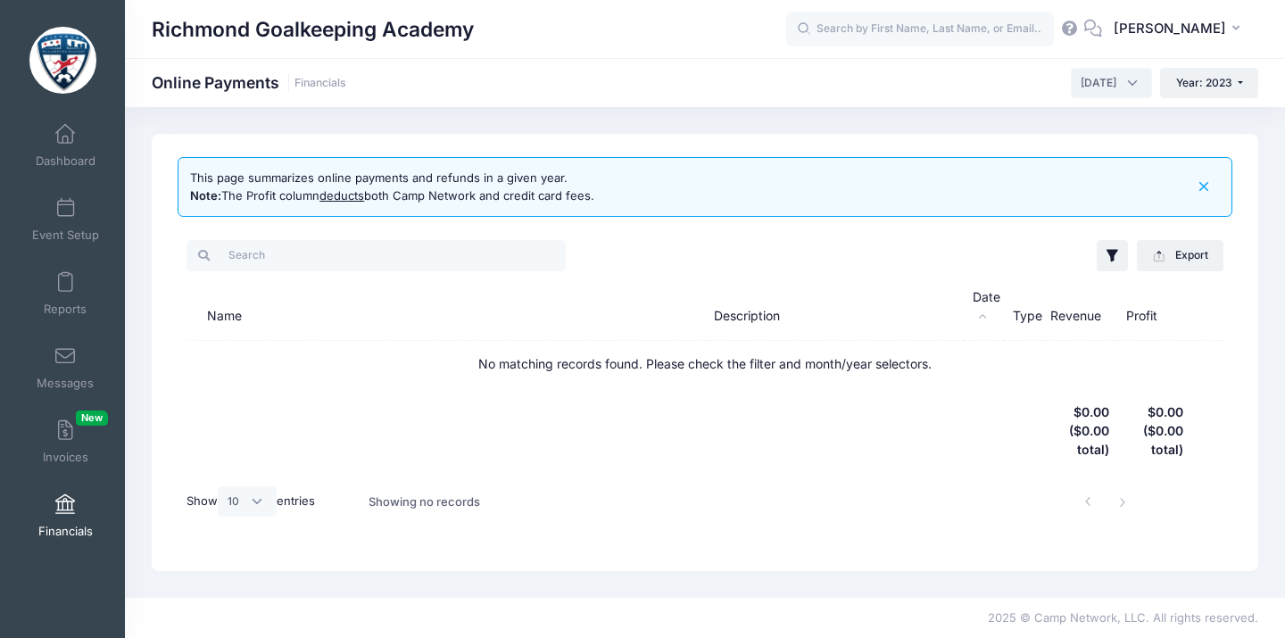
click at [1095, 83] on span "August 2023" at bounding box center [1098, 83] width 36 height 16
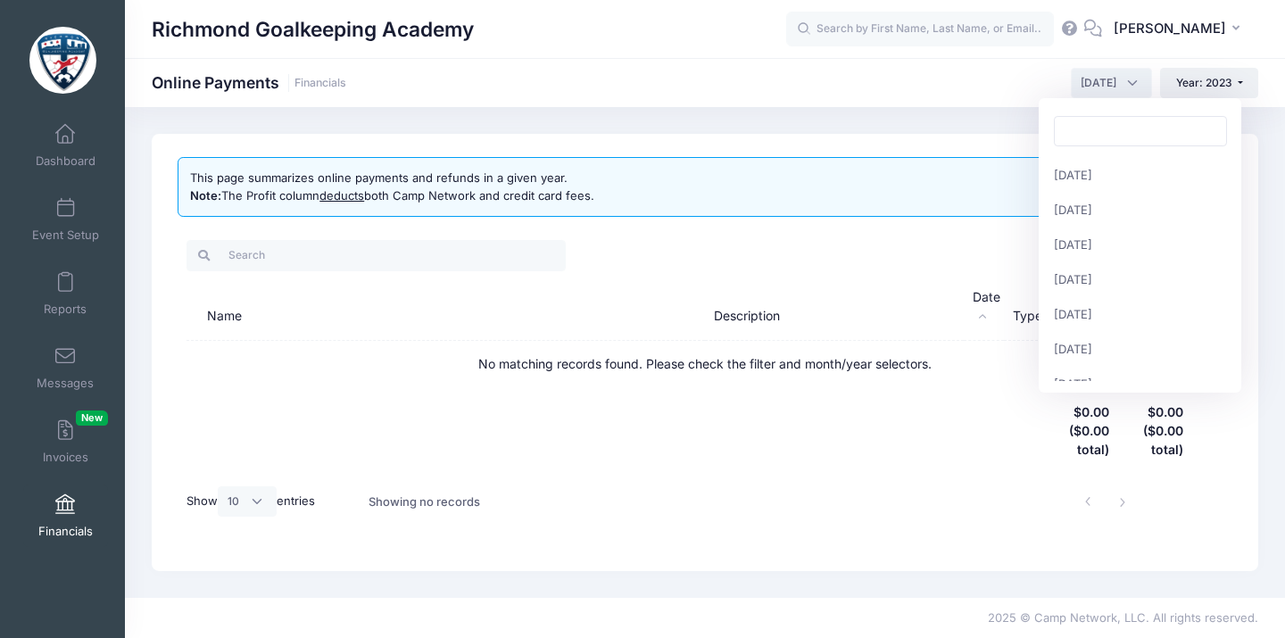
scroll to position [206, 0]
click at [1095, 82] on span "September 2023" at bounding box center [1098, 83] width 36 height 16
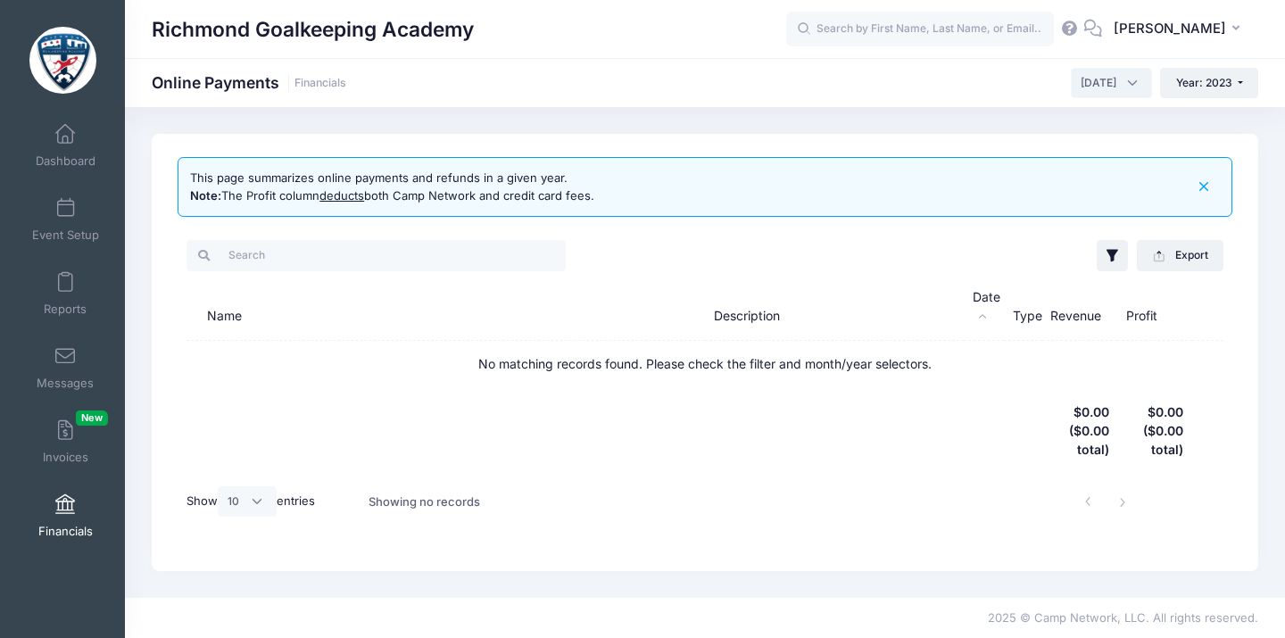
click at [1106, 84] on span "October 2023" at bounding box center [1098, 83] width 36 height 16
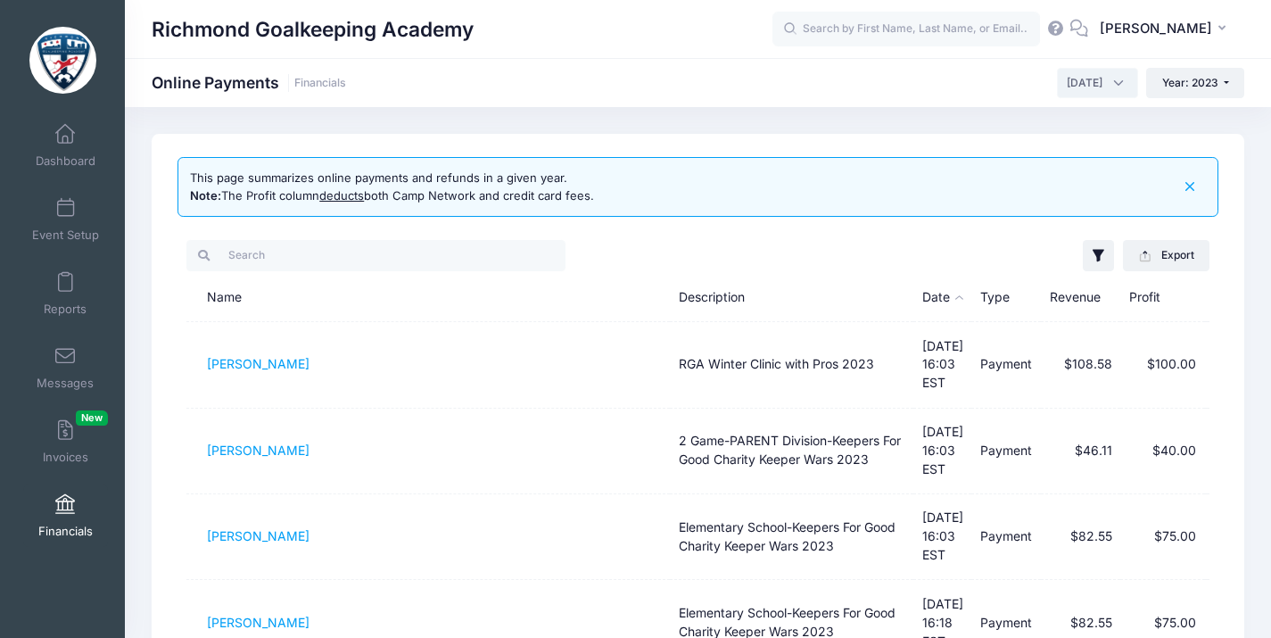
scroll to position [575, 0]
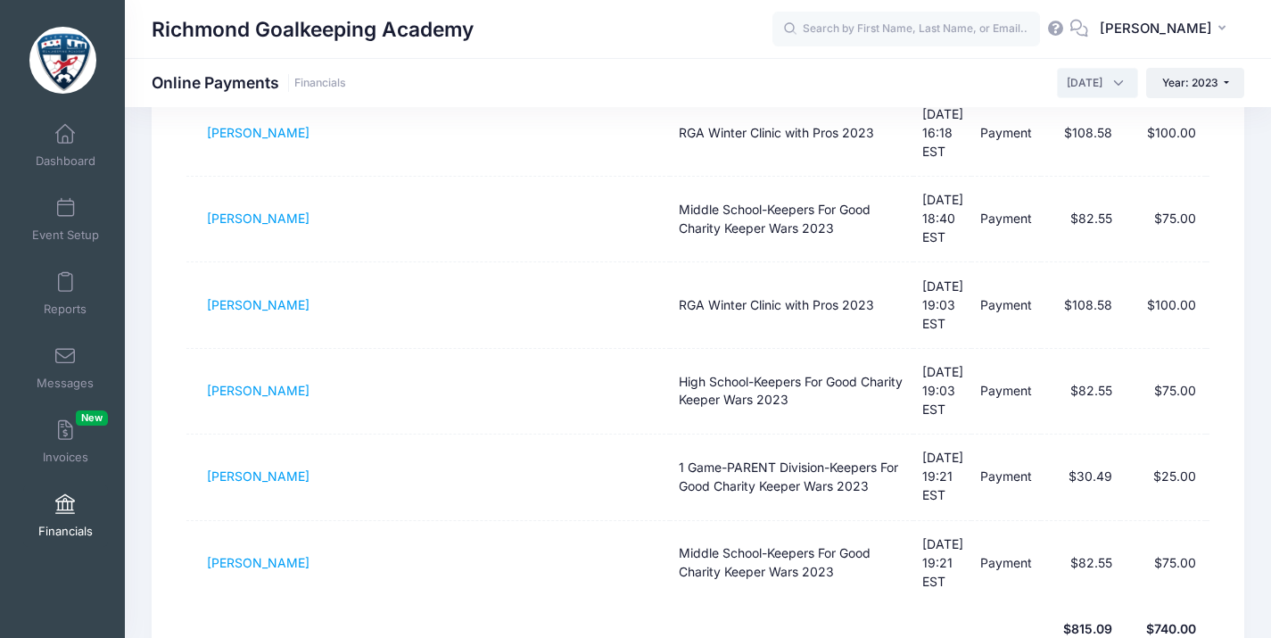
click at [1102, 83] on span "November 2023" at bounding box center [1097, 83] width 81 height 30
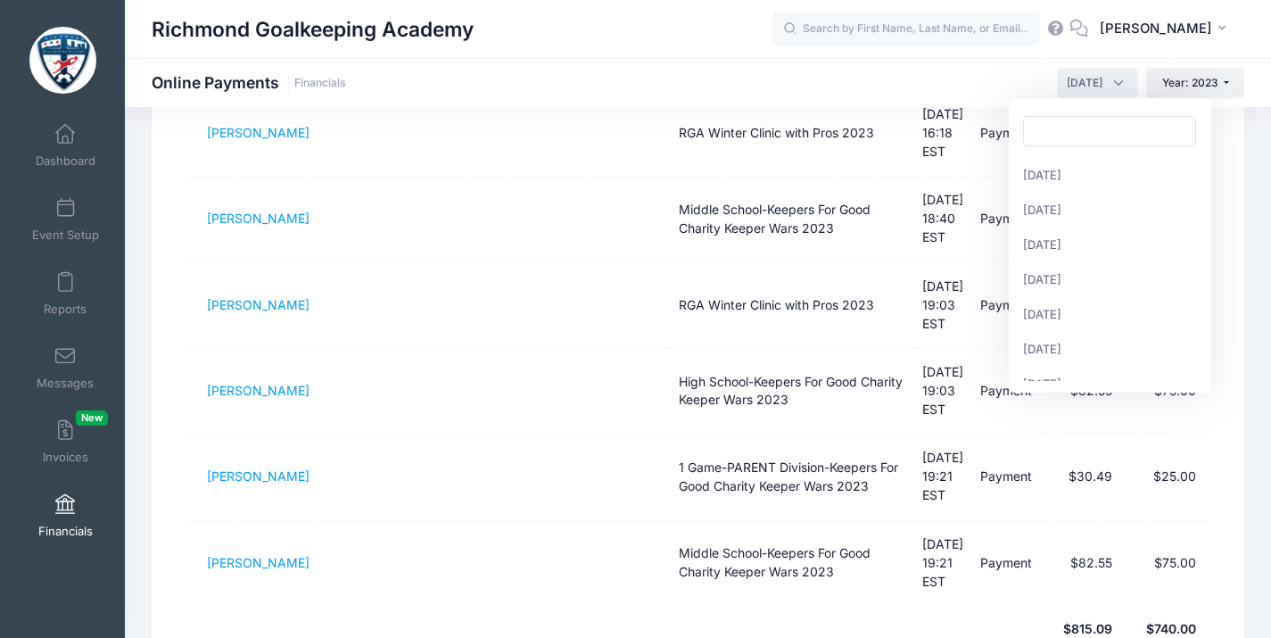
scroll to position [224, 0]
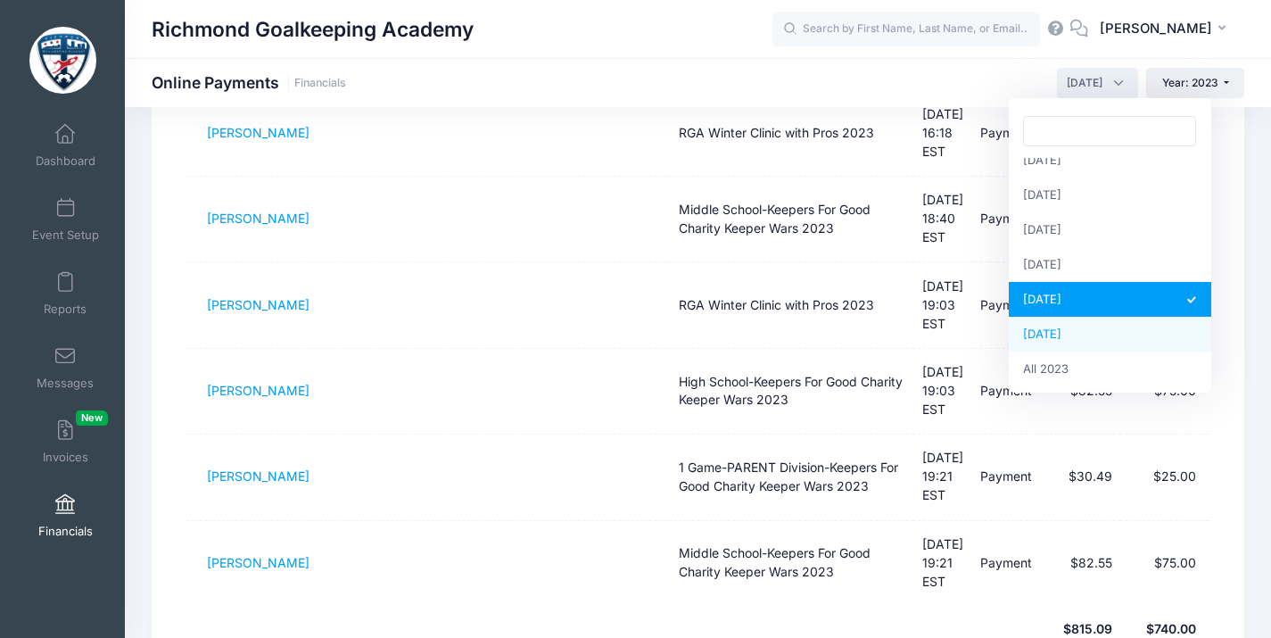
select select "12"
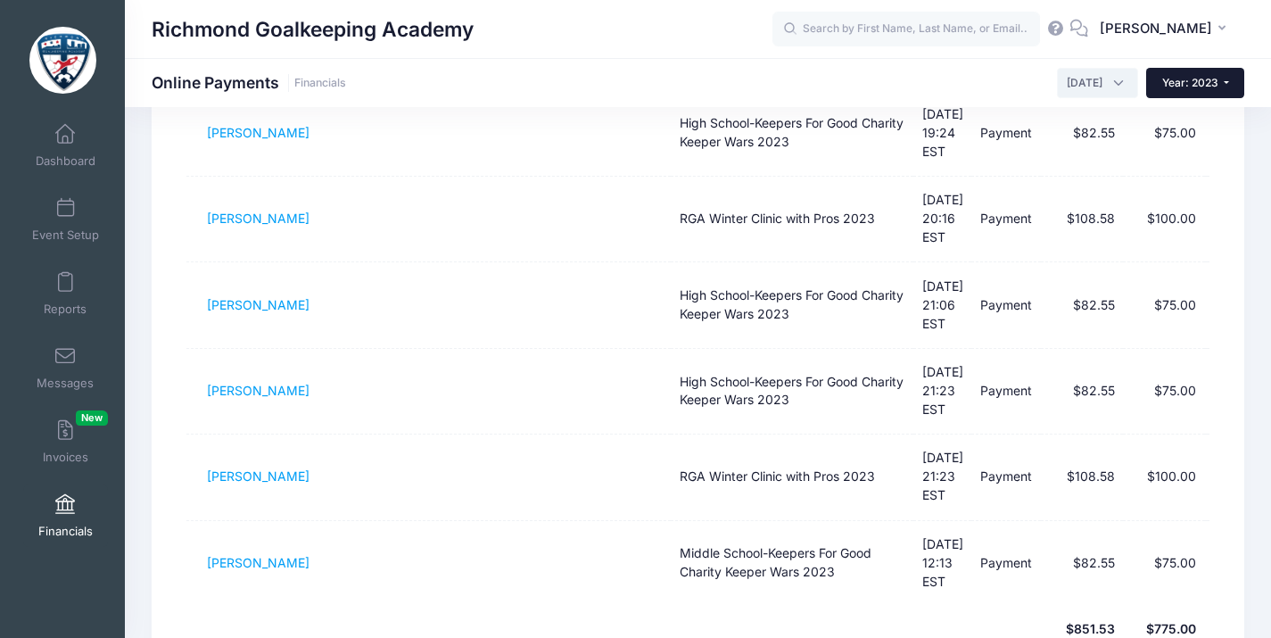
click at [1211, 74] on button "Year: 2023" at bounding box center [1195, 83] width 98 height 30
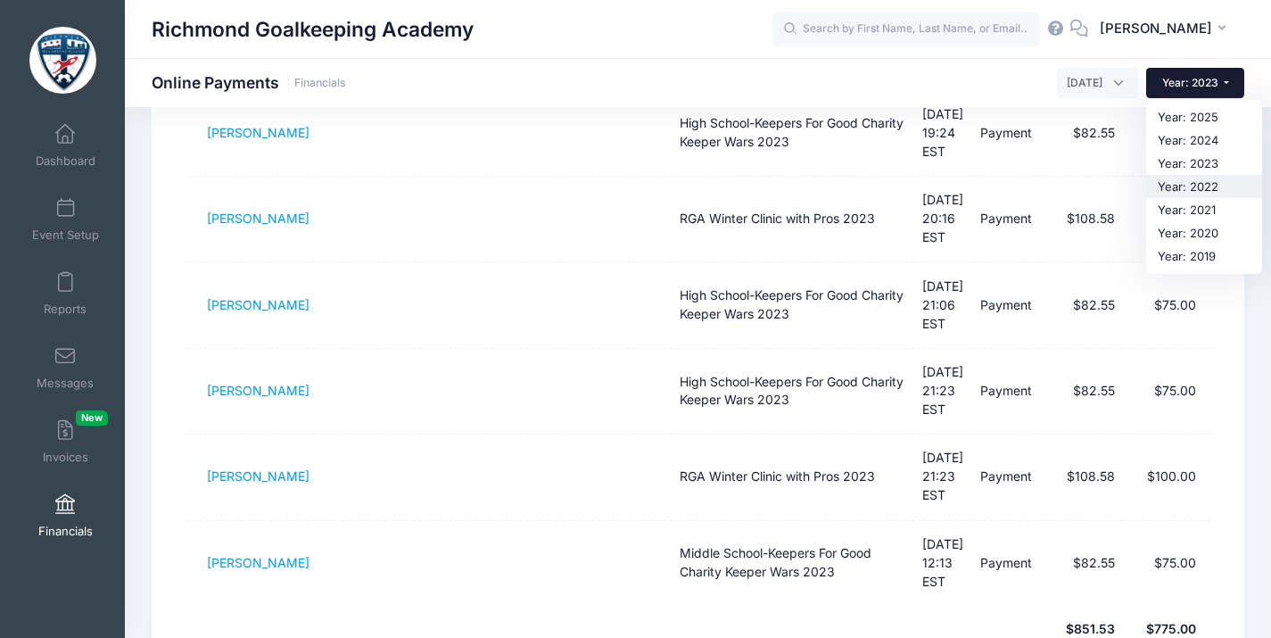
click at [1228, 184] on link "Year: 2022" at bounding box center [1204, 186] width 116 height 23
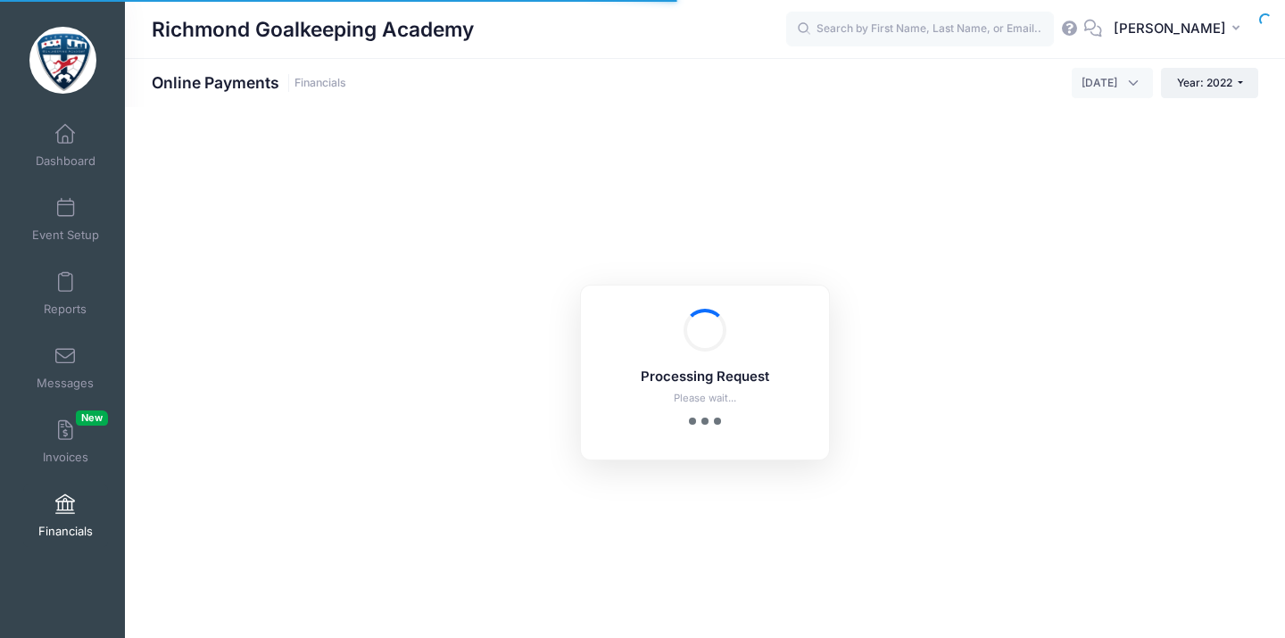
select select "10"
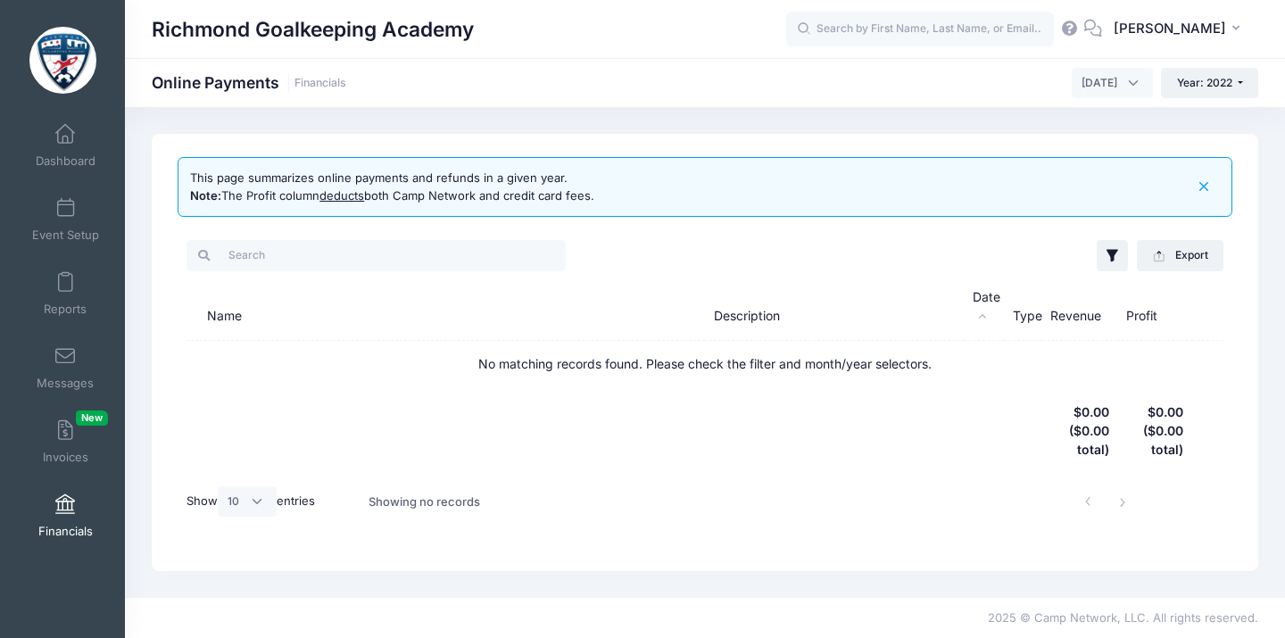
click at [1112, 79] on span "[DATE]" at bounding box center [1099, 83] width 36 height 16
click at [1117, 82] on span "[DATE]" at bounding box center [1111, 83] width 81 height 30
click at [1084, 83] on span "[DATE]" at bounding box center [1099, 83] width 36 height 16
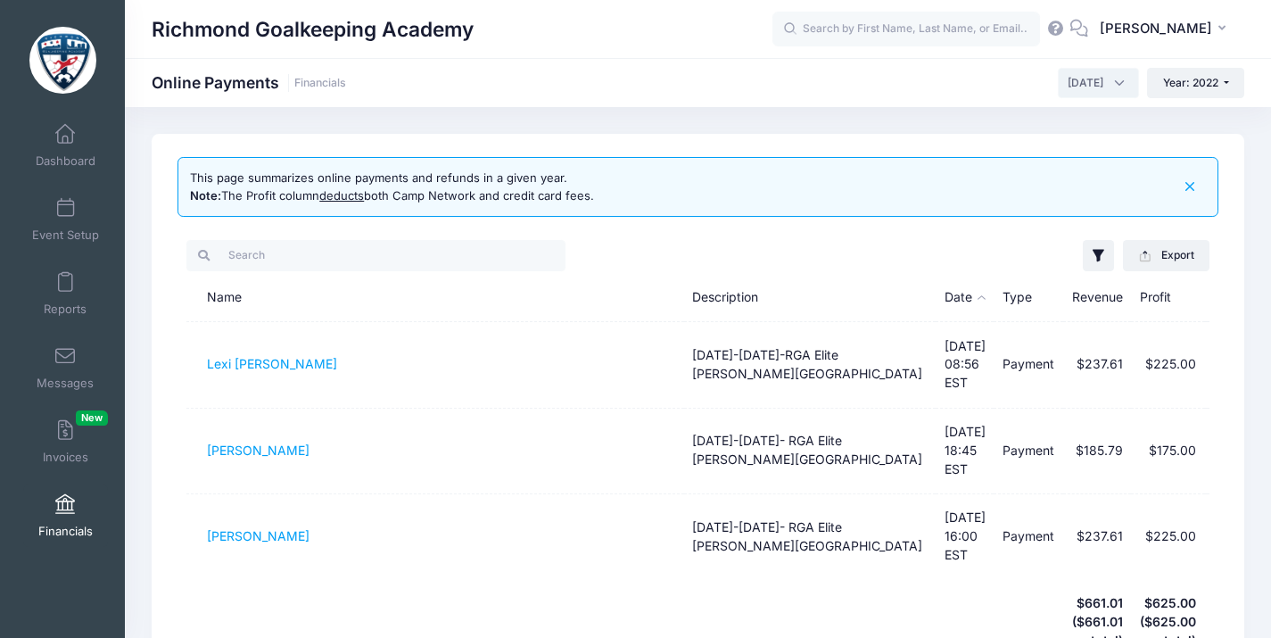
click at [1070, 80] on span "[DATE]" at bounding box center [1086, 83] width 36 height 16
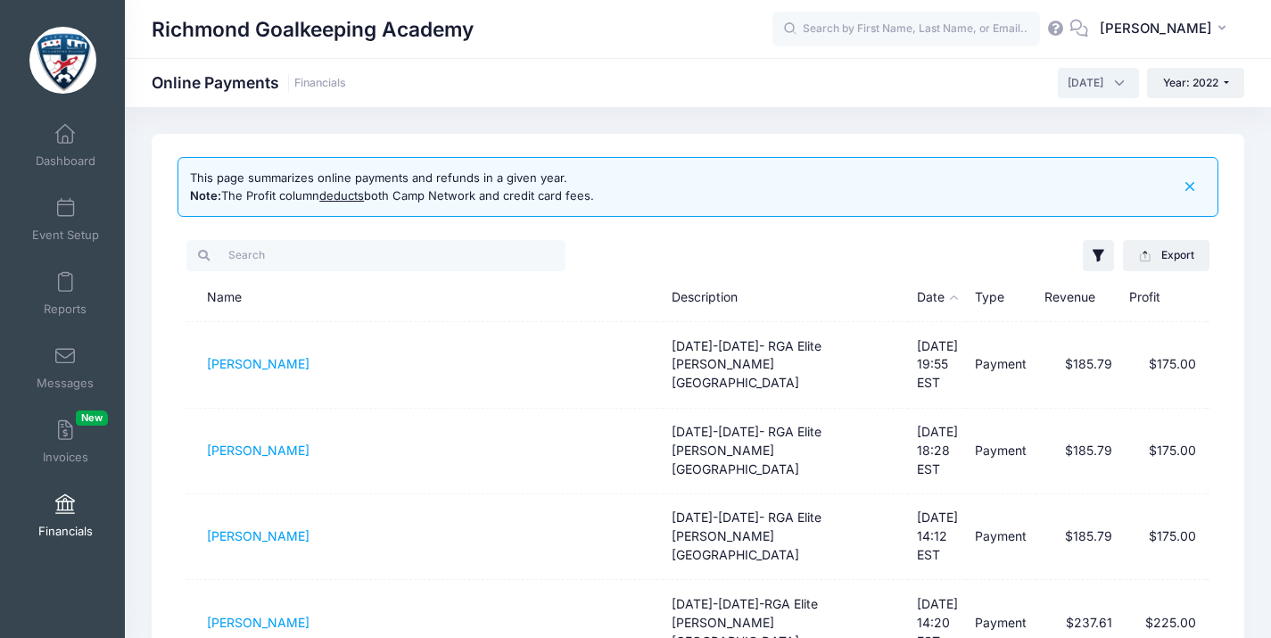
scroll to position [575, 0]
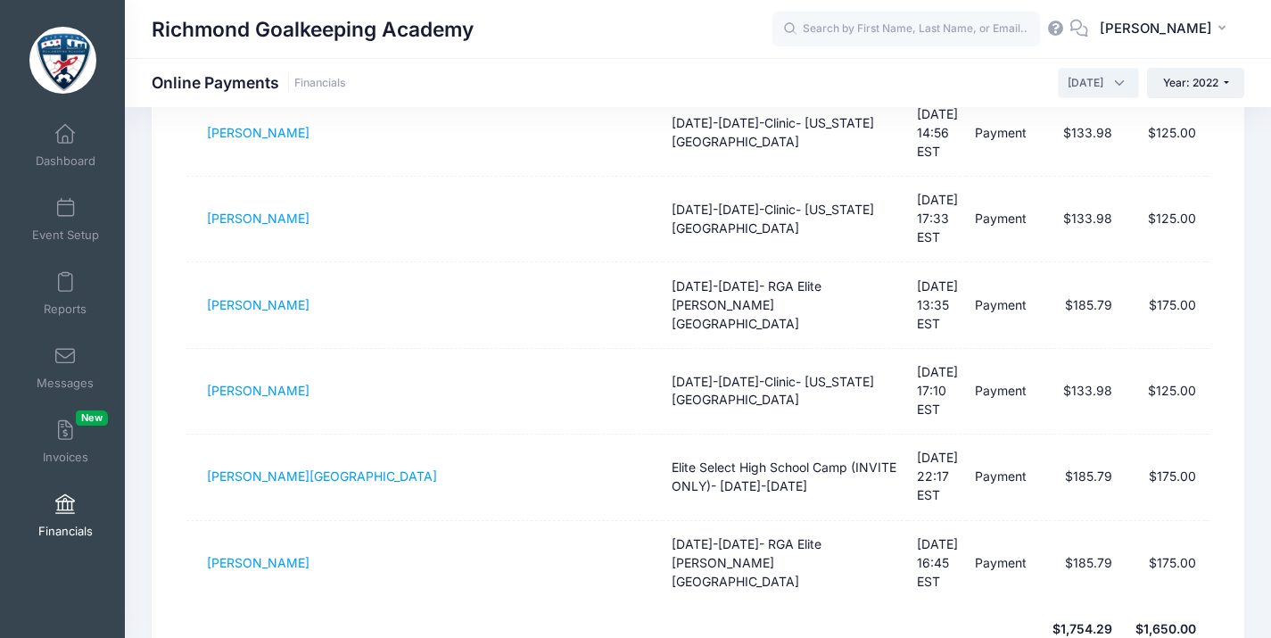
click at [1111, 83] on span "[DATE]" at bounding box center [1098, 83] width 81 height 30
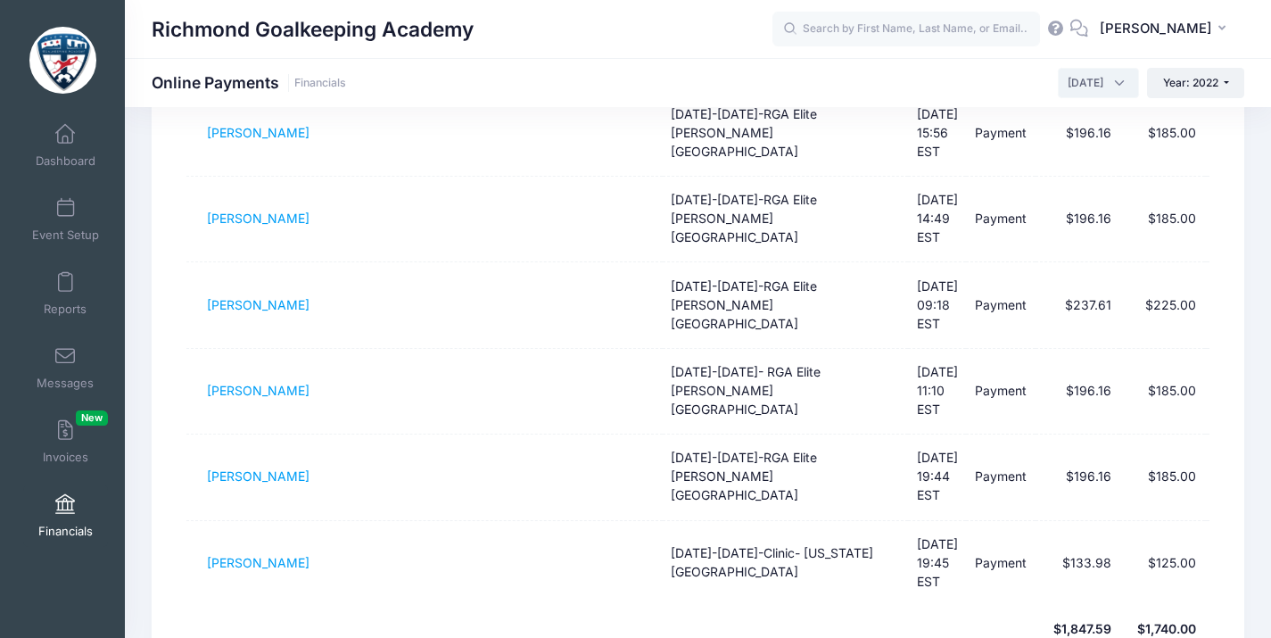
click at [1094, 85] on span "[DATE]" at bounding box center [1086, 83] width 36 height 16
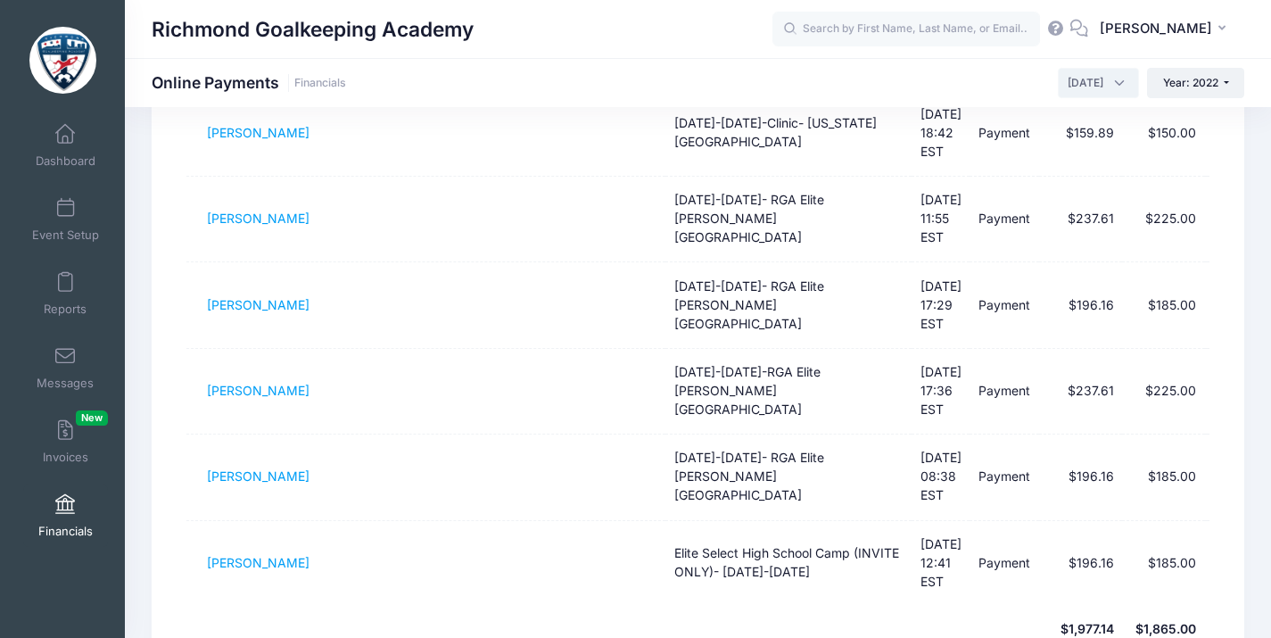
click at [1107, 83] on span "[DATE]" at bounding box center [1098, 83] width 81 height 30
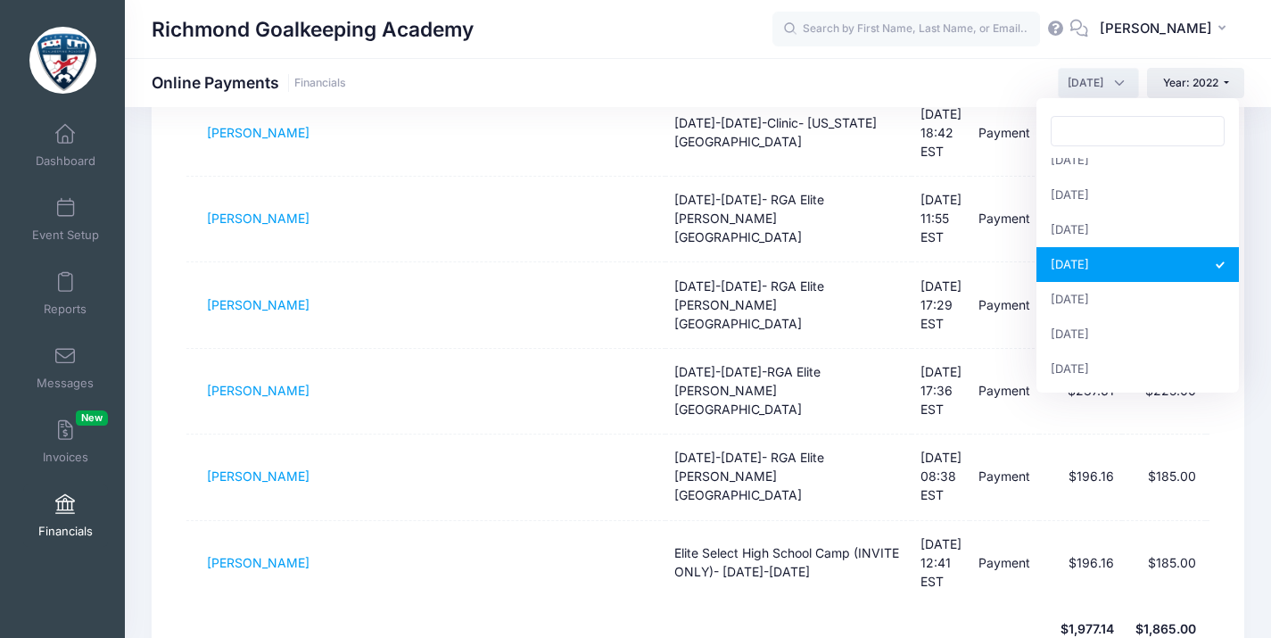
scroll to position [88, 0]
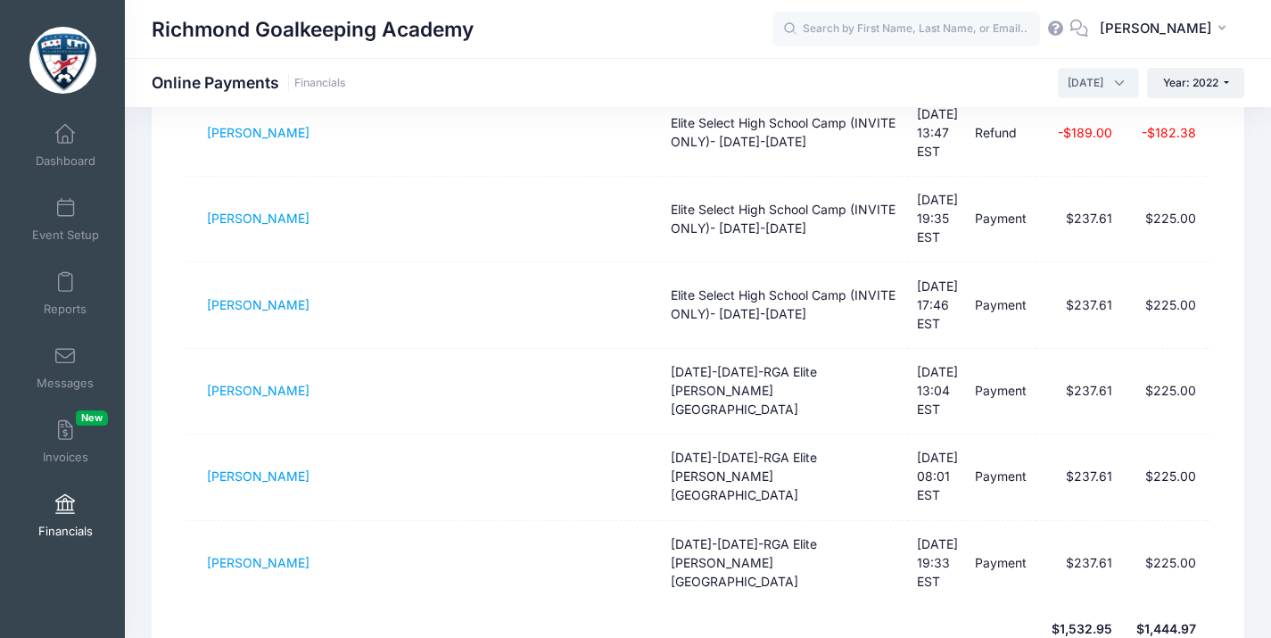
click at [1092, 86] on span "[DATE]" at bounding box center [1086, 83] width 36 height 16
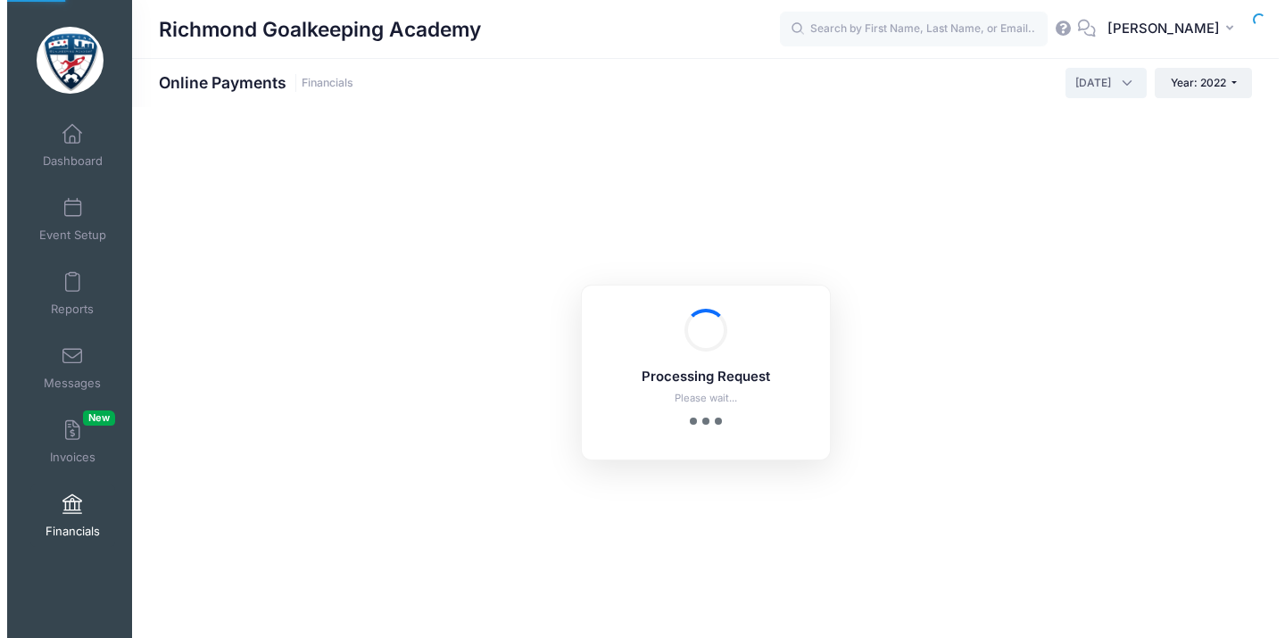
scroll to position [0, 0]
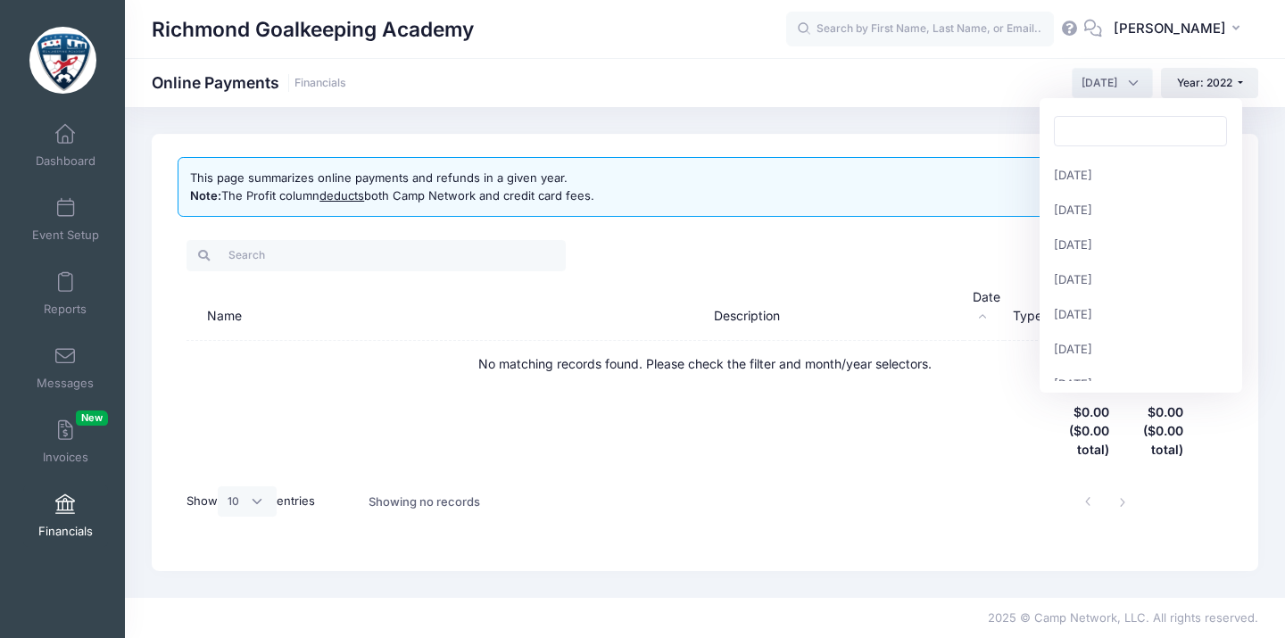
click at [1122, 79] on span "[DATE]" at bounding box center [1111, 83] width 81 height 30
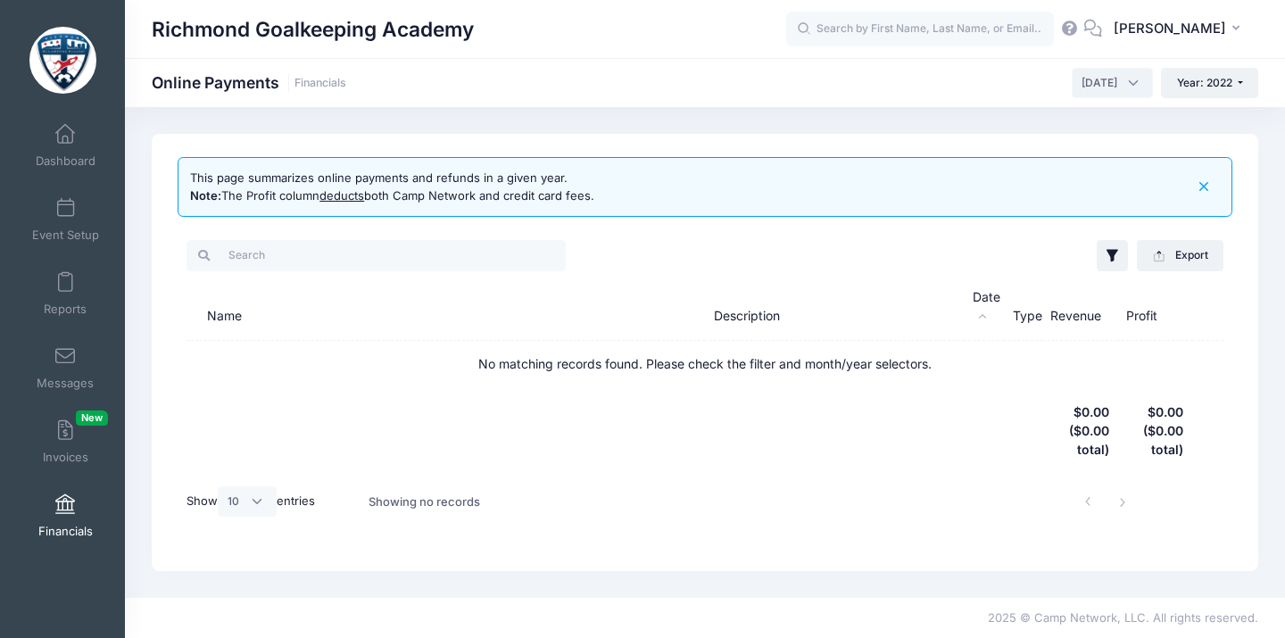
click at [1131, 87] on span "[DATE]" at bounding box center [1111, 83] width 81 height 30
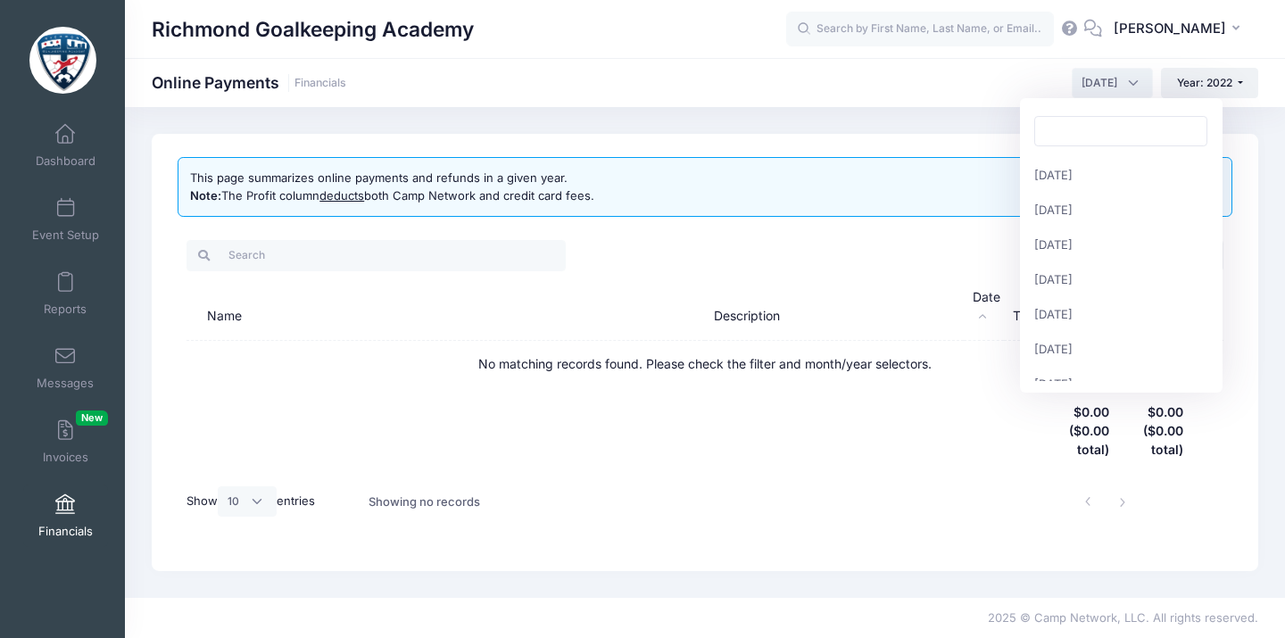
scroll to position [224, 0]
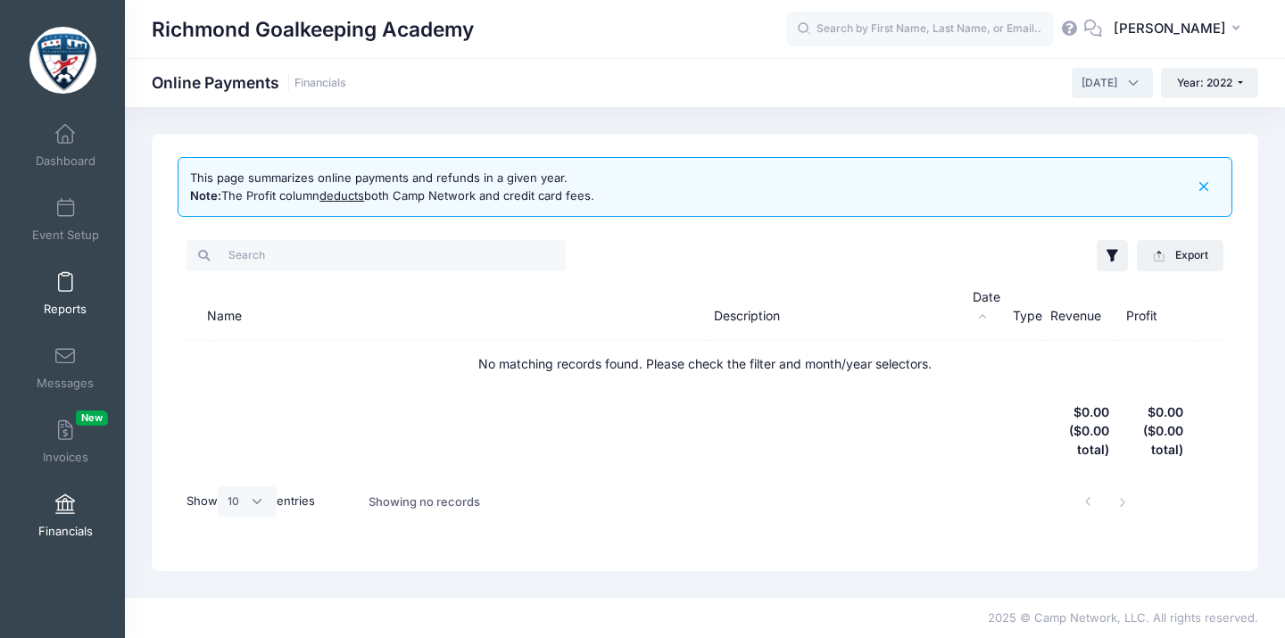
click at [1097, 79] on span "[DATE]" at bounding box center [1099, 83] width 36 height 16
drag, startPoint x: 28, startPoint y: 295, endPoint x: 1095, endPoint y: 79, distance: 1089.4
click at [1095, 79] on span "[DATE]" at bounding box center [1099, 83] width 36 height 16
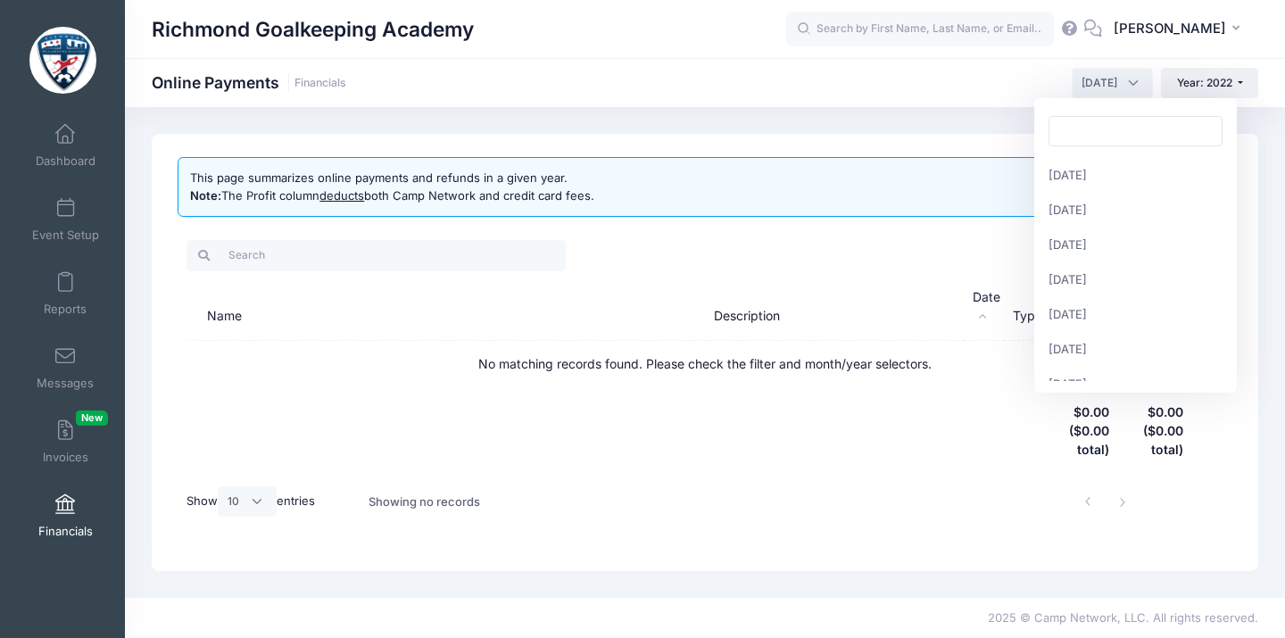
click at [1108, 91] on span "[DATE]" at bounding box center [1099, 83] width 36 height 16
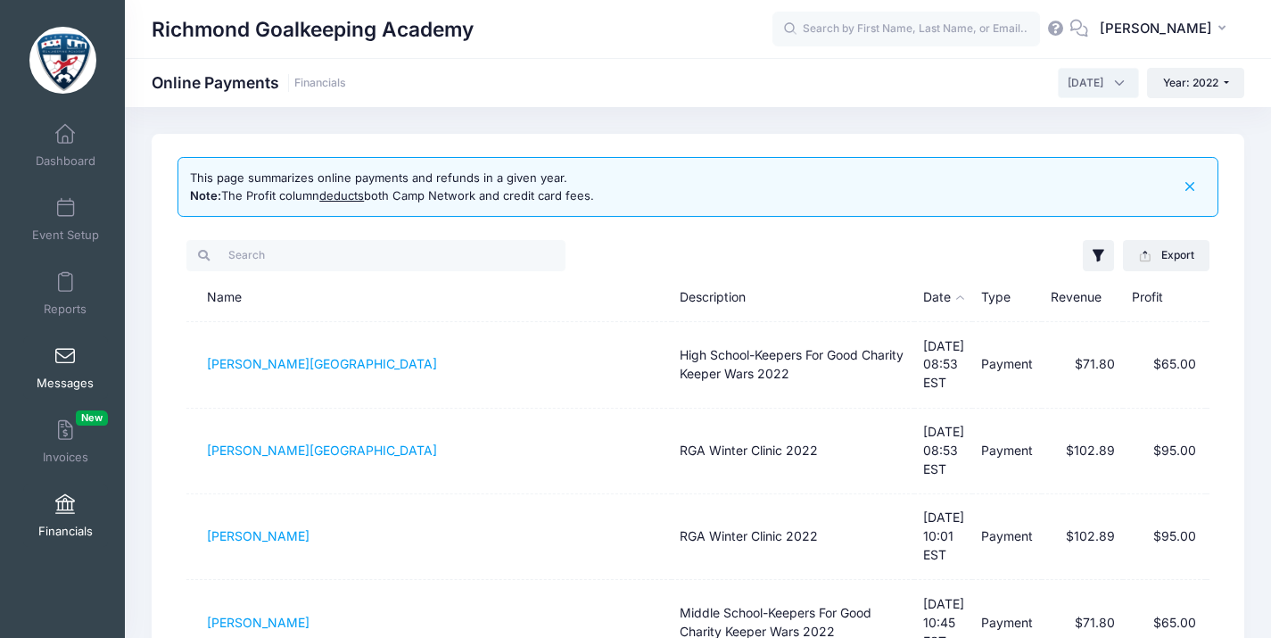
scroll to position [575, 0]
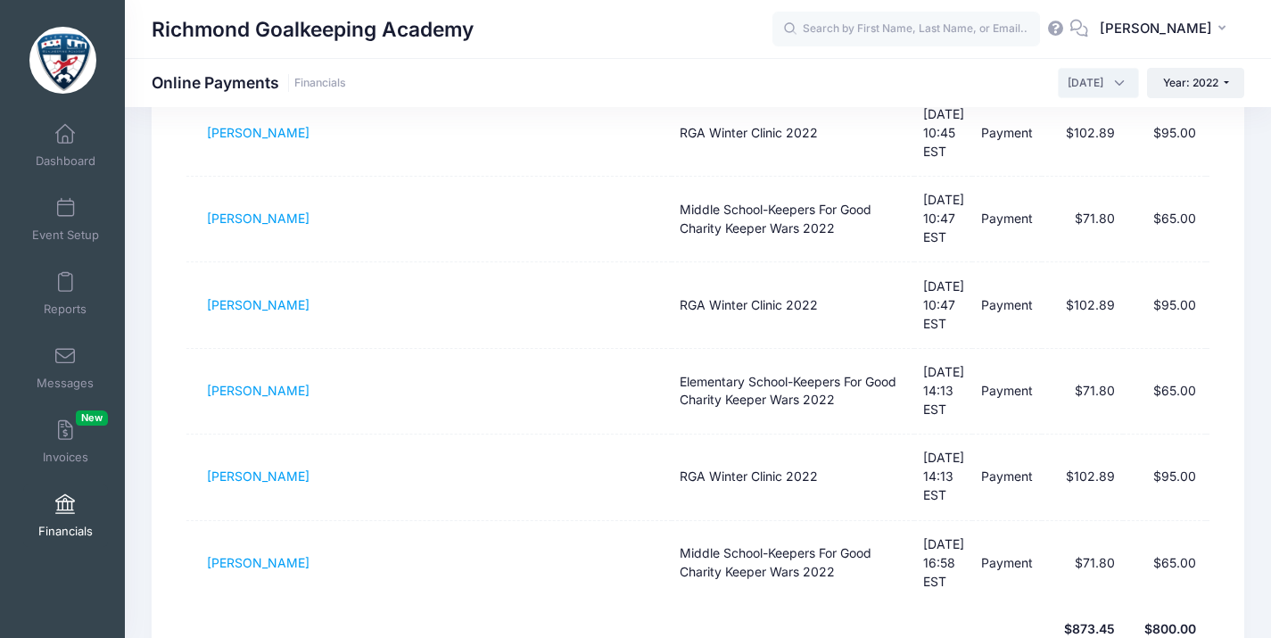
click at [1094, 85] on span "[DATE]" at bounding box center [1086, 83] width 36 height 16
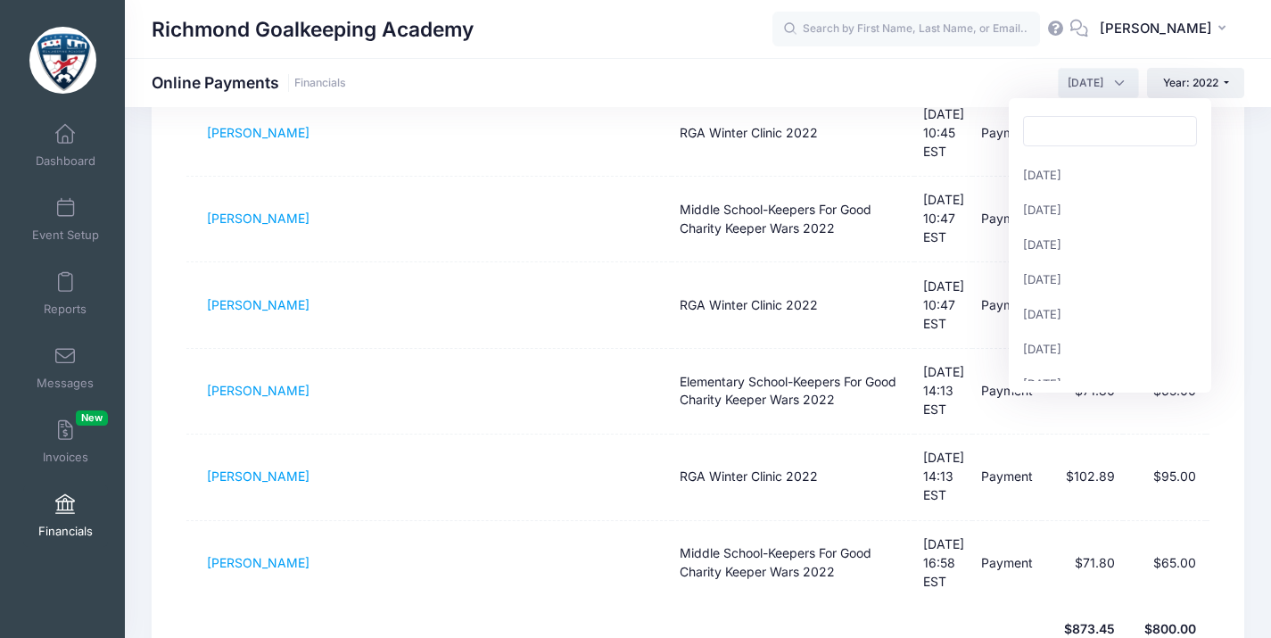
scroll to position [224, 0]
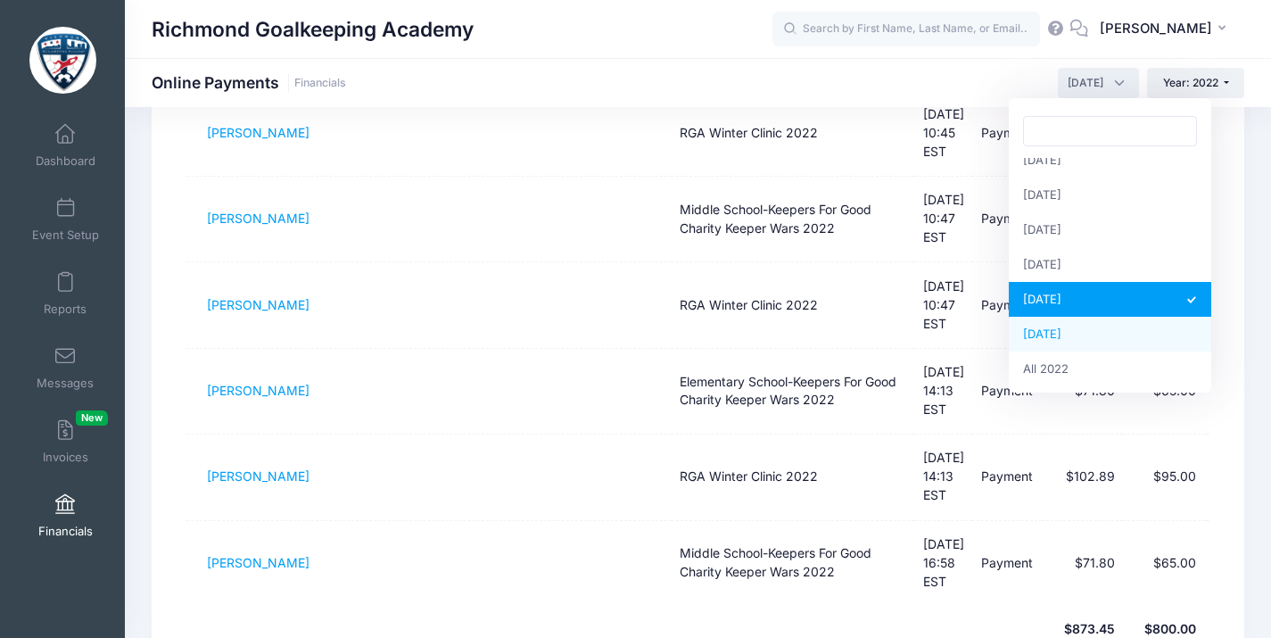
select select "12"
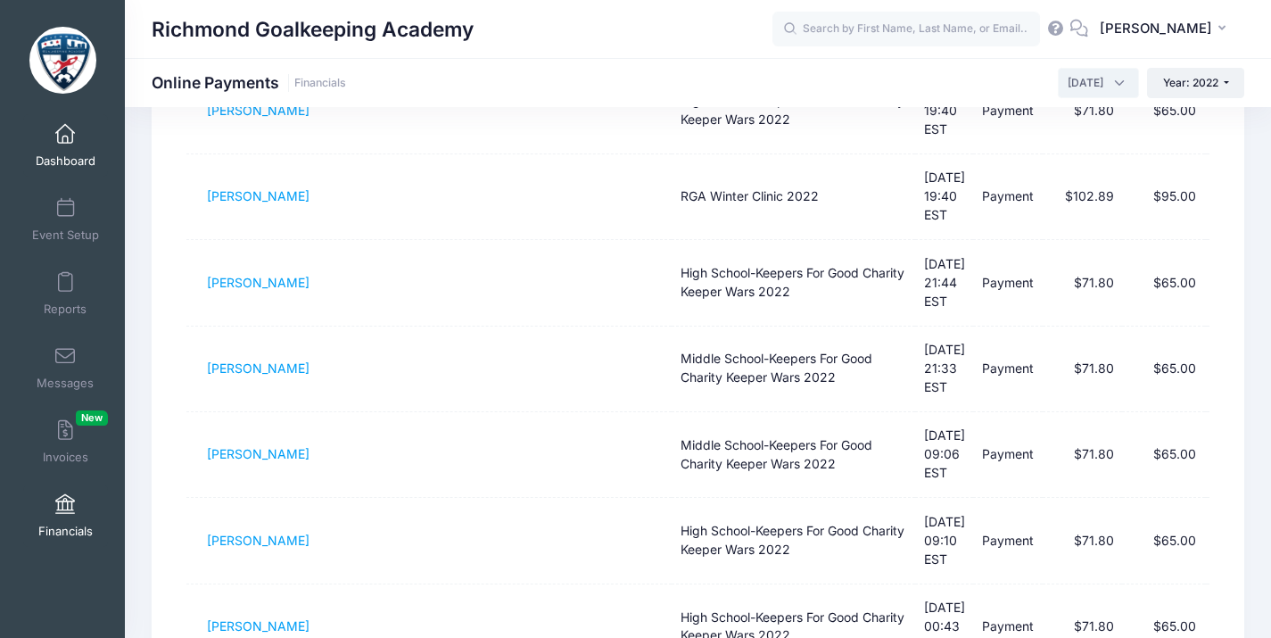
scroll to position [0, 0]
